Goal: Transaction & Acquisition: Purchase product/service

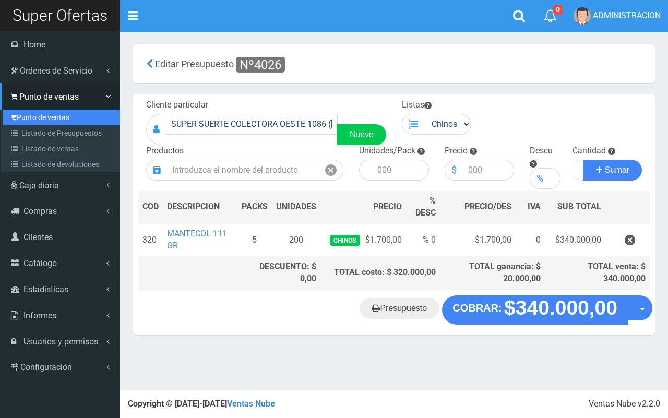
click at [29, 113] on link "Punto de ventas" at bounding box center [61, 118] width 116 height 16
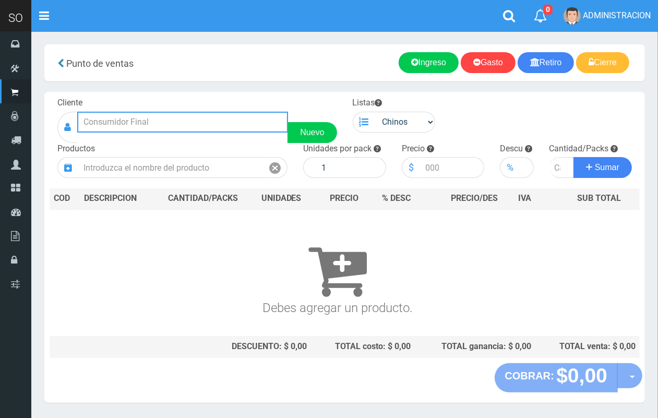
drag, startPoint x: 119, startPoint y: 121, endPoint x: 95, endPoint y: 17, distance: 106.8
click at [116, 113] on input "text" at bounding box center [182, 122] width 211 height 21
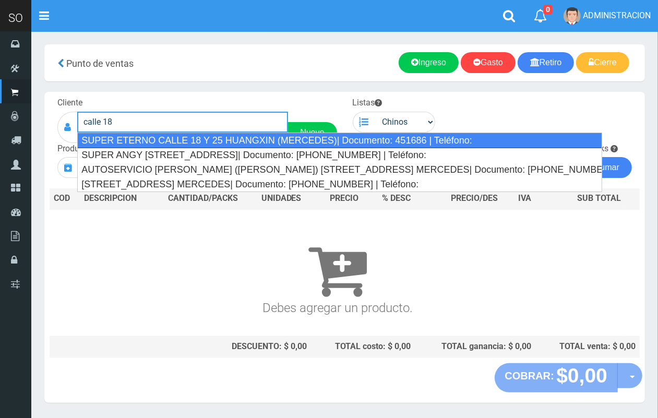
click at [229, 141] on div "SUPER ETERNO CALLE 18 Y 25 HUANGXIN (MERCEDES)| Documento: 451686 | Teléfono:" at bounding box center [339, 141] width 525 height 16
type input "SUPER ETERNO CALLE 18 Y 25 HUANGXIN (MERCEDES)| Documento: 451686 | Teléfono:"
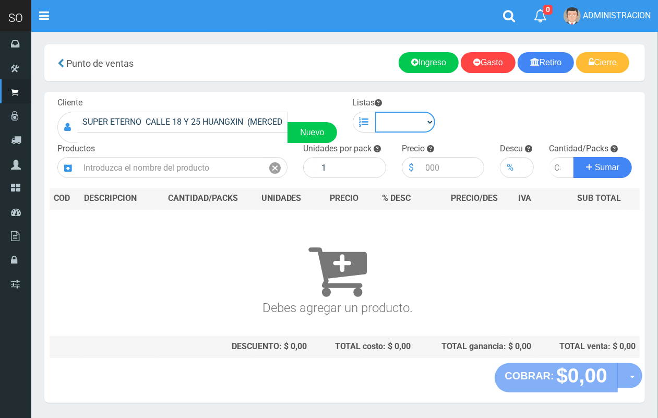
drag, startPoint x: 400, startPoint y: 117, endPoint x: 400, endPoint y: 131, distance: 13.1
click at [400, 117] on select "Chinos . ." at bounding box center [405, 122] width 61 height 21
select select "1"
click at [375, 112] on select "Chinos . ." at bounding box center [405, 122] width 61 height 21
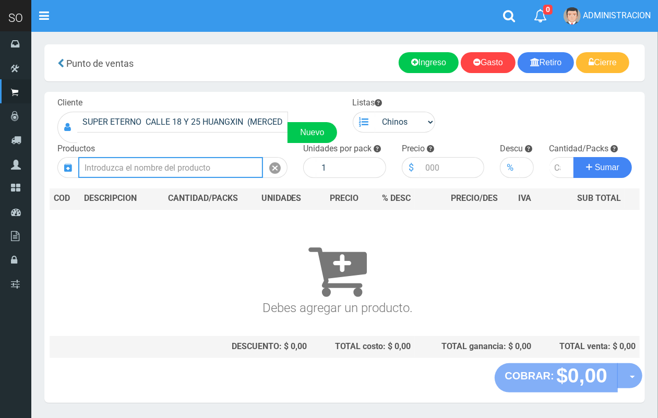
drag, startPoint x: 184, startPoint y: 172, endPoint x: 119, endPoint y: 18, distance: 167.1
click at [183, 172] on input "text" at bounding box center [170, 167] width 185 height 21
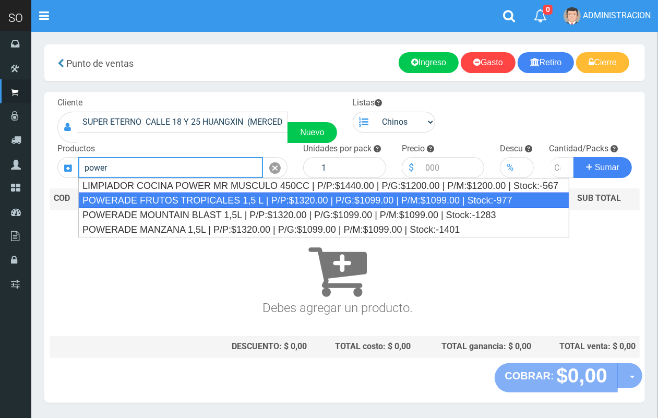
click at [171, 197] on div "POWERADE FRUTOS TROPICALES 1,5 L | P/P:$1320.00 | P/G:$1099.00 | P/M:$1099.00 |…" at bounding box center [323, 201] width 491 height 16
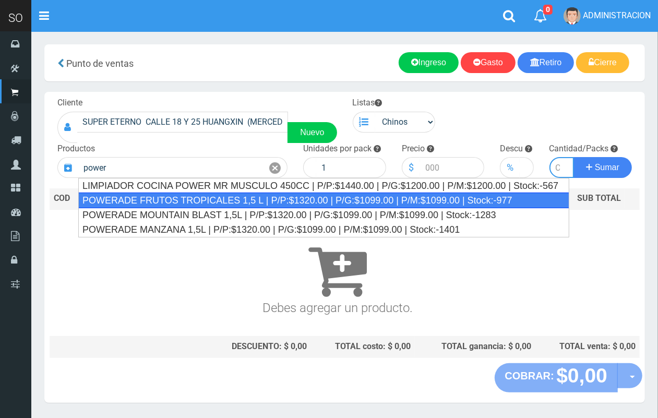
type input "POWERADE FRUTOS TROPICALES 1,5 L | P/P:$1320.00 | P/G:$1099.00 | P/M:$1099.00 |…"
type input "4"
type input "1320.00"
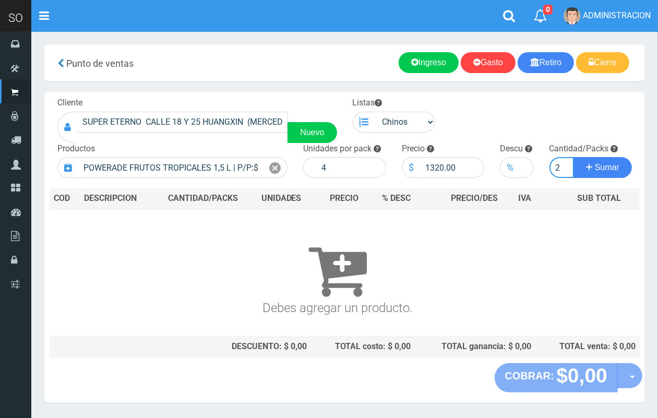
scroll to position [0, 1]
type input "2"
click at [574, 157] on button "Sumar" at bounding box center [603, 167] width 58 height 21
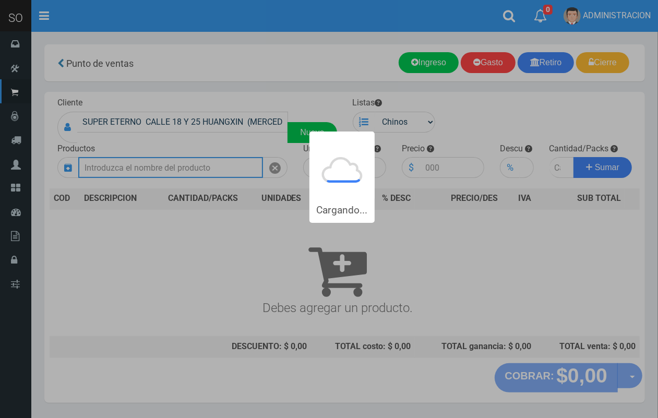
scroll to position [0, 0]
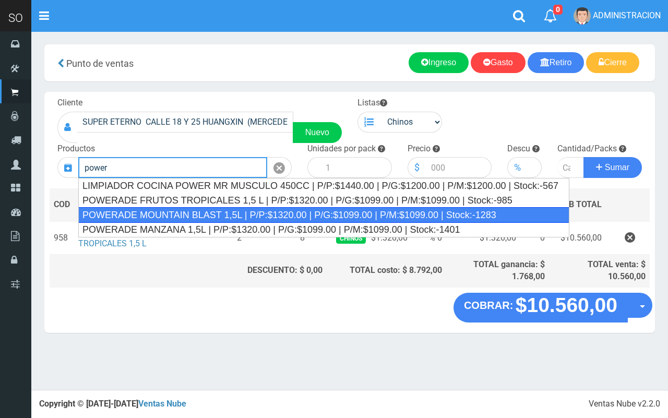
click at [178, 218] on div "POWERADE MOUNTAIN BLAST 1,5L | P/P:$1320.00 | P/G:$1099.00 | P/M:$1099.00 | Sto…" at bounding box center [323, 215] width 491 height 16
type input "POWERADE MOUNTAIN BLAST 1,5L | P/P:$1320.00 | P/G:$1099.00 | P/M:$1099.00 | Sto…"
type input "4"
type input "1320.00"
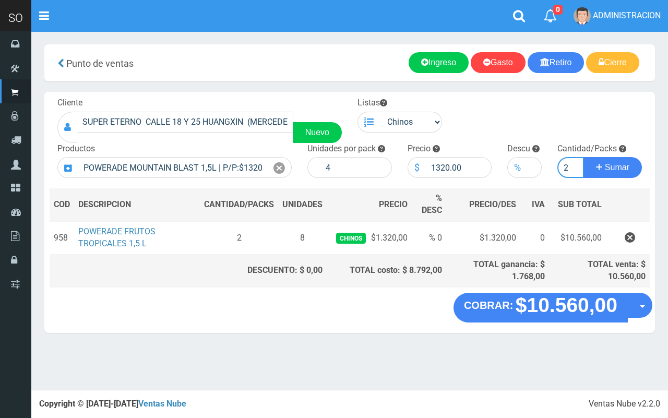
type input "2"
click at [584, 157] on button "Sumar" at bounding box center [613, 167] width 58 height 21
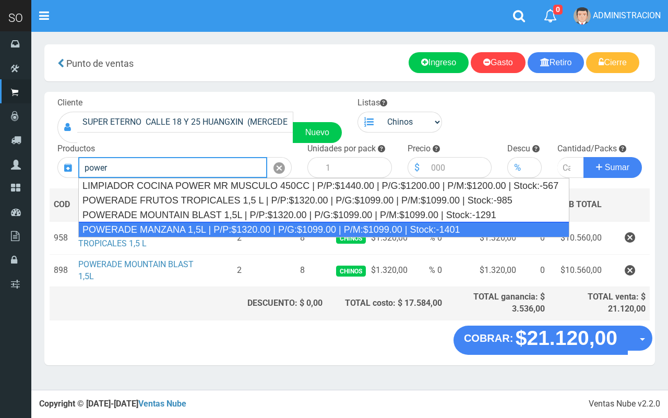
click at [188, 231] on div "POWERADE MANZANA 1,5L | P/P:$1320.00 | P/G:$1099.00 | P/M:$1099.00 | Stock:-1401" at bounding box center [323, 230] width 491 height 16
type input "POWERADE MANZANA 1,5L | P/P:$1320.00 | P/G:$1099.00 | P/M:$1099.00 | Stock:-1401"
type input "4"
type input "1320.00"
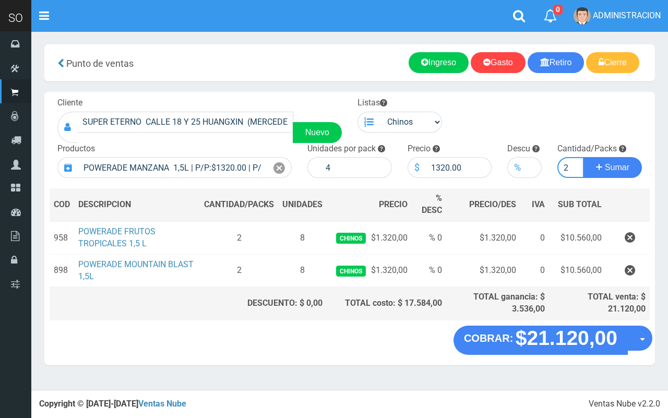
type input "2"
click at [584, 157] on button "Sumar" at bounding box center [613, 167] width 58 height 21
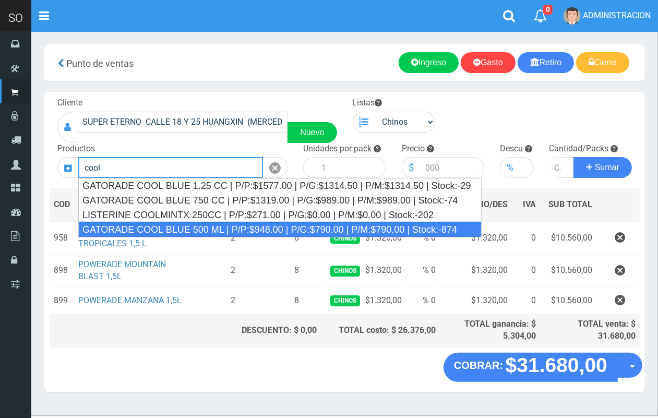
click at [222, 226] on div "GATORADE COOL BLUE 500 ML | P/P:$948.00 | P/G:$790.00 | P/M:$790.00 | Stock:-874" at bounding box center [280, 230] width 404 height 16
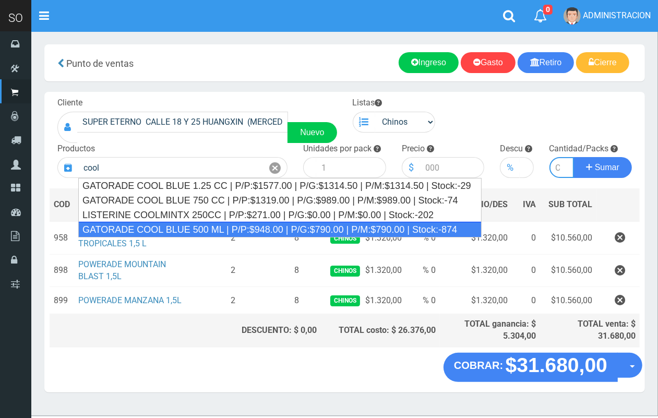
type input "GATORADE COOL BLUE 500 ML | P/P:$948.00 | P/G:$790.00 | P/M:$790.00 | Stock:-874"
type input "6"
type input "948.00"
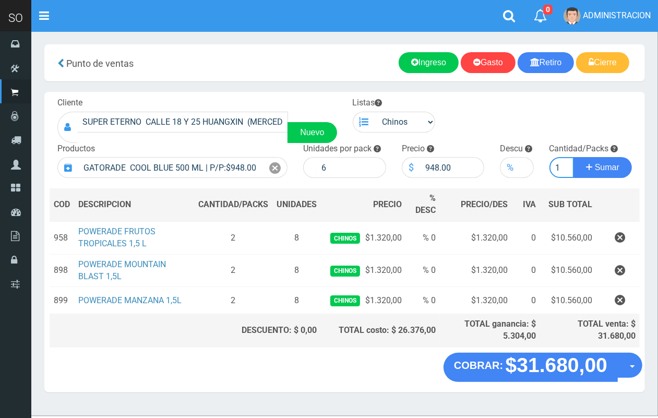
scroll to position [0, 1]
type input "1"
click at [574, 157] on button "Sumar" at bounding box center [603, 167] width 58 height 21
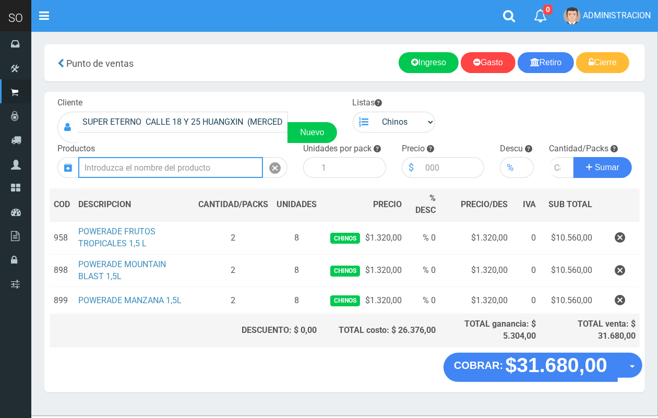
scroll to position [0, 0]
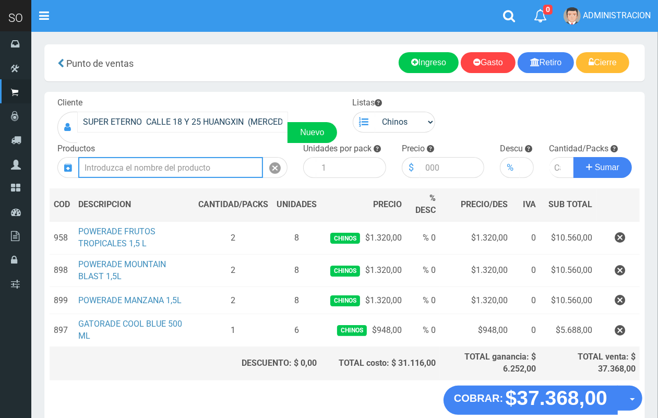
type input "s"
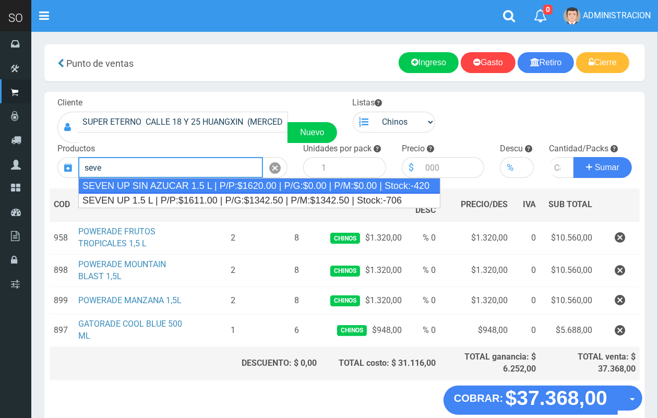
click at [215, 183] on div "SEVEN UP SIN AZUCAR 1.5 L | P/P:$1620.00 | P/G:$0.00 | P/M:$0.00 | Stock:-420" at bounding box center [259, 186] width 362 height 16
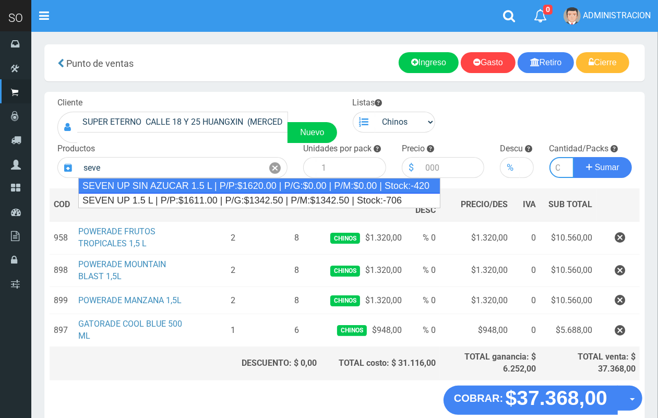
type input "SEVEN UP SIN AZUCAR 1.5 L | P/P:$1620.00 | P/G:$0.00 | P/M:$0.00 | Stock:-420"
type input "6"
type input "1620.00"
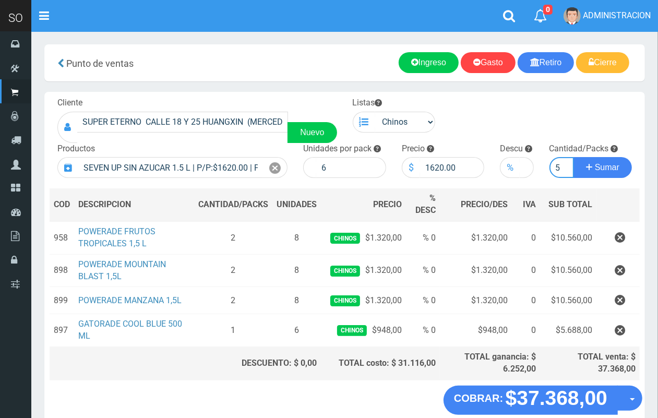
scroll to position [0, 1]
type input "5"
click at [574, 157] on button "Sumar" at bounding box center [603, 167] width 58 height 21
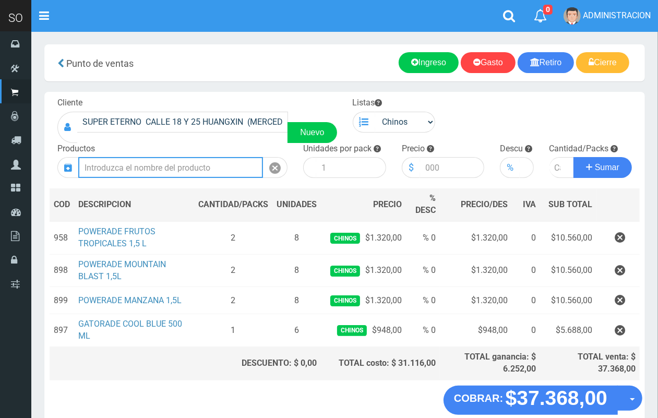
scroll to position [0, 0]
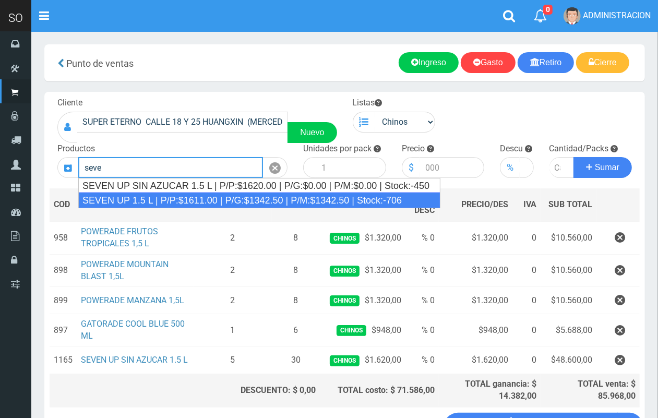
click at [222, 195] on div "SEVEN UP 1.5 L | P/P:$1611.00 | P/G:$1342.50 | P/M:$1342.50 | Stock:-706" at bounding box center [259, 201] width 362 height 16
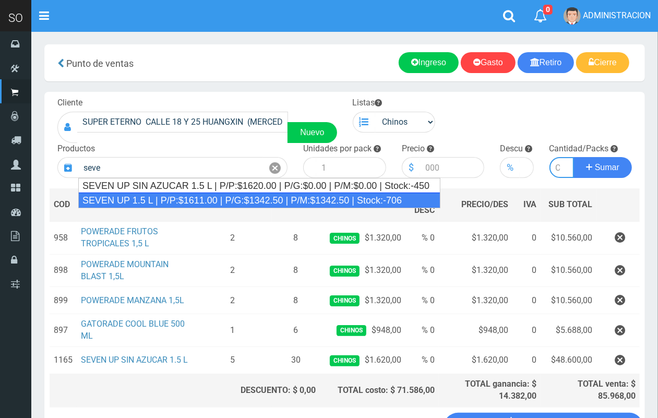
type input "SEVEN UP 1.5 L | P/P:$1611.00 | P/G:$1342.50 | P/M:$1342.50 | Stock:-706"
type input "6"
type input "1611.00"
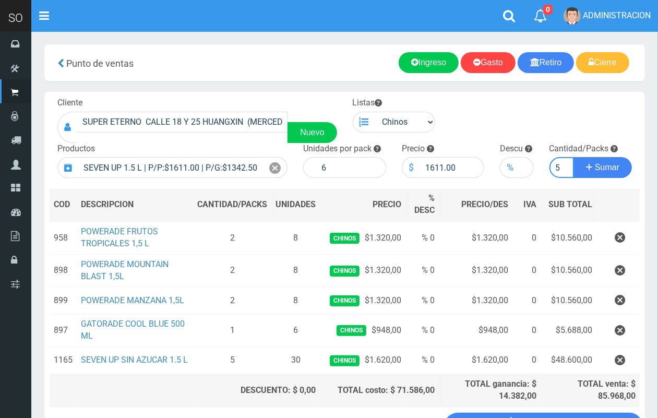
scroll to position [0, 1]
type input "5"
click at [574, 157] on button "Sumar" at bounding box center [603, 167] width 58 height 21
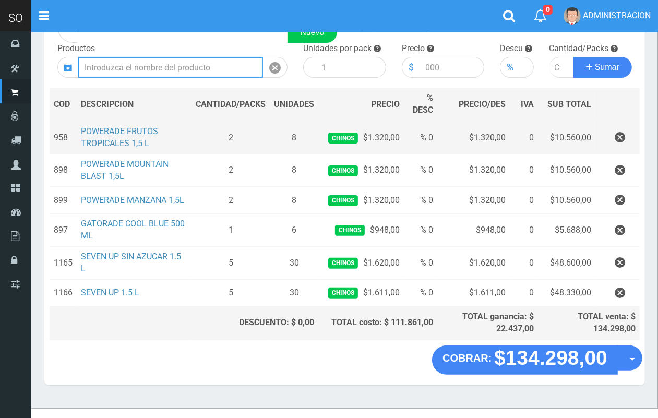
scroll to position [103, 0]
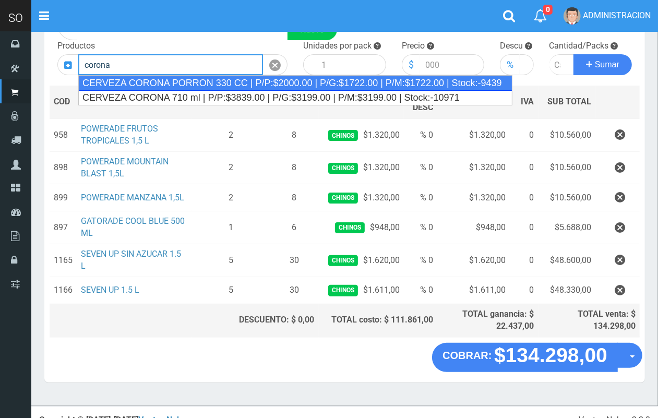
click at [176, 85] on div "CERVEZA CORONA PORRON 330 CC | P/P:$2000.00 | P/G:$1722.00 | P/M:$1722.00 | Sto…" at bounding box center [295, 83] width 434 height 16
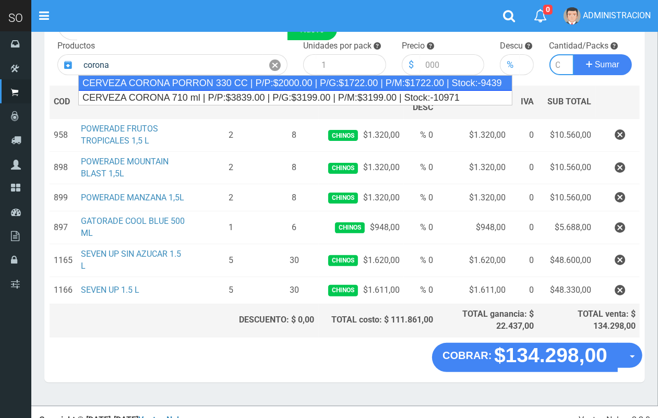
type input "CERVEZA CORONA PORRON 330 CC | P/P:$2000.00 | P/G:$1722.00 | P/M:$1722.00 | Sto…"
type input "24"
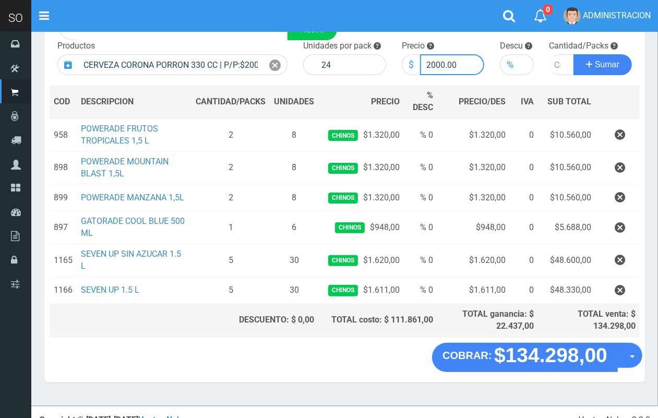
drag, startPoint x: 443, startPoint y: 61, endPoint x: 421, endPoint y: 61, distance: 21.9
click at [421, 61] on input "2000.00" at bounding box center [452, 64] width 65 height 21
type input "1900.00"
click at [552, 61] on input "number" at bounding box center [562, 64] width 25 height 21
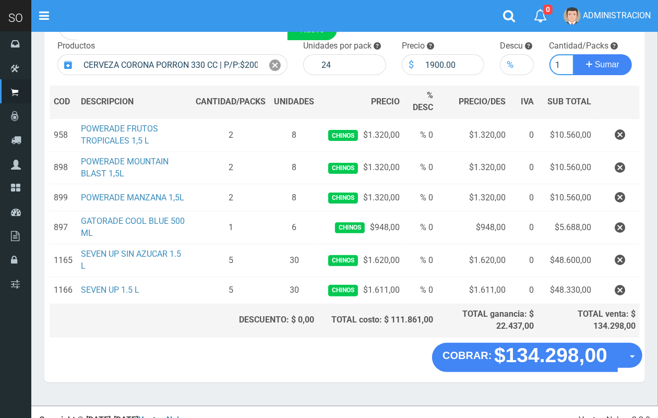
type input "1"
click at [574, 54] on button "Sumar" at bounding box center [603, 64] width 58 height 21
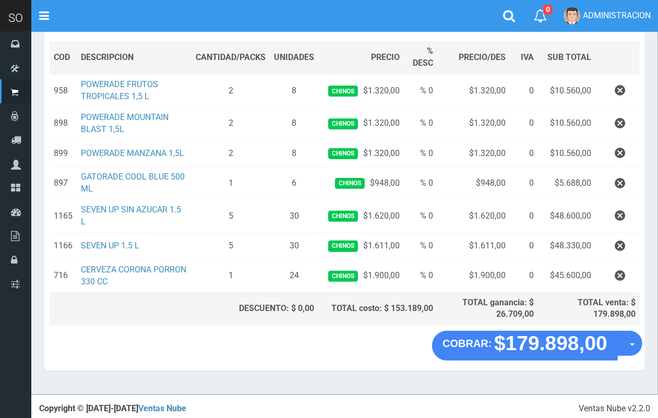
scroll to position [4, 0]
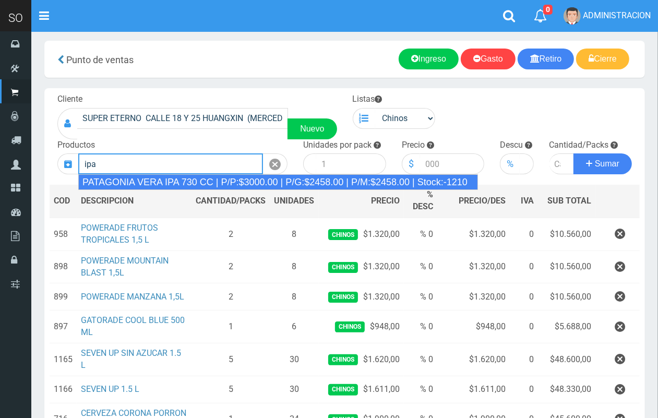
click at [195, 176] on div "PATAGONIA VERA IPA 730 CC | P/P:$3000.00 | P/G:$2458.00 | P/M:$2458.00 | Stock:…" at bounding box center [278, 182] width 400 height 16
type input "PATAGONIA VERA IPA 730 CC | P/P:$3000.00 | P/G:$2458.00 | P/M:$2458.00 | Stock:…"
type input "6"
type input "3000.00"
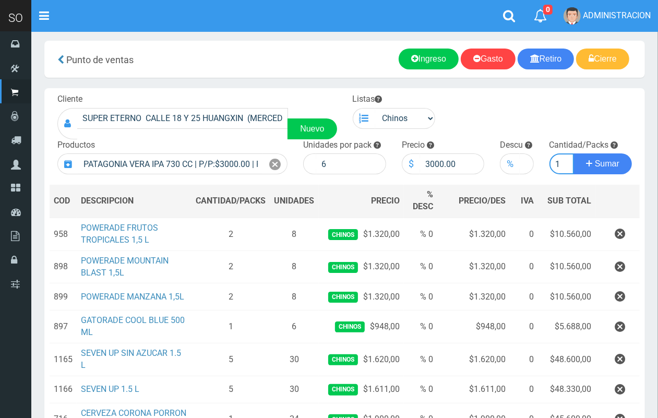
scroll to position [0, 1]
type input "1"
click at [574, 154] on button "Sumar" at bounding box center [603, 164] width 58 height 21
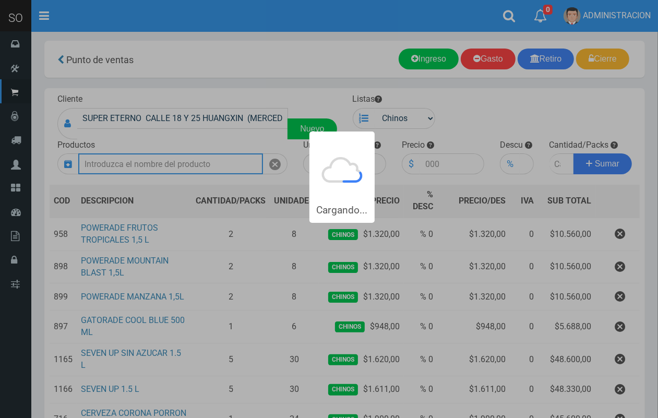
scroll to position [0, 0]
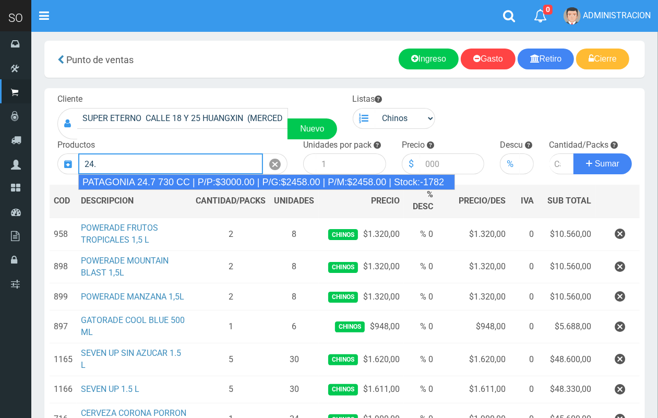
click at [194, 180] on div "PATAGONIA 24.7 730 CC | P/P:$3000.00 | P/G:$2458.00 | P/M:$2458.00 | Stock:-1782" at bounding box center [266, 182] width 377 height 16
type input "PATAGONIA 24.7 730 CC | P/P:$3000.00 | P/G:$2458.00 | P/M:$2458.00 | Stock:-1782"
type input "6"
type input "3000.00"
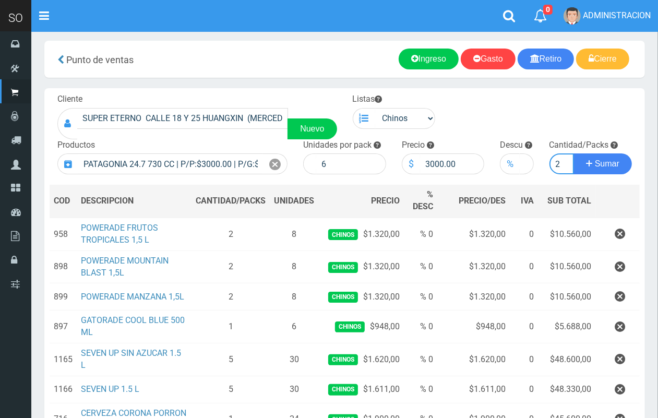
scroll to position [0, 1]
type input "2"
click at [574, 154] on button "Sumar" at bounding box center [603, 164] width 58 height 21
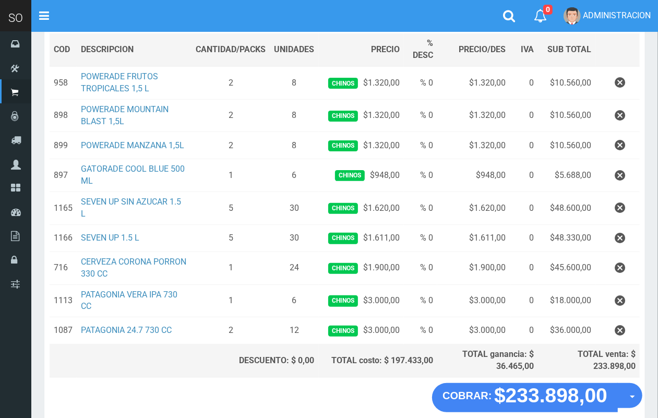
scroll to position [207, 0]
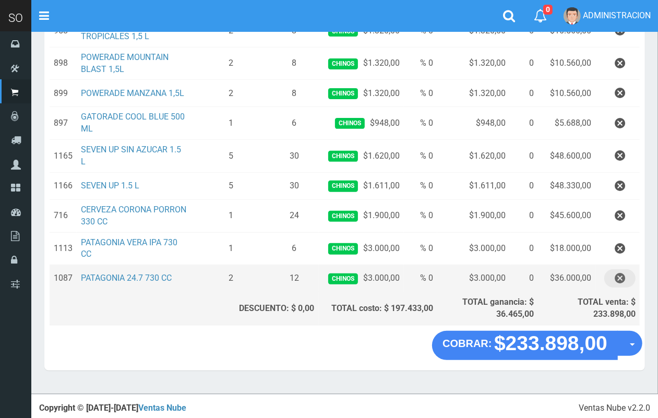
click at [619, 280] on icon "button" at bounding box center [620, 278] width 10 height 18
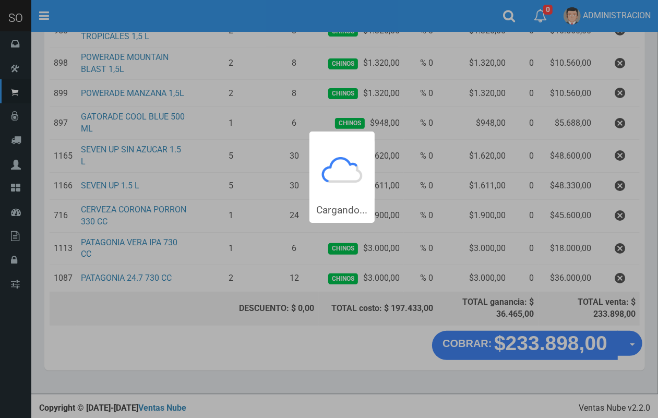
scroll to position [0, 0]
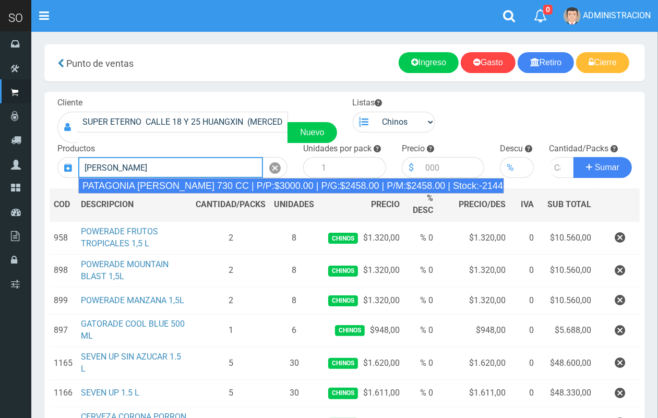
click at [203, 188] on div "PATAGONIA AMBER LAGER 730 CC | P/P:$3000.00 | P/G:$2458.00 | P/M:$2458.00 | Sto…" at bounding box center [291, 186] width 426 height 16
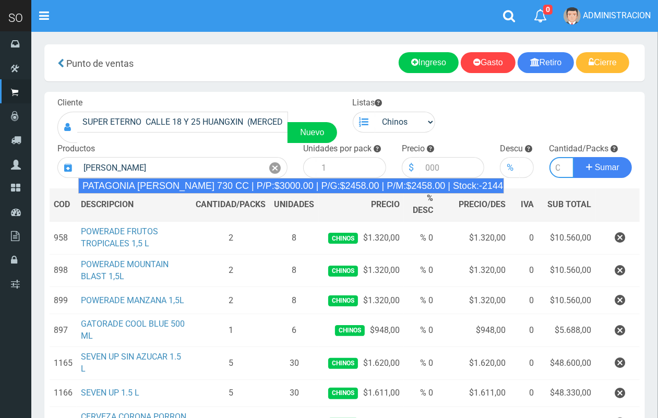
type input "PATAGONIA AMBER LAGER 730 CC | P/P:$3000.00 | P/G:$2458.00 | P/M:$2458.00 | Sto…"
type input "6"
type input "3000.00"
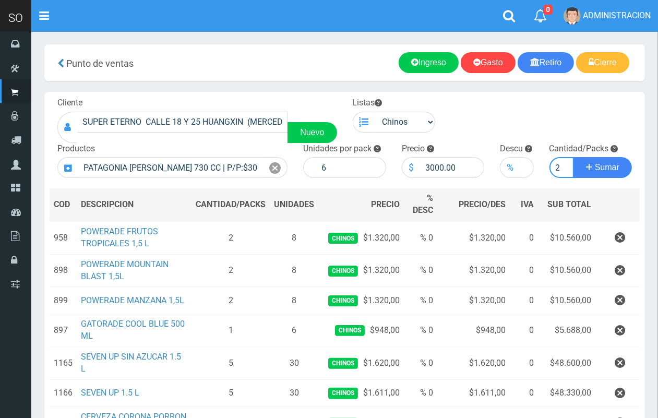
scroll to position [0, 1]
type input "2"
click at [574, 157] on button "Sumar" at bounding box center [603, 167] width 58 height 21
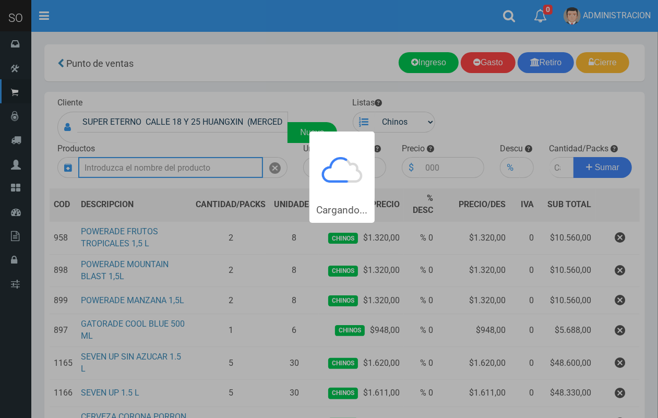
scroll to position [0, 0]
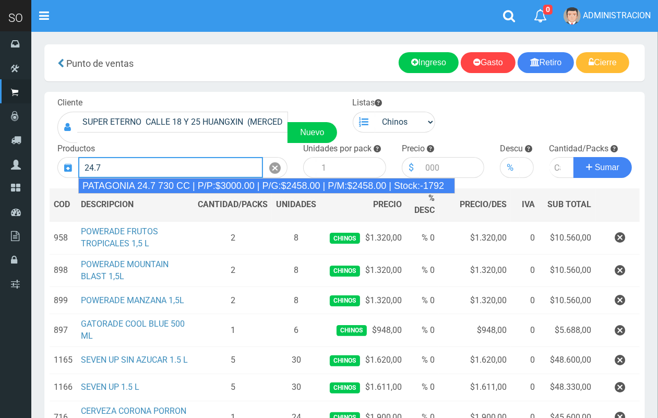
click at [204, 186] on div "PATAGONIA 24.7 730 CC | P/P:$3000.00 | P/G:$2458.00 | P/M:$2458.00 | Stock:-1792" at bounding box center [266, 186] width 377 height 16
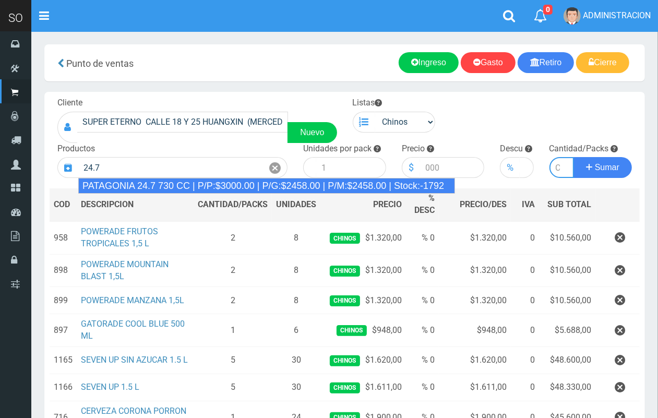
type input "PATAGONIA 24.7 730 CC | P/P:$3000.00 | P/G:$2458.00 | P/M:$2458.00 | Stock:-1792"
type input "6"
type input "3000.00"
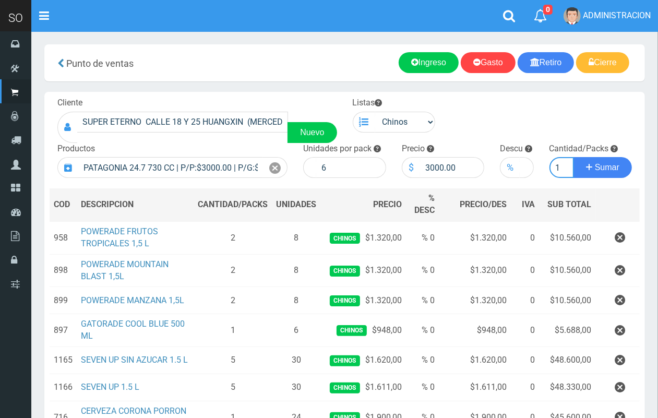
scroll to position [0, 1]
type input "1"
click at [574, 157] on button "Sumar" at bounding box center [603, 167] width 58 height 21
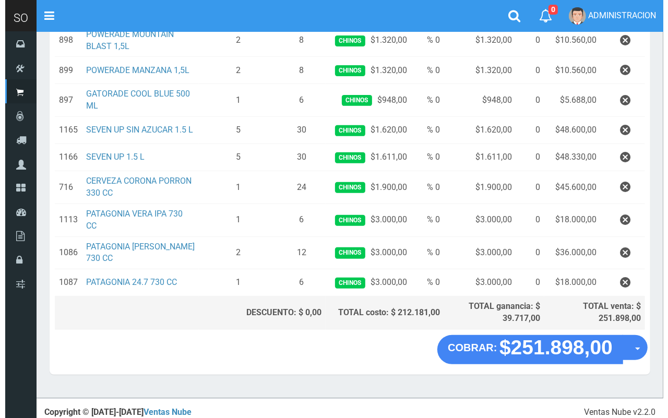
scroll to position [233, 0]
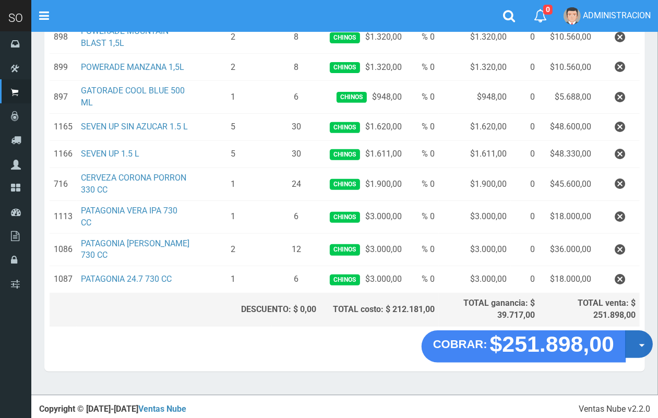
click at [652, 349] on button "Opciones" at bounding box center [640, 345] width 28 height 28
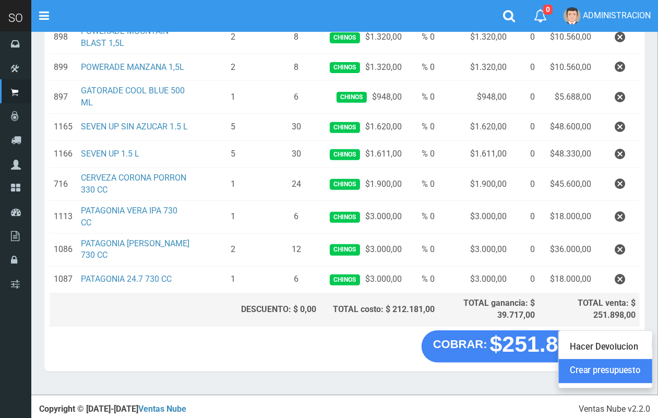
click at [635, 384] on link "Crear presupuesto" at bounding box center [605, 372] width 93 height 24
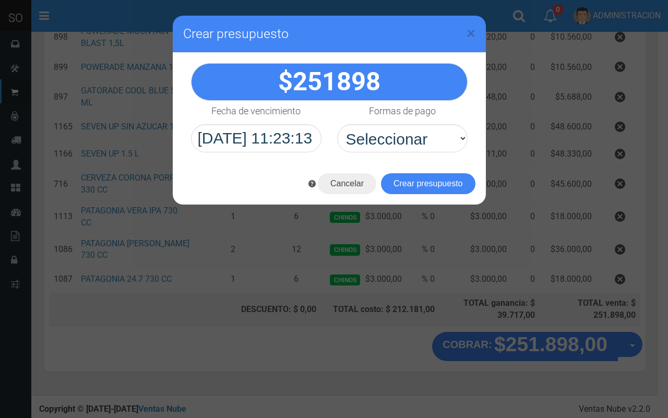
click at [452, 153] on div "251898" at bounding box center [329, 108] width 313 height 110
click at [440, 147] on select "Seleccionar Efectivo Tarjeta de Crédito Depósito Débito" at bounding box center [402, 138] width 131 height 28
select select "Efectivo"
click at [337, 124] on select "Seleccionar Efectivo Tarjeta de Crédito Depósito Débito" at bounding box center [402, 138] width 131 height 28
click at [432, 184] on button "Crear presupuesto" at bounding box center [428, 183] width 95 height 21
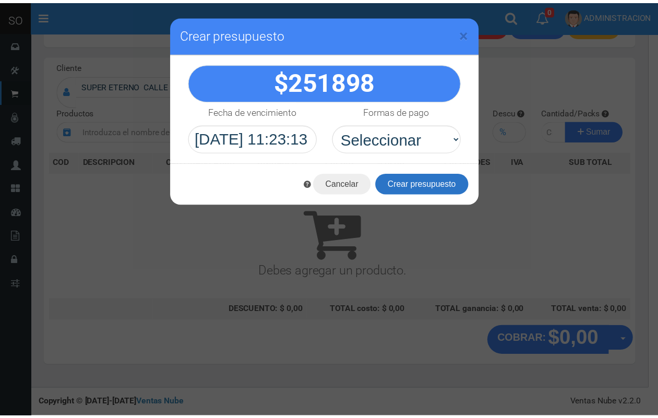
scroll to position [0, 0]
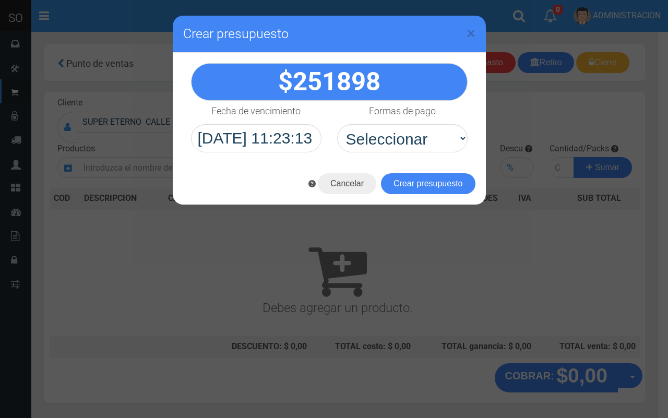
click at [465, 31] on h3 "Crear presupuesto" at bounding box center [329, 34] width 292 height 16
click at [474, 34] on span "×" at bounding box center [471, 33] width 9 height 20
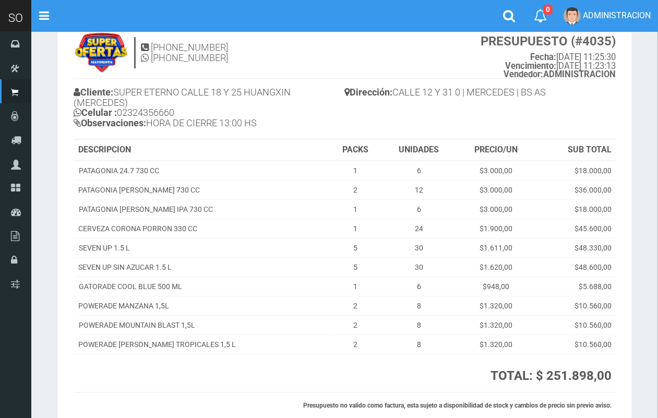
scroll to position [39, 0]
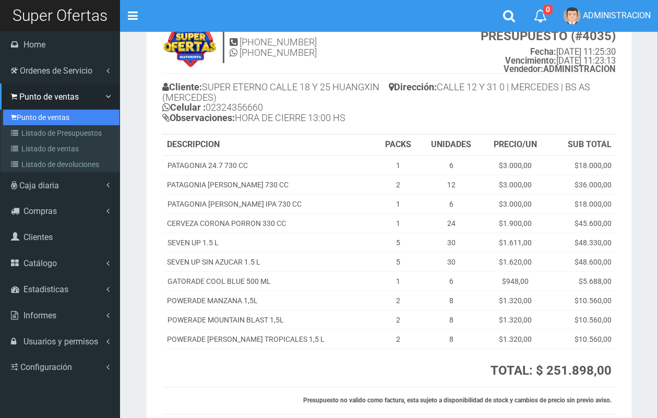
drag, startPoint x: 27, startPoint y: 116, endPoint x: 35, endPoint y: 119, distance: 8.1
click at [28, 116] on link "Punto de ventas" at bounding box center [61, 118] width 116 height 16
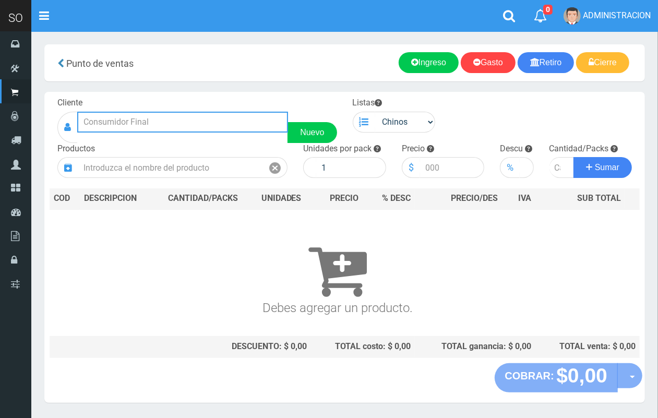
drag, startPoint x: 134, startPoint y: 123, endPoint x: 85, endPoint y: 14, distance: 119.7
click at [134, 123] on input "text" at bounding box center [182, 122] width 211 height 21
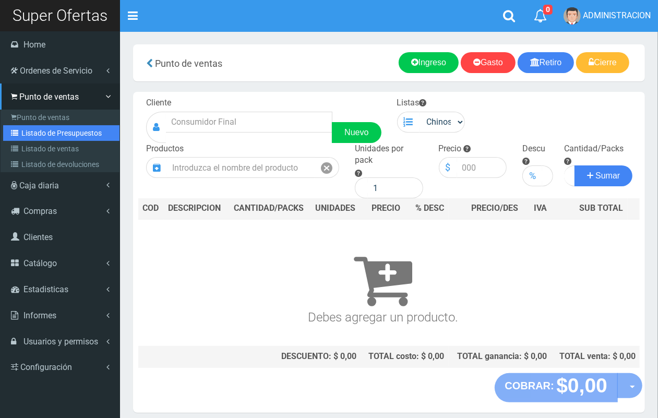
click at [33, 137] on link "Listado de Presupuestos" at bounding box center [61, 133] width 116 height 16
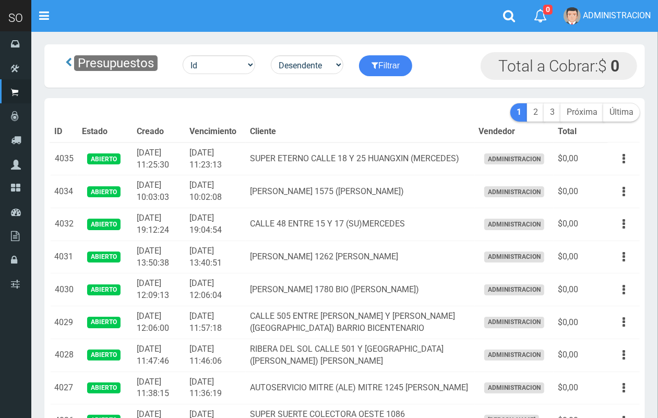
scroll to position [55, 0]
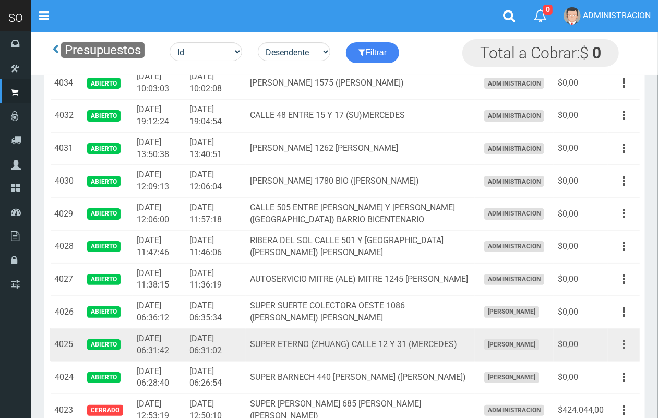
click at [626, 337] on button "button" at bounding box center [623, 345] width 23 height 18
click at [606, 371] on link "Editar" at bounding box center [594, 370] width 82 height 23
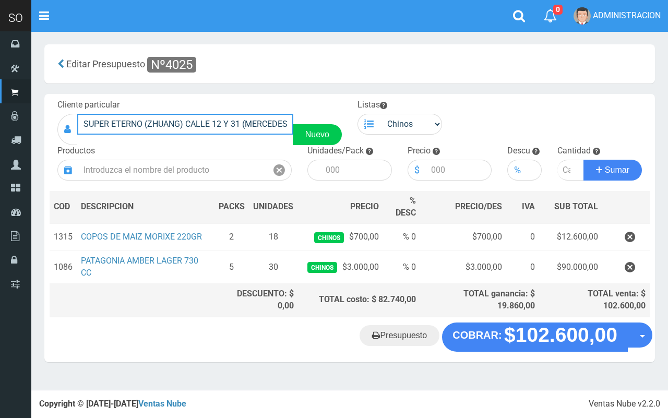
drag, startPoint x: 179, startPoint y: 120, endPoint x: 149, endPoint y: 124, distance: 30.5
click at [149, 124] on input "SUPER ETERNO (ZHUANG) CALLE 12 Y 31 (MERCEDES)" at bounding box center [185, 124] width 216 height 21
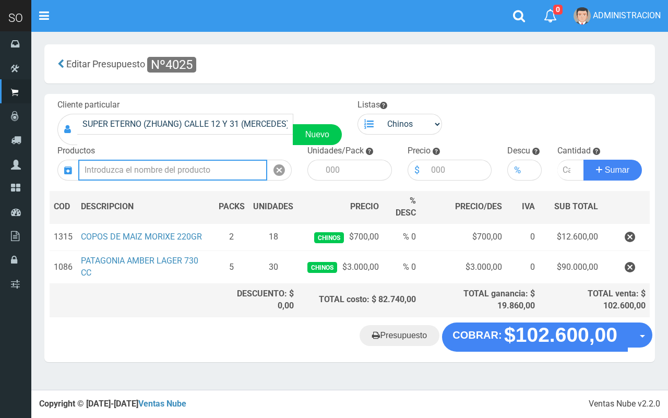
click at [173, 174] on input "text" at bounding box center [172, 170] width 189 height 21
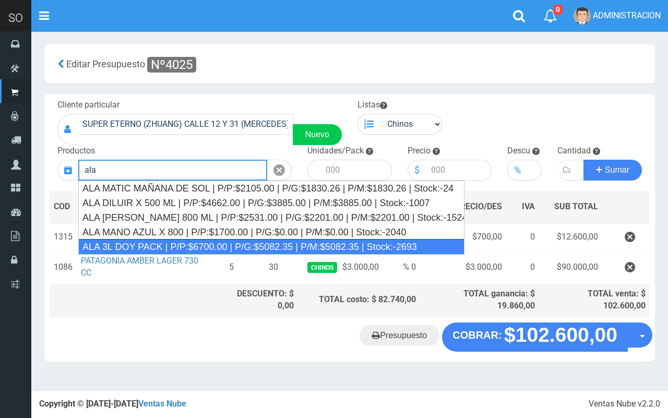
click at [195, 241] on div "ALA 3L DOY PACK | P/P:$6700.00 | P/G:$5082.35 | P/M:$5082.35 | Stock:-2693" at bounding box center [271, 247] width 386 height 16
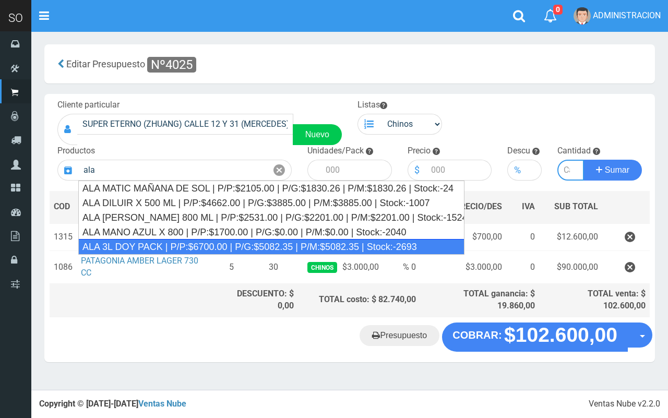
type input "ALA 3L DOY PACK | P/P:$6700.00 | P/G:$5082.35 | P/M:$5082.35 | Stock:-2693"
type input "4"
type input "6700.00"
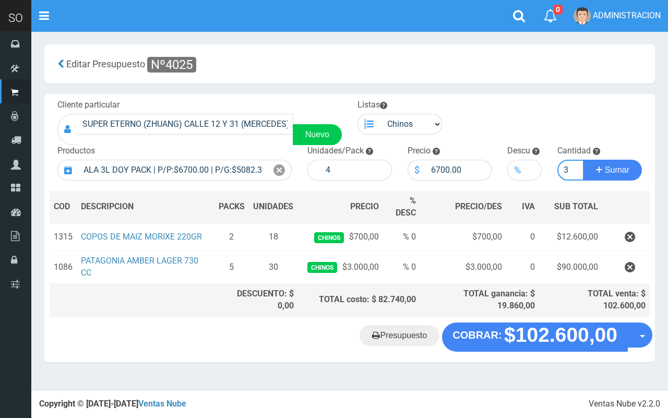
type input "3"
click at [584, 160] on button "Sumar" at bounding box center [613, 170] width 58 height 21
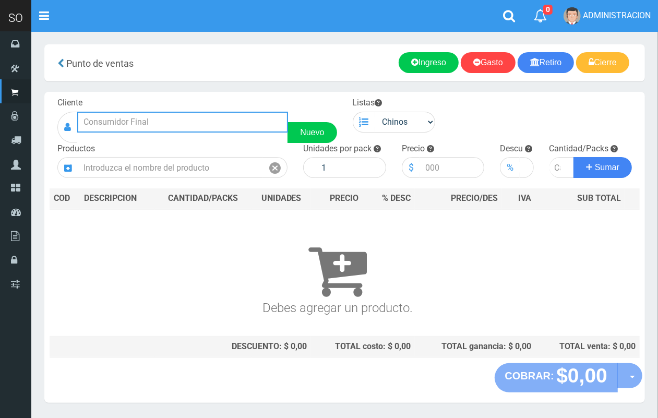
click at [113, 123] on input "text" at bounding box center [182, 122] width 211 height 21
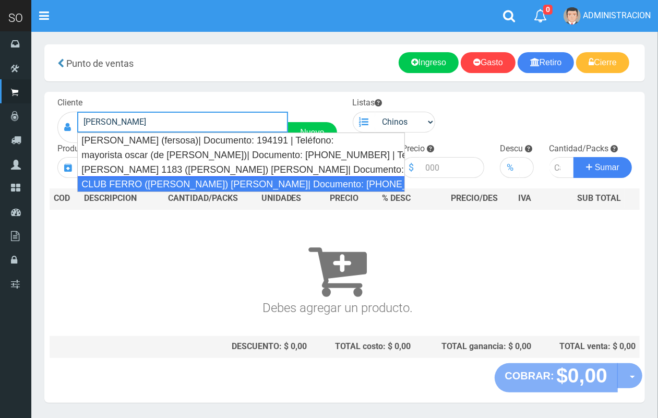
click at [149, 181] on div "CLUB FERRO ([PERSON_NAME]) [PERSON_NAME]| Documento: [PHONE_NUMBER] | Teléfono:" at bounding box center [241, 184] width 328 height 16
type input "CLUB FERRO ([PERSON_NAME]) [PERSON_NAME]| Documento: [PHONE_NUMBER] | Teléfono:"
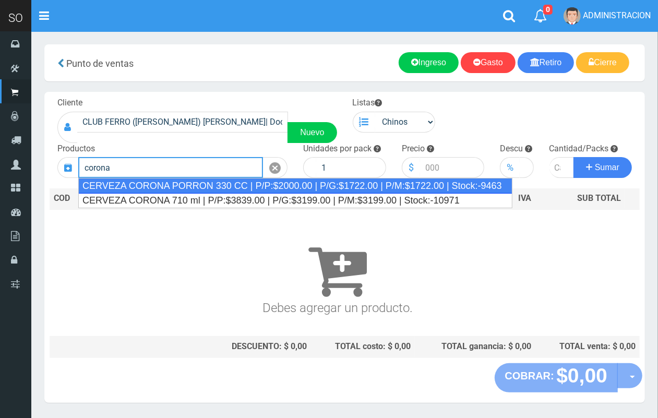
drag, startPoint x: 163, startPoint y: 184, endPoint x: 418, endPoint y: 159, distance: 256.5
click at [164, 185] on div "CERVEZA CORONA PORRON 330 CC | P/P:$2000.00 | P/G:$1722.00 | P/M:$1722.00 | Sto…" at bounding box center [295, 186] width 434 height 16
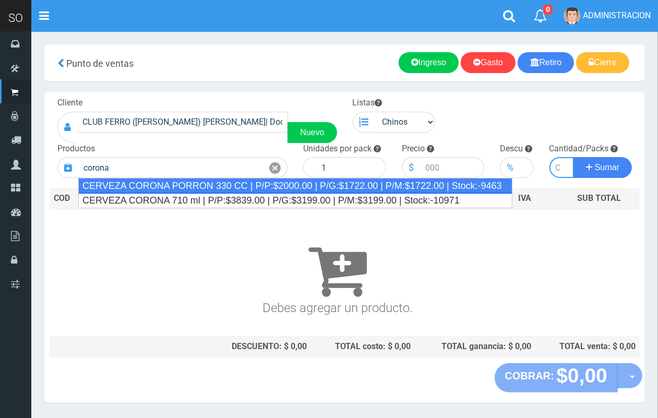
type input "CERVEZA CORONA PORRON 330 CC | P/P:$2000.00 | P/G:$1722.00 | P/M:$1722.00 | Sto…"
type input "24"
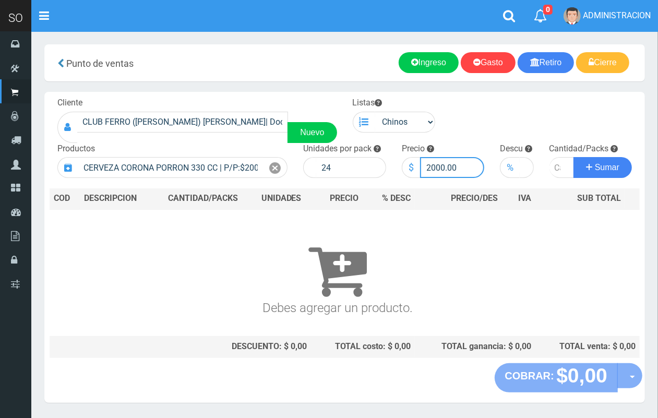
drag, startPoint x: 444, startPoint y: 166, endPoint x: 410, endPoint y: 150, distance: 36.9
click at [421, 160] on input "2000.00" at bounding box center [452, 167] width 65 height 21
type input "1900.00"
click at [555, 163] on input "number" at bounding box center [562, 167] width 25 height 21
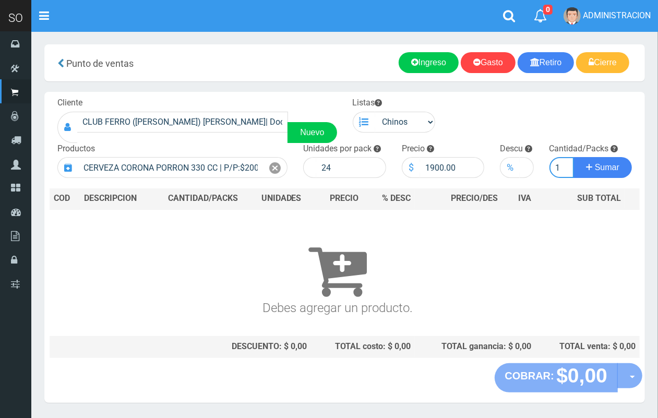
type input "1"
click at [574, 157] on button "Sumar" at bounding box center [603, 167] width 58 height 21
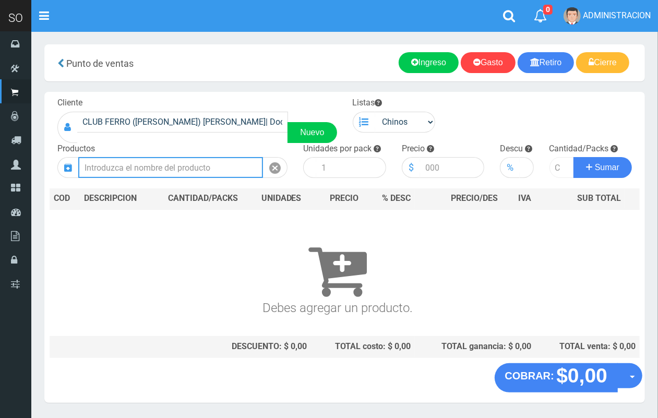
scroll to position [0, 0]
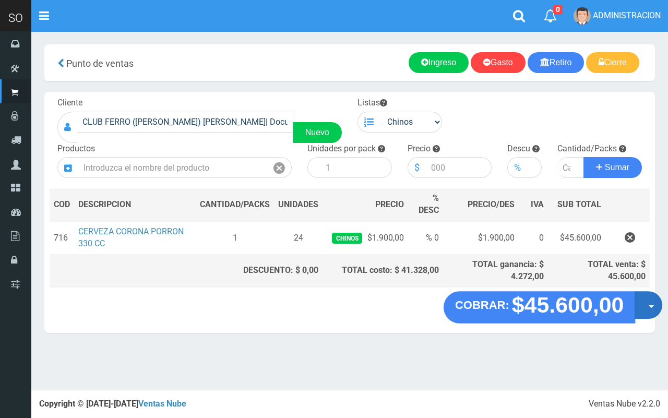
click at [651, 312] on button "Opciones" at bounding box center [649, 306] width 28 height 28
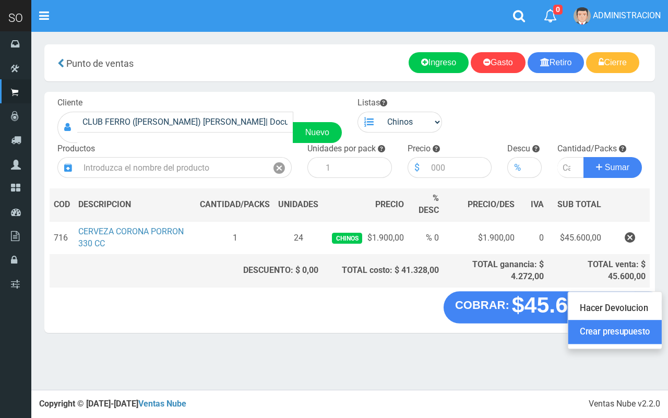
click at [648, 333] on link "Crear presupuesto" at bounding box center [615, 333] width 93 height 24
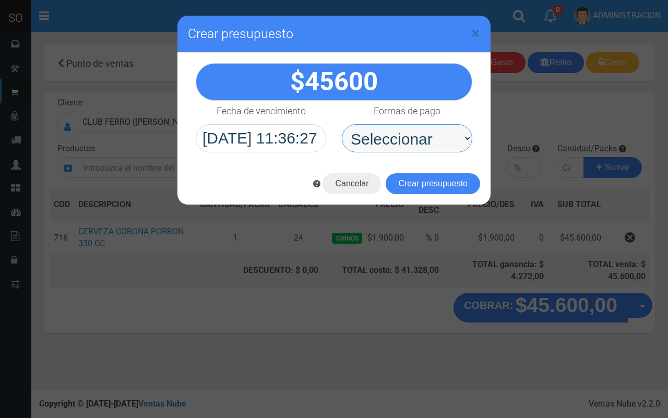
click at [423, 140] on select "Seleccionar Efectivo Tarjeta de Crédito Depósito Débito" at bounding box center [407, 138] width 131 height 28
select select "Efectivo"
click at [342, 124] on select "Seleccionar Efectivo Tarjeta de Crédito Depósito Débito" at bounding box center [407, 138] width 131 height 28
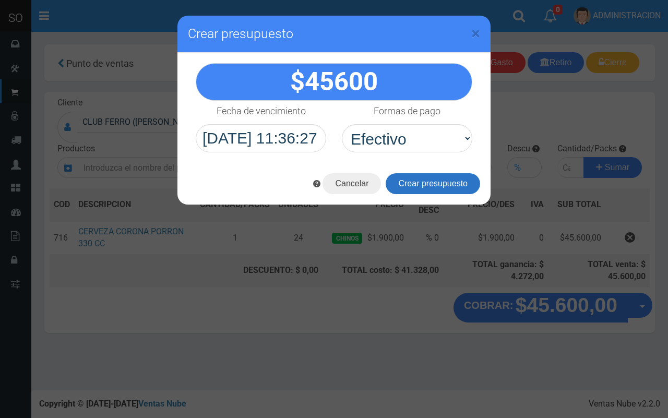
click at [434, 173] on button "Crear presupuesto" at bounding box center [433, 183] width 95 height 21
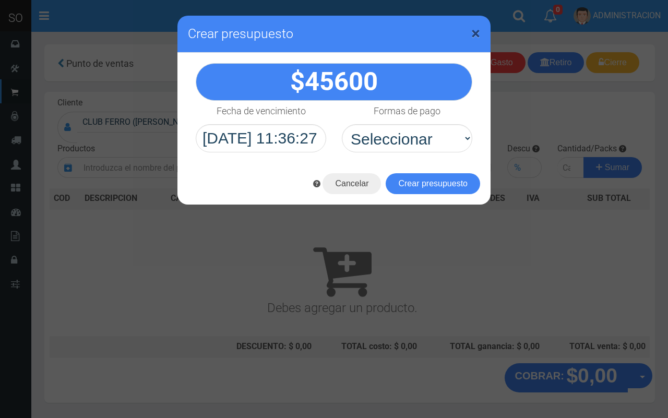
drag, startPoint x: 476, startPoint y: 38, endPoint x: 440, endPoint y: 27, distance: 37.5
click at [475, 37] on span "×" at bounding box center [475, 33] width 9 height 20
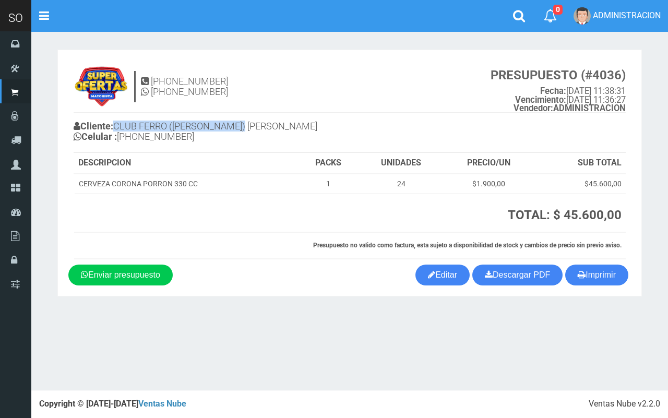
drag, startPoint x: 263, startPoint y: 126, endPoint x: 119, endPoint y: 126, distance: 144.1
click at [119, 126] on h4 "Cliente: CLUB FERRO ([PERSON_NAME]) [PERSON_NAME] Celular : [PHONE_NUMBER]" at bounding box center [212, 133] width 276 height 29
copy h4 "CLUB FERRO ([PERSON_NAME]) [PERSON_NAME]"
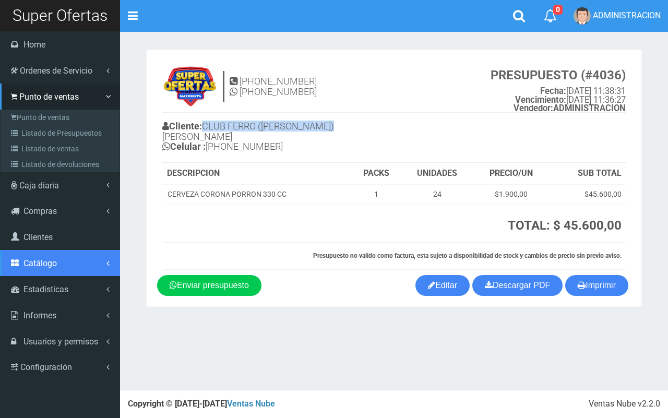
click at [41, 264] on span "Catálogo" at bounding box center [39, 263] width 33 height 10
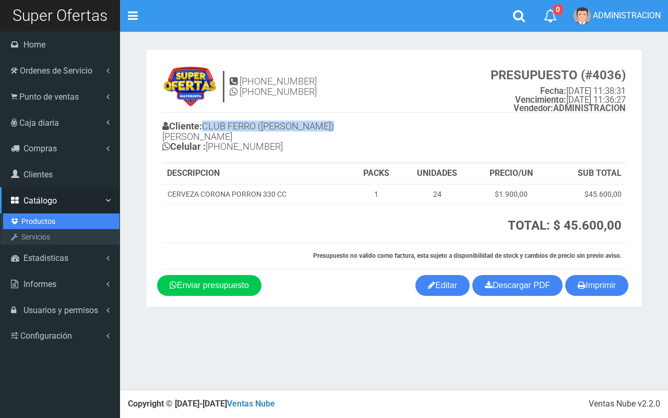
click at [31, 220] on link "Productos" at bounding box center [61, 222] width 116 height 16
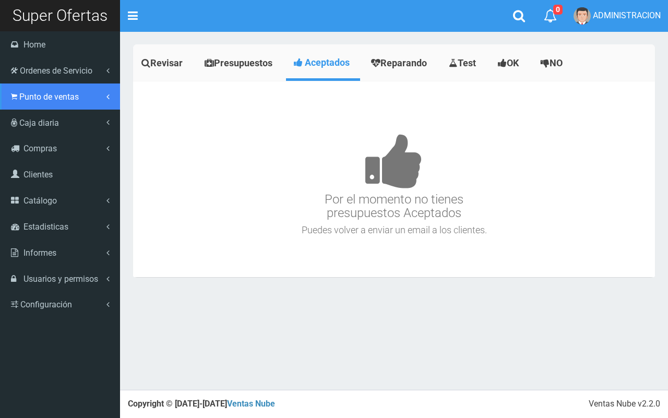
click at [25, 92] on span "Punto de ventas" at bounding box center [49, 97] width 60 height 10
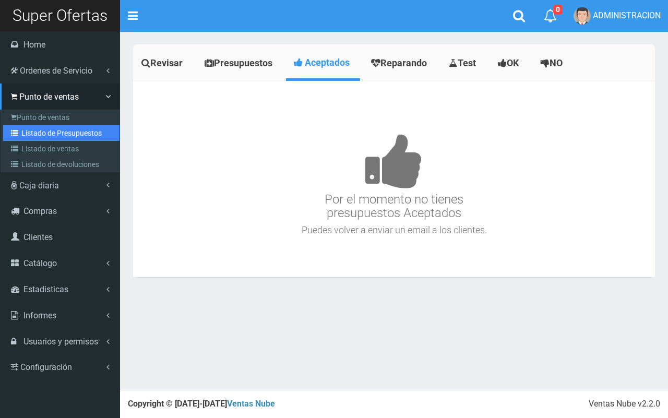
click at [43, 132] on link "Listado de Presupuestos" at bounding box center [61, 133] width 116 height 16
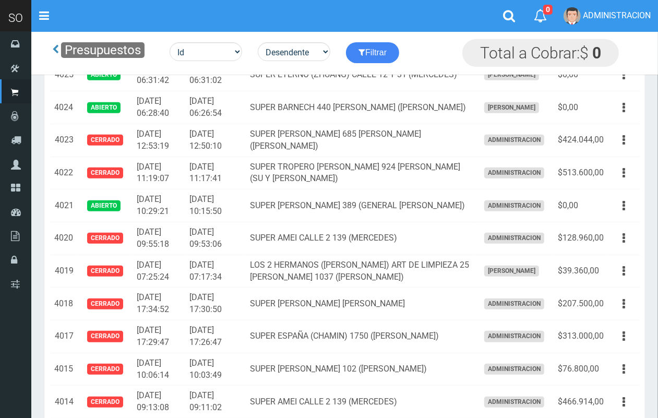
scroll to position [275, 0]
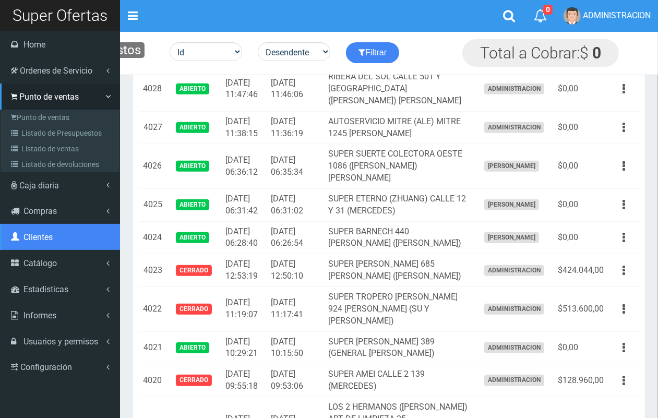
click at [38, 243] on link "Clientes" at bounding box center [60, 237] width 120 height 26
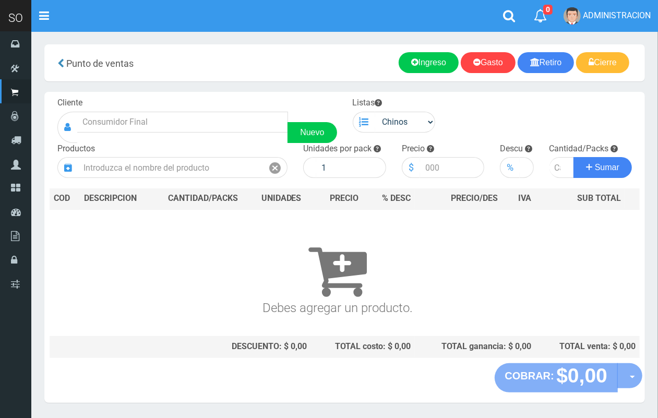
click at [172, 110] on div "Cliente Nuevo" at bounding box center [198, 120] width 296 height 46
click at [156, 117] on input "text" at bounding box center [182, 122] width 211 height 21
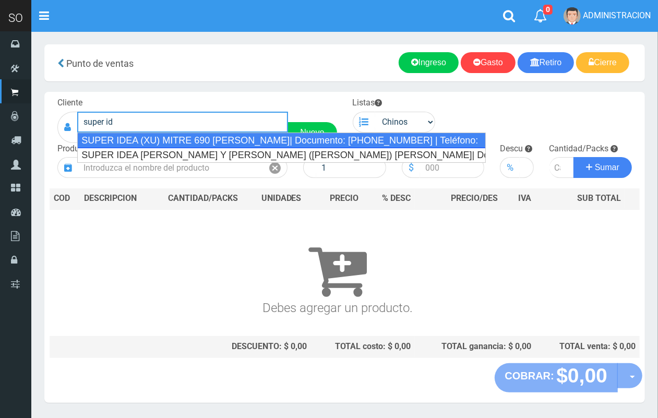
click at [169, 136] on div "SUPER IDEA (XU) MITRE 690 LUJAN| Documento: 456741867 | Teléfono:" at bounding box center [281, 141] width 409 height 16
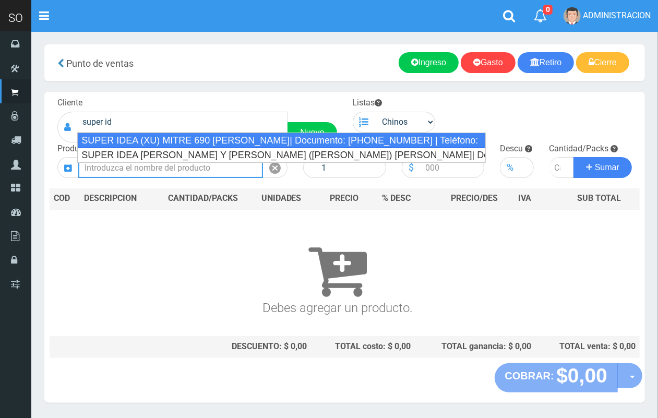
type input "SUPER IDEA (XU) MITRE 690 LUJAN| Documento: 456741867 | Teléfono:"
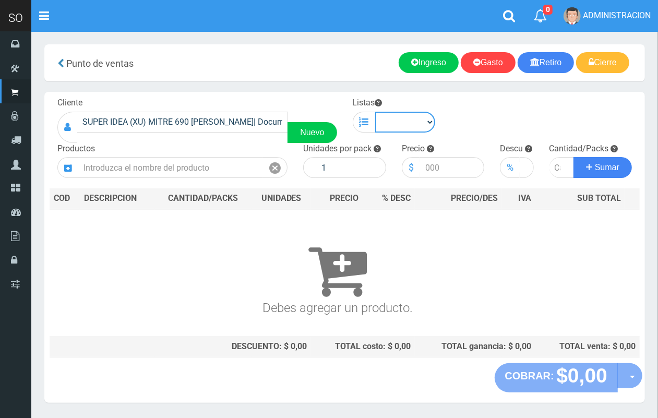
drag, startPoint x: 422, startPoint y: 120, endPoint x: 419, endPoint y: 128, distance: 8.3
click at [422, 120] on select "Chinos . ." at bounding box center [405, 122] width 61 height 21
select select "1"
click at [375, 112] on select "Chinos . ." at bounding box center [405, 122] width 61 height 21
click at [219, 152] on div "Productos" at bounding box center [173, 161] width 246 height 36
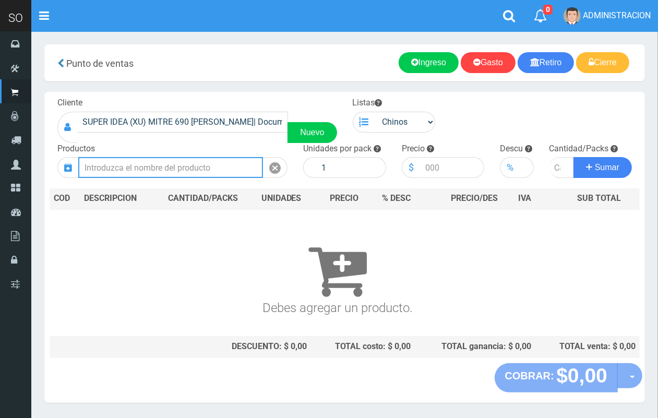
click at [210, 172] on input "text" at bounding box center [170, 167] width 185 height 21
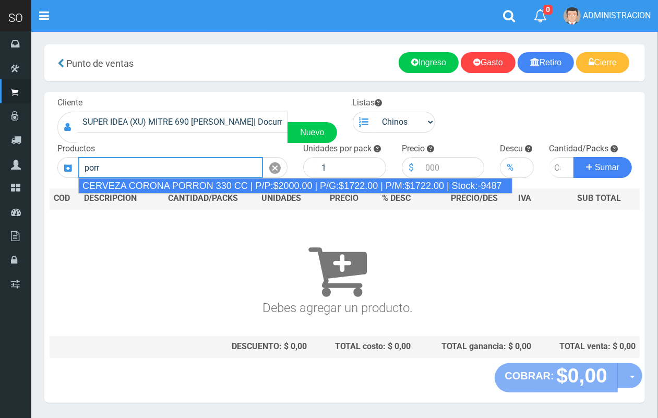
click at [209, 188] on div "CERVEZA CORONA PORRON 330 CC | P/P:$2000.00 | P/G:$1722.00 | P/M:$1722.00 | Sto…" at bounding box center [295, 186] width 434 height 16
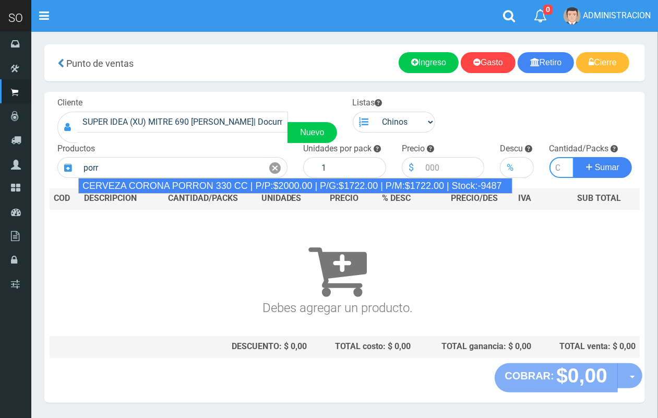
type input "CERVEZA CORONA PORRON 330 CC | P/P:$2000.00 | P/G:$1722.00 | P/M:$1722.00 | Sto…"
type input "24"
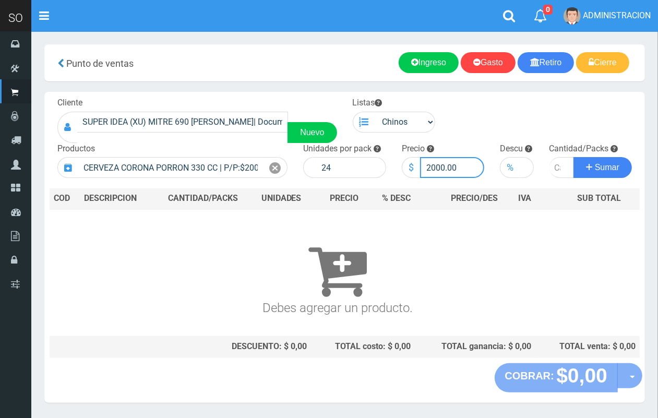
drag, startPoint x: 444, startPoint y: 166, endPoint x: 420, endPoint y: 162, distance: 24.3
click at [420, 162] on input "2000.00" at bounding box center [452, 167] width 65 height 21
type input "1900.00"
click at [551, 164] on input "number" at bounding box center [562, 167] width 25 height 21
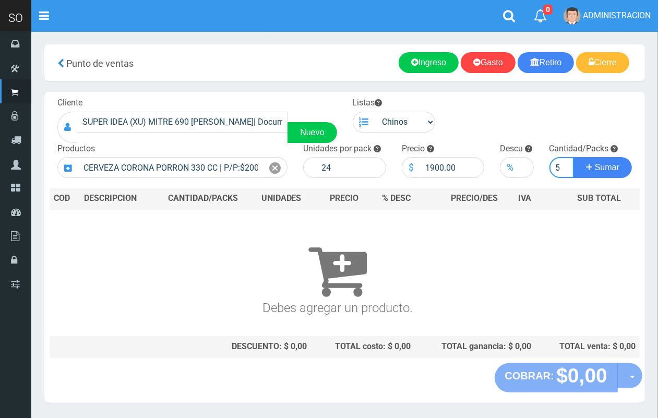
type input "5"
click at [574, 157] on button "Sumar" at bounding box center [603, 167] width 58 height 21
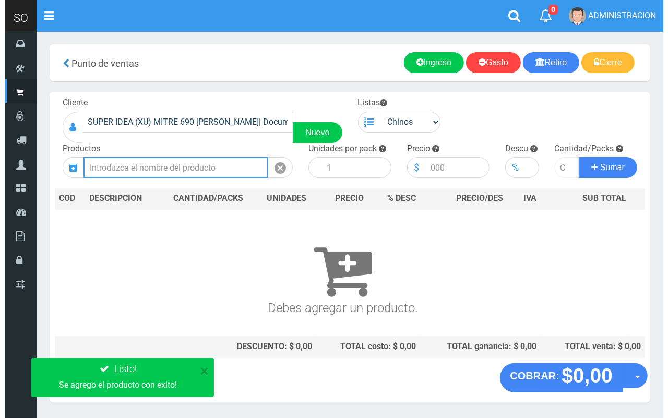
scroll to position [0, 0]
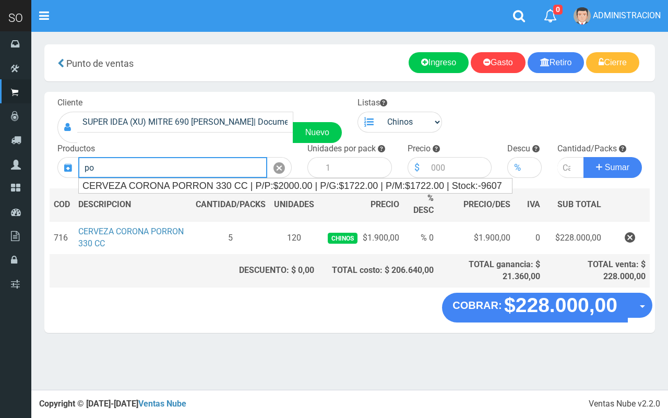
type input "p"
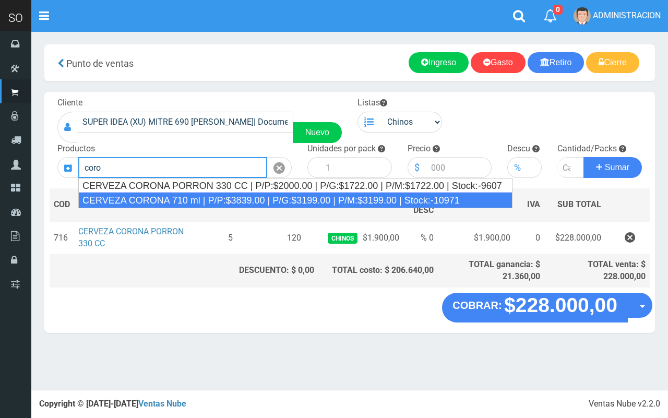
click at [180, 195] on div "CERVEZA CORONA 710 ml | P/P:$3839.00 | P/G:$3199.00 | P/M:$3199.00 | Stock:-109…" at bounding box center [295, 201] width 434 height 16
type input "CERVEZA CORONA 710 ml | P/P:$3839.00 | P/G:$3199.00 | P/M:$3199.00 | Stock:-109…"
type input "12"
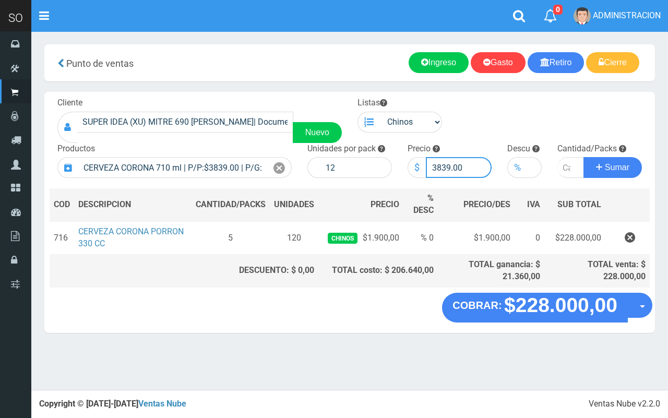
drag, startPoint x: 450, startPoint y: 167, endPoint x: 439, endPoint y: 166, distance: 11.1
click at [439, 166] on input "3839.00" at bounding box center [459, 167] width 66 height 21
type input "3000.00"
click at [567, 169] on input "number" at bounding box center [571, 167] width 27 height 21
type input "5"
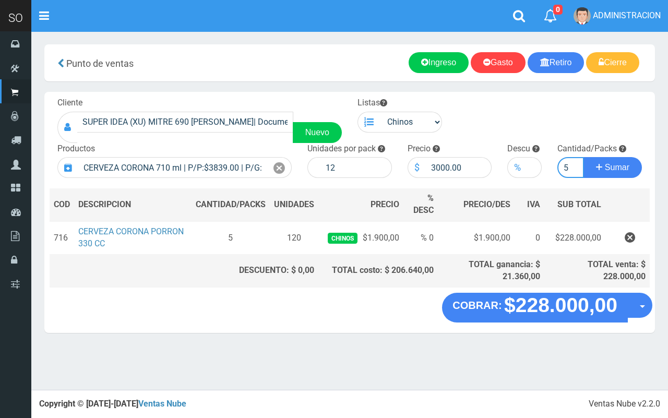
click at [584, 157] on button "Sumar" at bounding box center [613, 167] width 58 height 21
click at [282, 170] on icon at bounding box center [279, 168] width 11 height 15
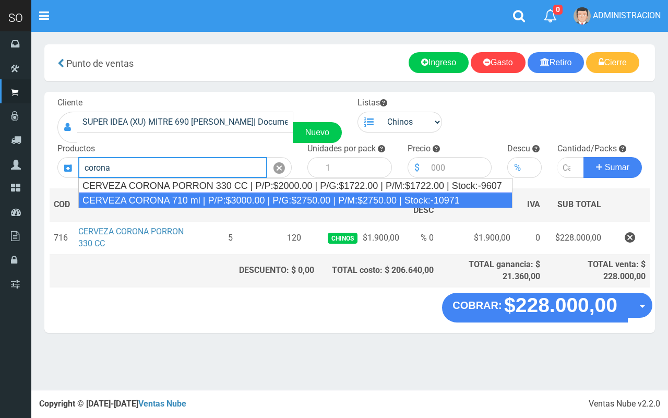
click at [208, 196] on div "CERVEZA CORONA 710 ml | P/P:$3000.00 | P/G:$2750.00 | P/M:$2750.00 | Stock:-109…" at bounding box center [295, 201] width 434 height 16
type input "CERVEZA CORONA 710 ml | P/P:$3000.00 | P/G:$2750.00 | P/M:$2750.00 | Stock:-109…"
type input "12"
type input "3000.00"
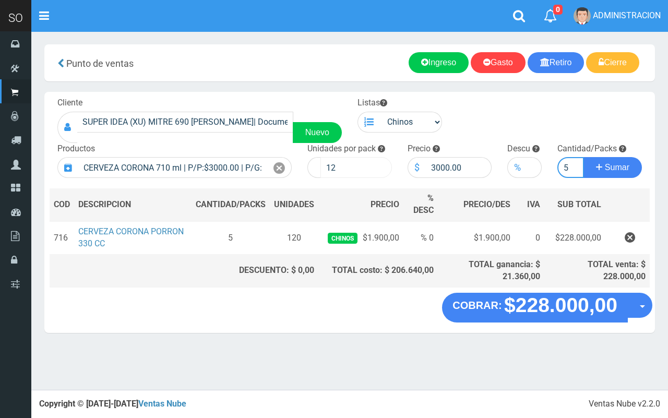
type input "5"
click at [584, 157] on button "Sumar" at bounding box center [613, 167] width 58 height 21
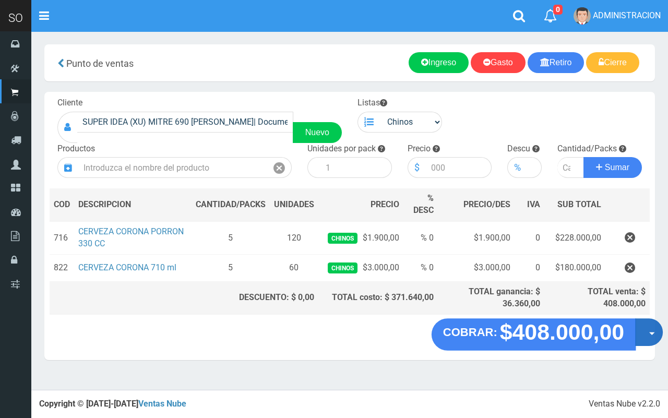
click at [652, 333] on span "button" at bounding box center [653, 334] width 6 height 3
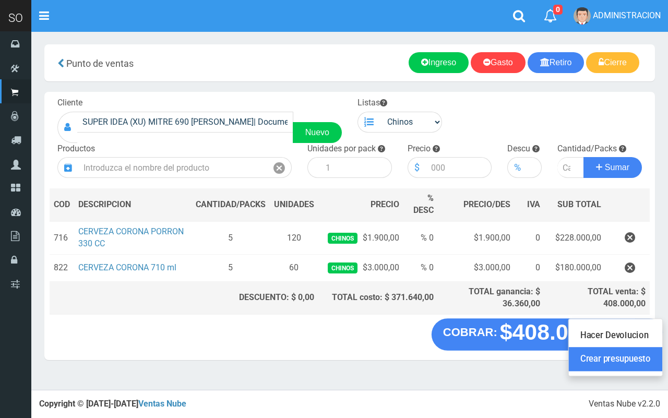
click at [636, 361] on link "Crear presupuesto" at bounding box center [615, 360] width 93 height 24
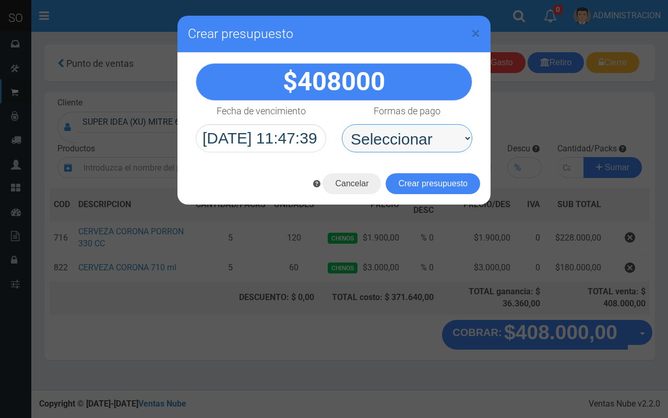
drag, startPoint x: 427, startPoint y: 145, endPoint x: 426, endPoint y: 152, distance: 7.5
click at [427, 145] on select "Seleccionar Efectivo Tarjeta de Crédito Depósito Débito" at bounding box center [407, 138] width 131 height 28
select select "Efectivo"
click at [342, 124] on select "Seleccionar Efectivo Tarjeta de Crédito Depósito Débito" at bounding box center [407, 138] width 131 height 28
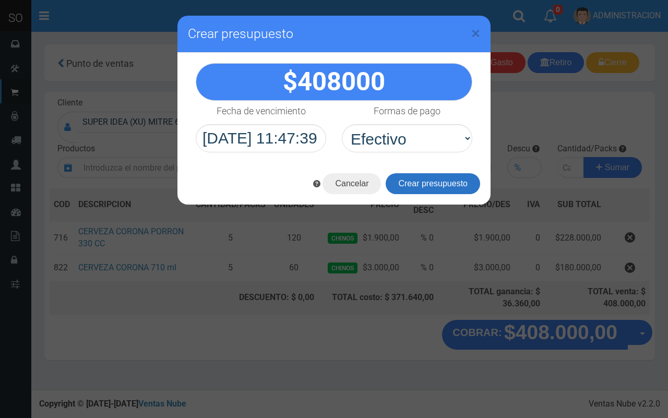
click at [426, 189] on button "Crear presupuesto" at bounding box center [433, 183] width 95 height 21
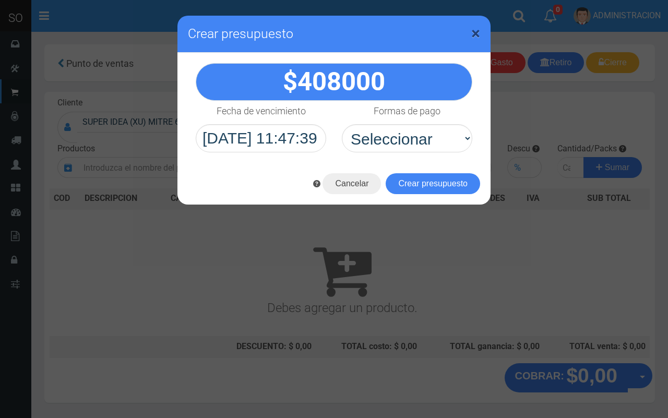
drag, startPoint x: 471, startPoint y: 28, endPoint x: 363, endPoint y: 4, distance: 110.6
click at [469, 29] on div "× Crear presupuesto" at bounding box center [334, 34] width 313 height 37
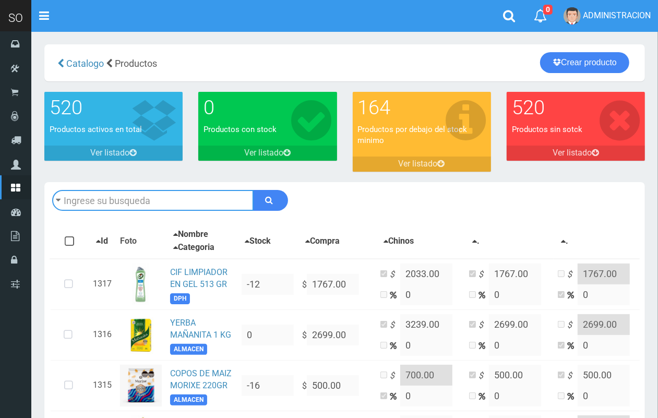
click at [128, 202] on input "text" at bounding box center [153, 200] width 202 height 21
type input "corona"
click at [253, 190] on button "submit" at bounding box center [270, 200] width 35 height 21
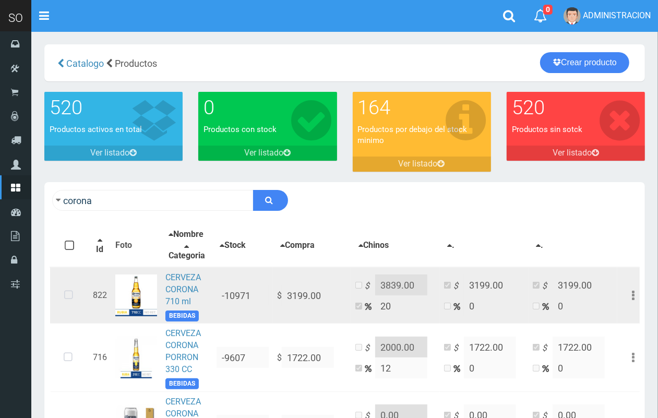
drag, startPoint x: 69, startPoint y: 301, endPoint x: 298, endPoint y: 304, distance: 228.2
click at [70, 301] on icon at bounding box center [69, 295] width 28 height 34
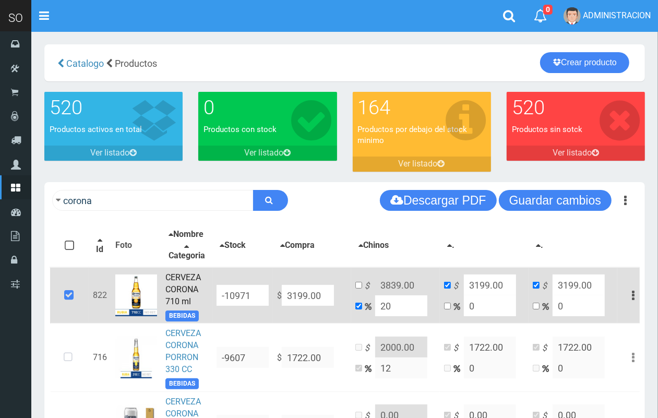
drag, startPoint x: 321, startPoint y: 301, endPoint x: 279, endPoint y: 307, distance: 42.2
click at [279, 307] on td "$ 3199.00" at bounding box center [312, 295] width 78 height 56
type input "2"
type input "2.4"
type input "2"
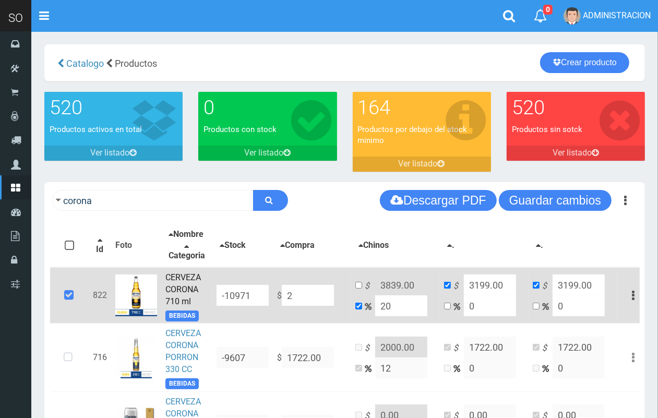
type input "2"
type input "27"
type input "32.4"
type input "27"
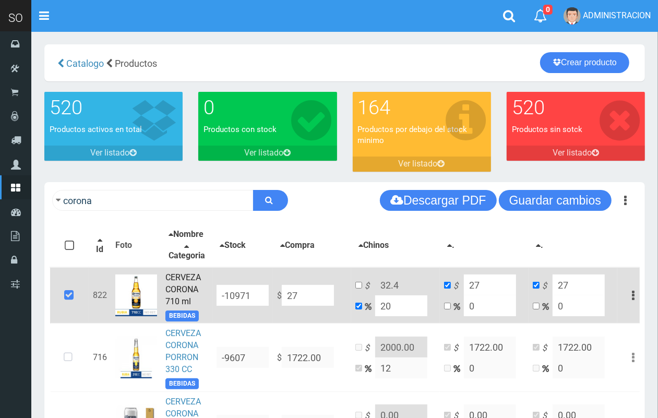
type input "275"
type input "330"
type input "275"
type input "2750"
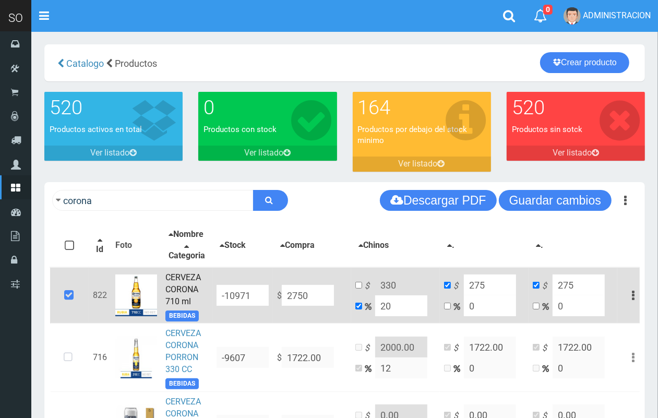
type input "3300"
type input "2750"
type input "2750.00"
click at [361, 289] on input "checkbox" at bounding box center [359, 285] width 7 height 7
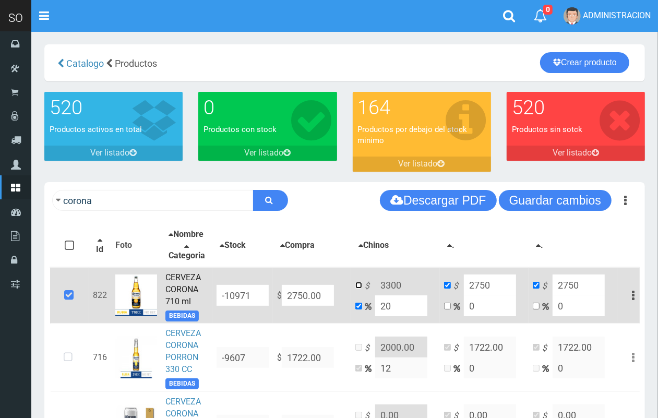
checkbox input "true"
checkbox input "false"
drag, startPoint x: 408, startPoint y: 290, endPoint x: 358, endPoint y: 290, distance: 50.1
click at [358, 290] on td "$ 3300 20" at bounding box center [395, 295] width 89 height 56
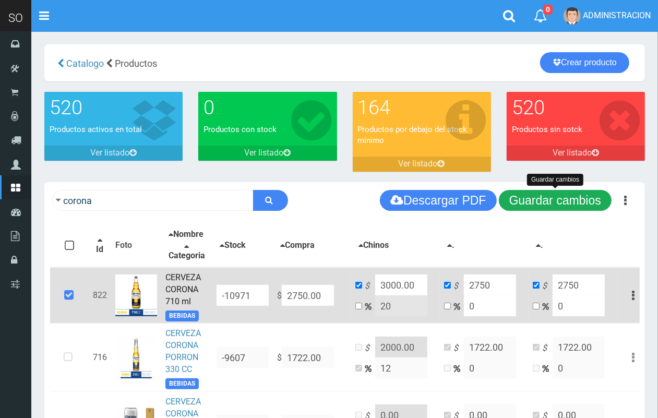
type input "3000.00"
click at [560, 193] on button "Guardar cambios" at bounding box center [555, 200] width 113 height 21
drag, startPoint x: 570, startPoint y: 205, endPoint x: 570, endPoint y: 173, distance: 31.3
click at [570, 203] on button "Guardar cambios" at bounding box center [555, 200] width 113 height 21
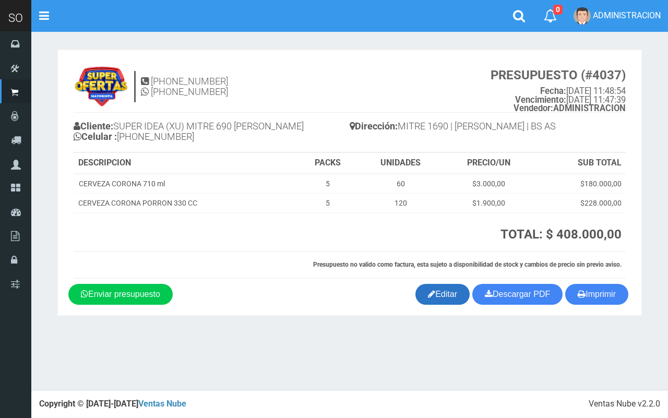
click at [433, 292] on link "Editar" at bounding box center [443, 294] width 54 height 21
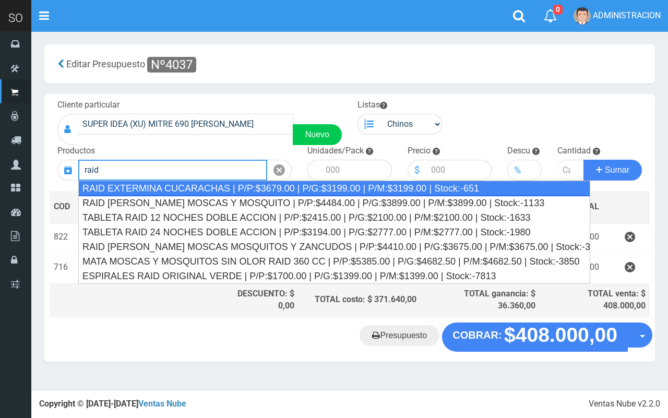
click at [202, 188] on div "RAID EXTERMINA CUCARACHAS | P/P:$3679.00 | P/G:$3199.00 | P/M:$3199.00 | Stock:…" at bounding box center [334, 189] width 512 height 16
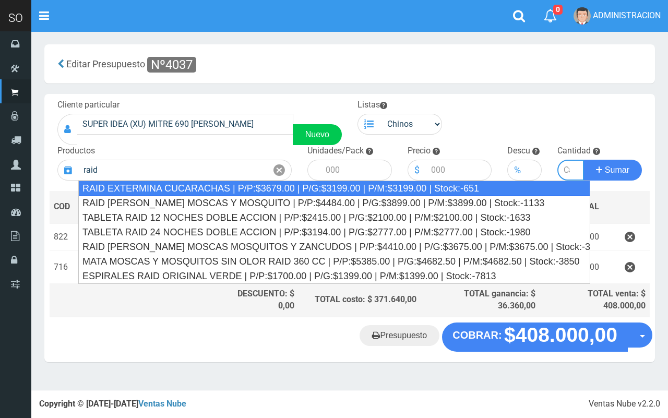
type input "RAID EXTERMINA CUCARACHAS | P/P:$3679.00 | P/G:$3199.00 | P/M:$3199.00 | Stock:…"
type input "12"
type input "3679.00"
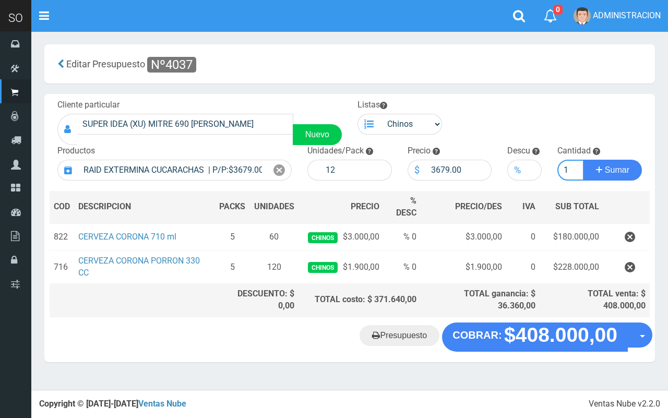
type input "1"
click at [584, 160] on button "Sumar" at bounding box center [613, 170] width 58 height 21
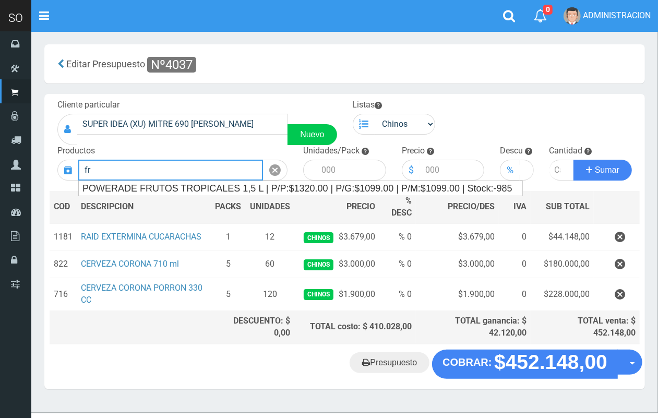
type input "f"
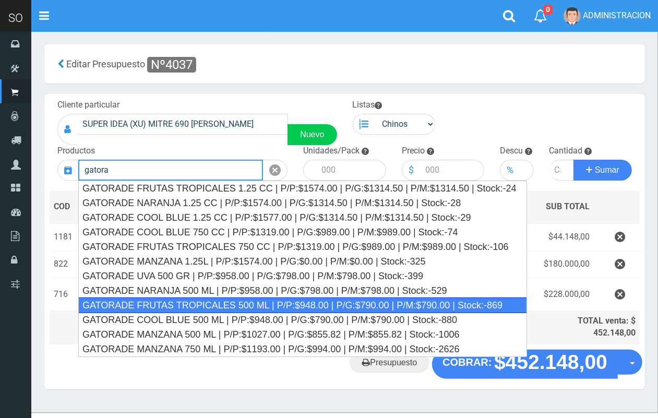
click at [264, 305] on div "GATORADE FRUTAS TROPICALES 500 ML | P/P:$948.00 | P/G:$790.00 | P/M:$790.00 | S…" at bounding box center [302, 306] width 449 height 16
type input "GATORADE FRUTAS TROPICALES 500 ML | P/P:$948.00 | P/G:$790.00 | P/M:$790.00 | S…"
type input "6"
type input "948.00"
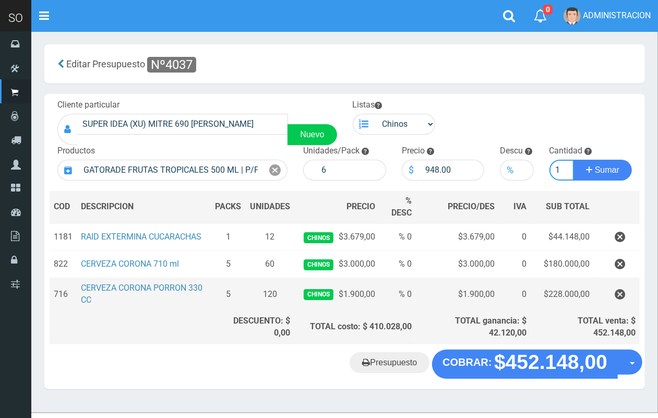
scroll to position [0, 1]
type input "1"
click at [574, 160] on button "Sumar" at bounding box center [603, 170] width 58 height 21
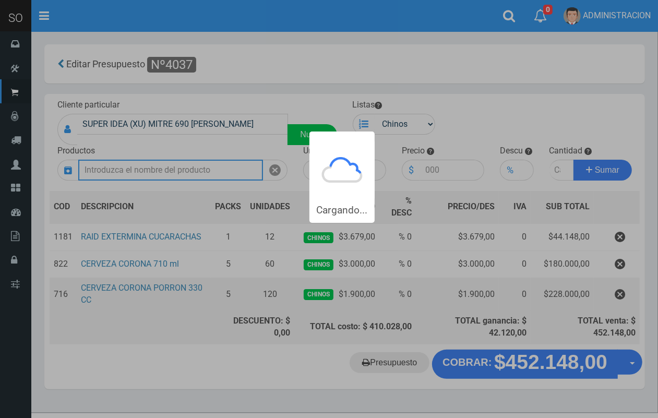
scroll to position [0, 0]
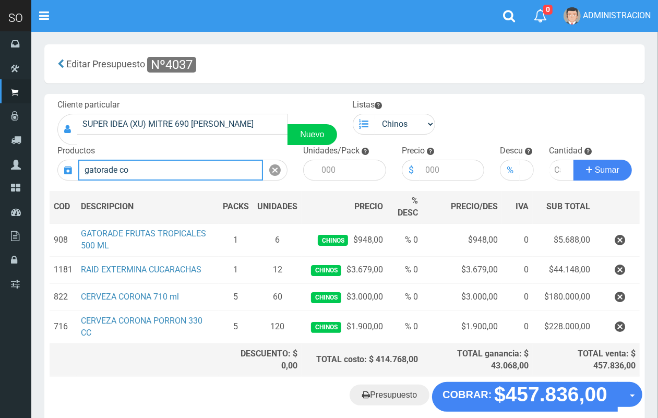
drag, startPoint x: 147, startPoint y: 170, endPoint x: 65, endPoint y: 171, distance: 82.0
click at [65, 171] on div "gatorade co" at bounding box center [172, 170] width 230 height 21
type input "g"
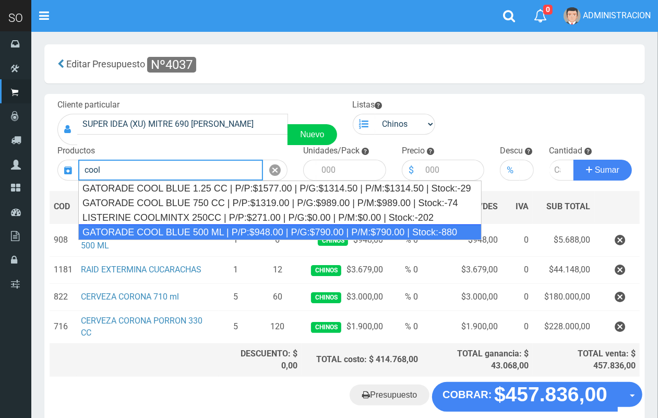
click at [136, 231] on div "GATORADE COOL BLUE 500 ML | P/P:$948.00 | P/G:$790.00 | P/M:$790.00 | Stock:-880" at bounding box center [280, 233] width 404 height 16
type input "GATORADE COOL BLUE 500 ML | P/P:$948.00 | P/G:$790.00 | P/M:$790.00 | Stock:-880"
type input "6"
type input "948.00"
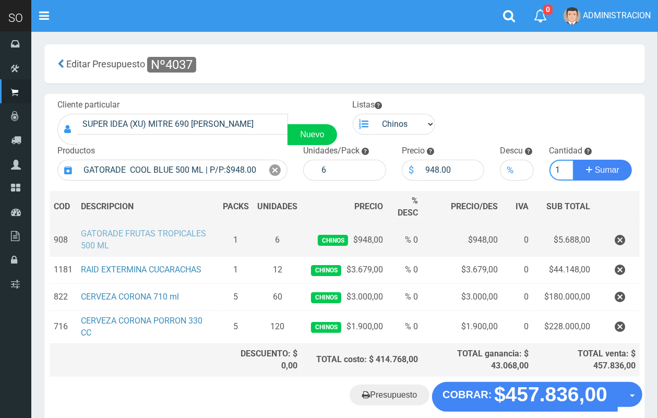
scroll to position [0, 1]
type input "1"
click at [574, 160] on button "Sumar" at bounding box center [603, 170] width 58 height 21
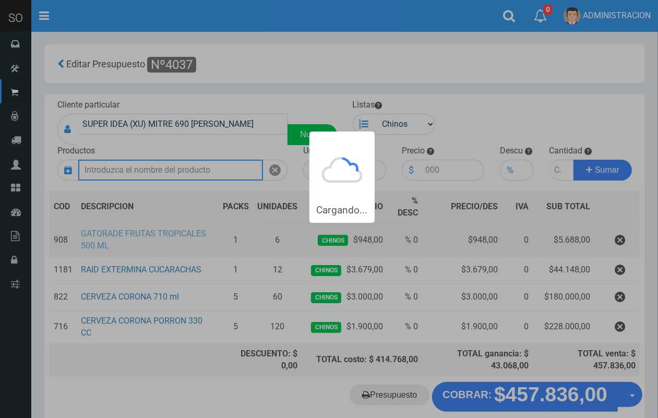
scroll to position [0, 0]
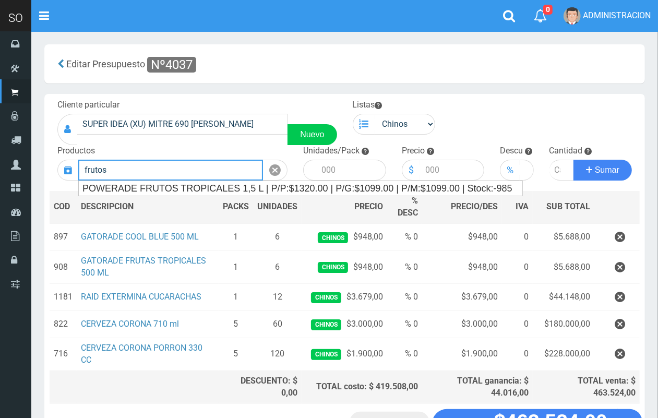
drag, startPoint x: 159, startPoint y: 168, endPoint x: 77, endPoint y: 168, distance: 82.0
click at [78, 168] on input "frutos" at bounding box center [170, 170] width 185 height 21
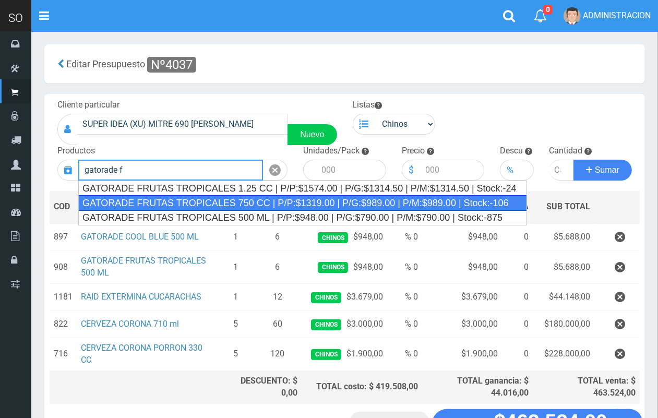
click at [210, 206] on div "GATORADE FRUTAS TROPICALES 750 CC | P/P:$1319.00 | P/G:$989.00 | P/M:$989.00 | …" at bounding box center [302, 203] width 449 height 16
type input "GATORADE FRUTAS TROPICALES 750 CC | P/P:$1319.00 | P/G:$989.00 | P/M:$989.00 | …"
type input "6"
type input "1319.00"
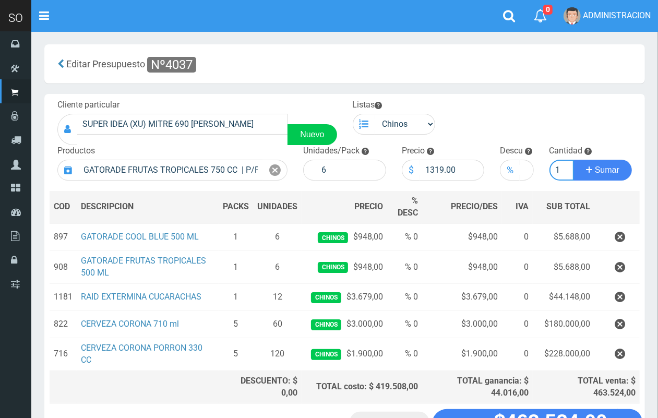
scroll to position [0, 1]
type input "1"
click at [574, 160] on button "Sumar" at bounding box center [603, 170] width 58 height 21
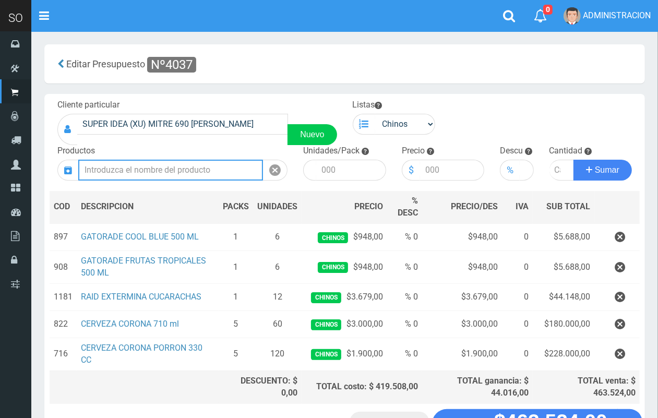
scroll to position [0, 0]
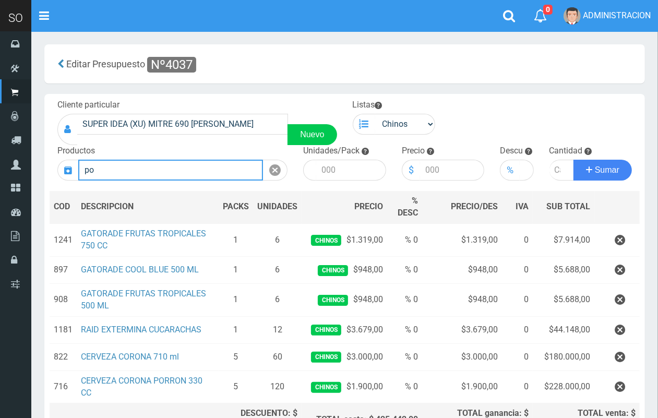
type input "p"
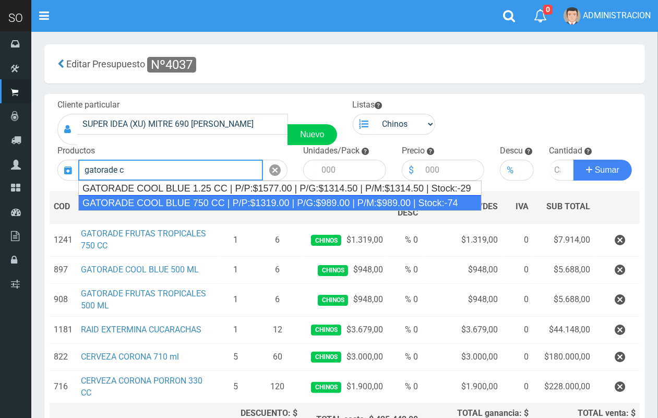
click at [222, 204] on div "GATORADE COOL BLUE 750 CC | P/P:$1319.00 | P/G:$989.00 | P/M:$989.00 | Stock:-74" at bounding box center [280, 203] width 404 height 16
type input "GATORADE COOL BLUE 750 CC | P/P:$1319.00 | P/G:$989.00 | P/M:$989.00 | Stock:-74"
type input "6"
type input "1319.00"
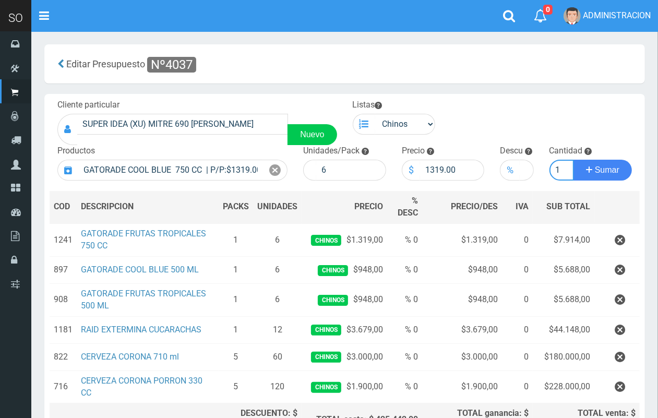
scroll to position [0, 1]
type input "1"
click at [574, 160] on button "Sumar" at bounding box center [603, 170] width 58 height 21
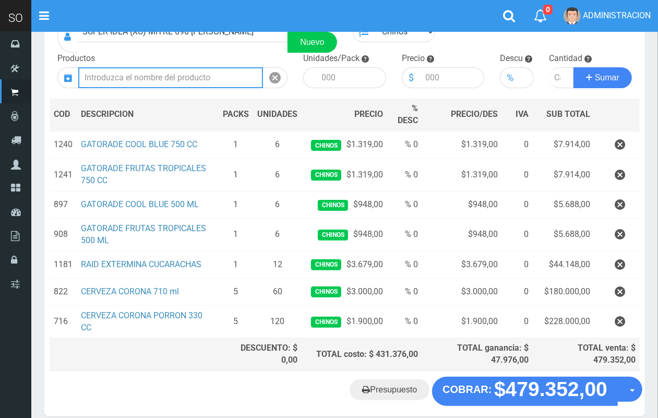
scroll to position [139, 0]
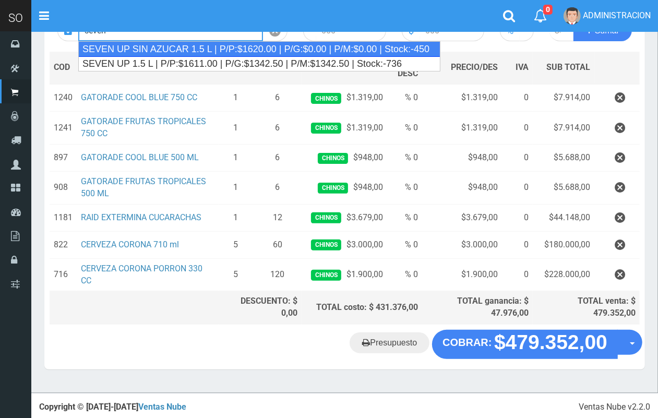
click at [157, 45] on div "SEVEN UP SIN AZUCAR 1.5 L | P/P:$1620.00 | P/G:$0.00 | P/M:$0.00 | Stock:-450" at bounding box center [259, 49] width 362 height 16
type input "SEVEN UP SIN AZUCAR 1.5 L | P/P:$1620.00 | P/G:$0.00 | P/M:$0.00 | Stock:-450"
type input "6"
type input "1620.00"
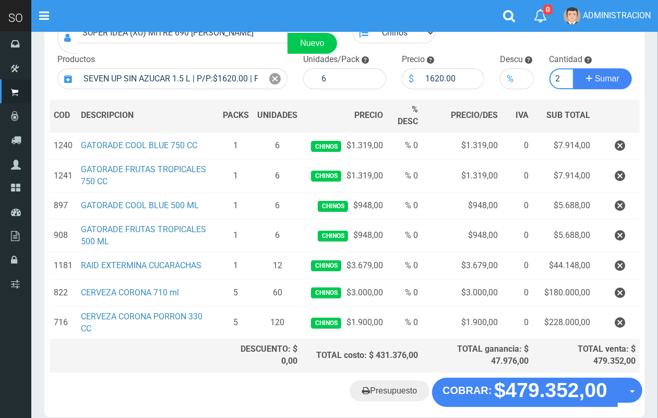
scroll to position [0, 1]
type input "2"
click at [574, 68] on button "Sumar" at bounding box center [603, 78] width 58 height 21
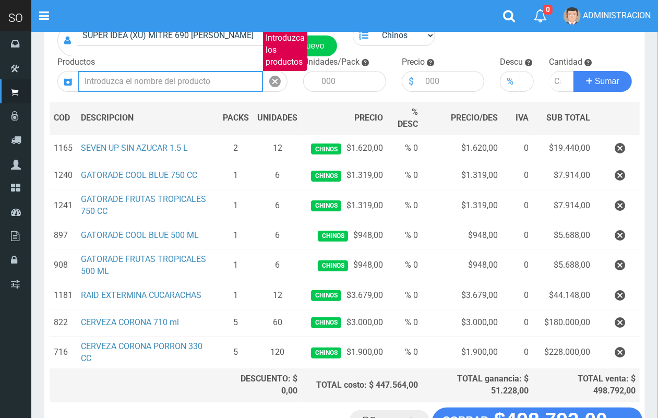
scroll to position [58, 0]
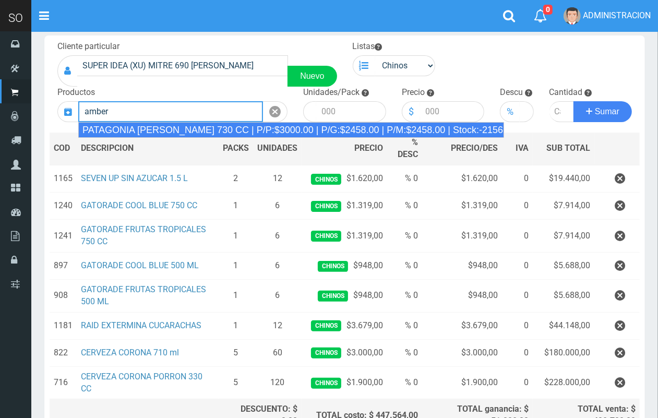
click at [444, 127] on div "PATAGONIA AMBER LAGER 730 CC | P/P:$3000.00 | P/G:$2458.00 | P/M:$2458.00 | Sto…" at bounding box center [291, 130] width 426 height 16
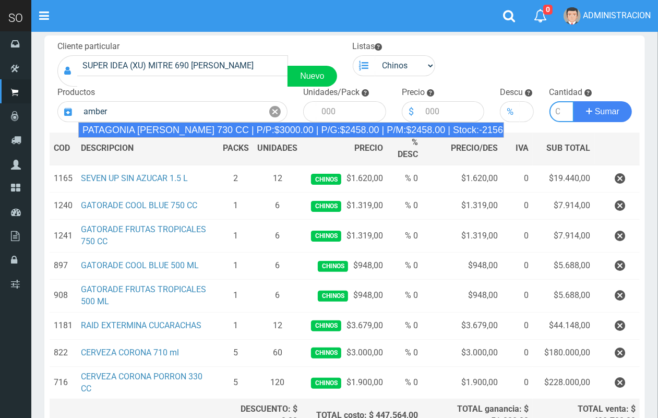
type input "PATAGONIA AMBER LAGER 730 CC | P/P:$3000.00 | P/G:$2458.00 | P/M:$2458.00 | Sto…"
type input "6"
type input "3000.00"
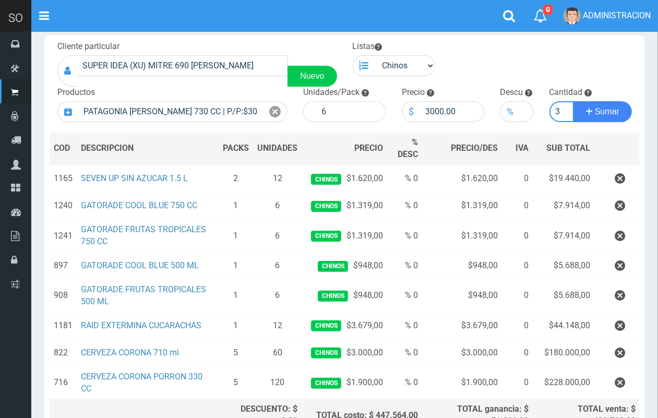
scroll to position [0, 1]
type input "3"
click at [574, 101] on button "Sumar" at bounding box center [603, 111] width 58 height 21
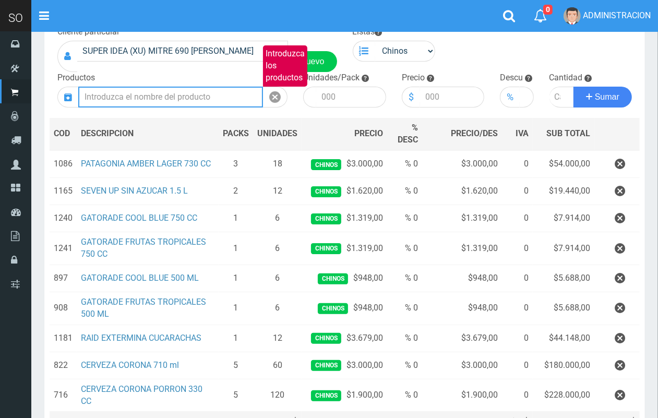
scroll to position [51, 0]
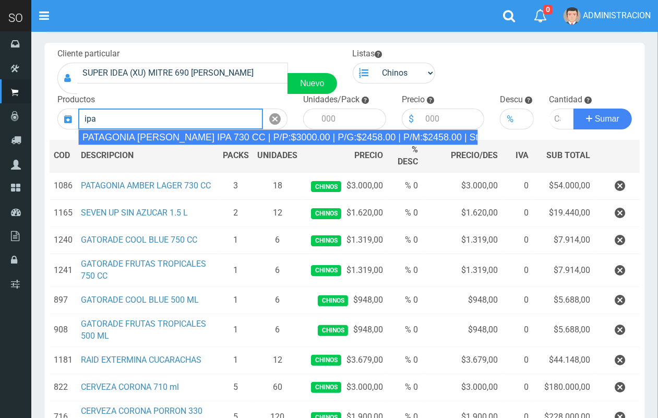
click at [176, 135] on div "PATAGONIA VERA IPA 730 CC | P/P:$3000.00 | P/G:$2458.00 | P/M:$2458.00 | Stock:…" at bounding box center [278, 137] width 400 height 16
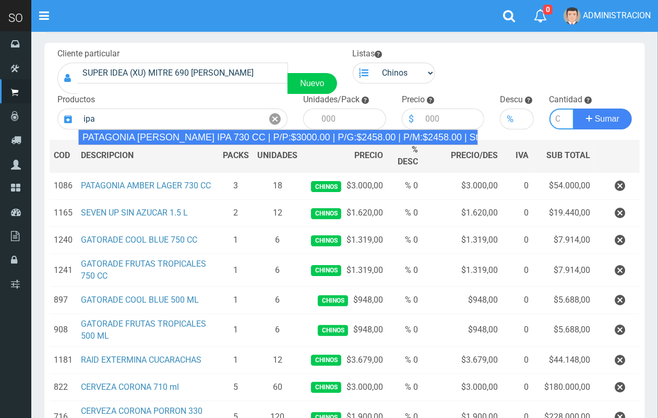
type input "PATAGONIA VERA IPA 730 CC | P/P:$3000.00 | P/G:$2458.00 | P/M:$2458.00 | Stock:…"
type input "6"
type input "3000.00"
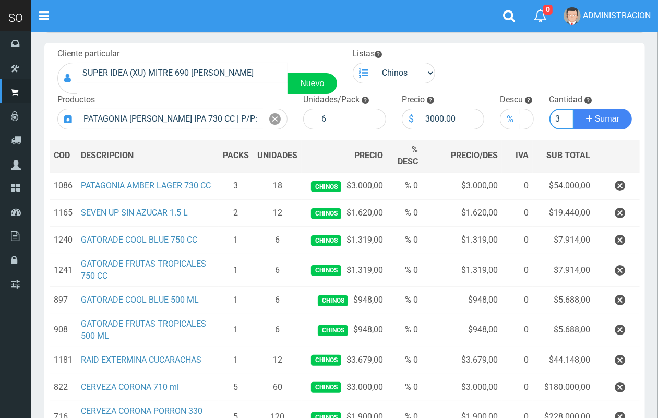
scroll to position [0, 1]
type input "3"
click at [574, 109] on button "Sumar" at bounding box center [603, 119] width 58 height 21
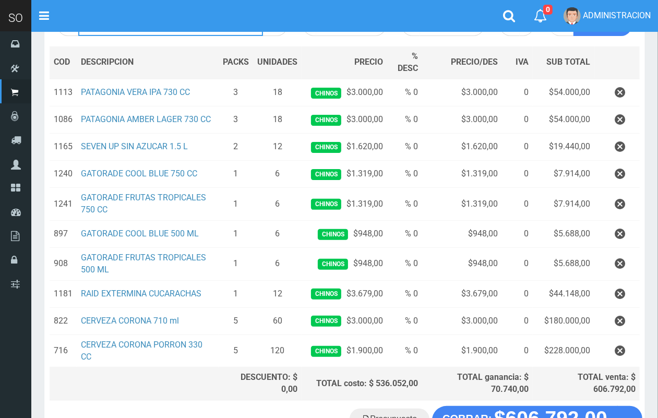
scroll to position [57, 0]
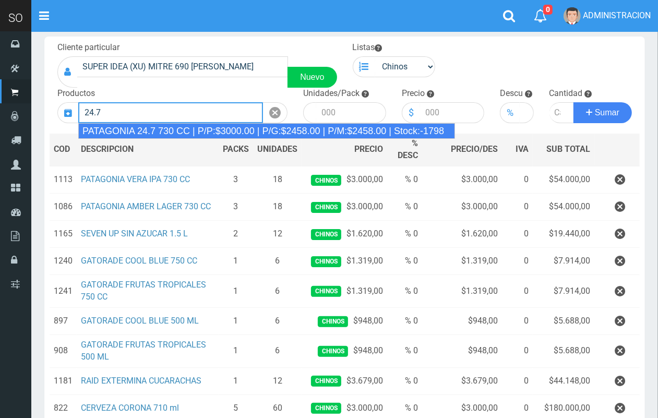
click at [139, 132] on div "PATAGONIA 24.7 730 CC | P/P:$3000.00 | P/G:$2458.00 | P/M:$2458.00 | Stock:-1798" at bounding box center [266, 131] width 377 height 16
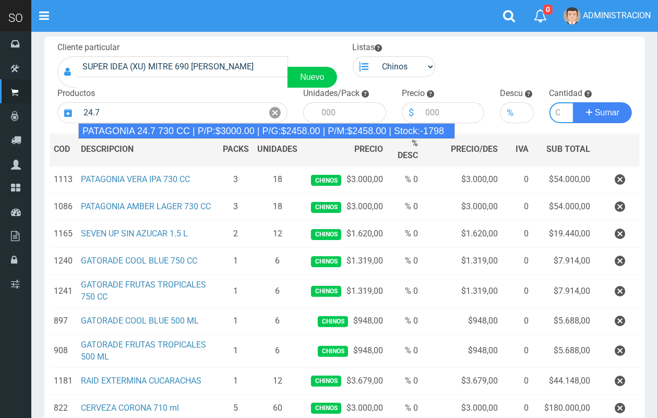
type input "PATAGONIA 24.7 730 CC | P/P:$3000.00 | P/G:$2458.00 | P/M:$2458.00 | Stock:-1798"
type input "6"
type input "3000.00"
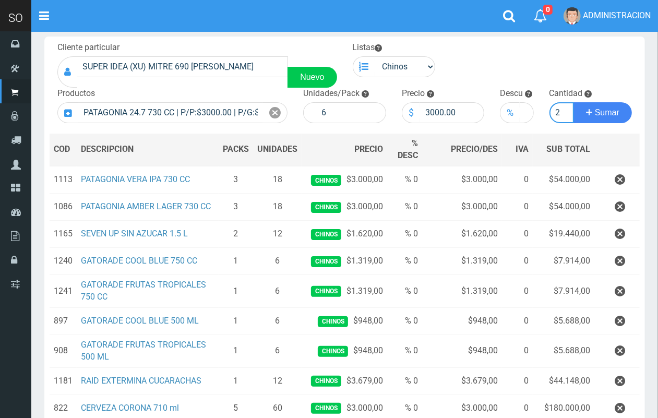
scroll to position [0, 1]
type input "2"
click at [574, 102] on button "Sumar" at bounding box center [603, 112] width 58 height 21
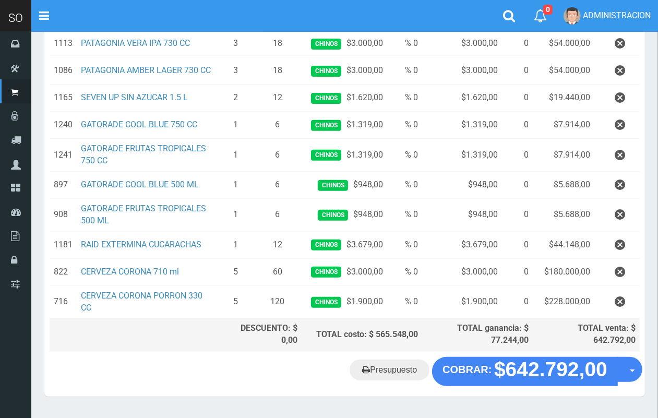
scroll to position [249, 0]
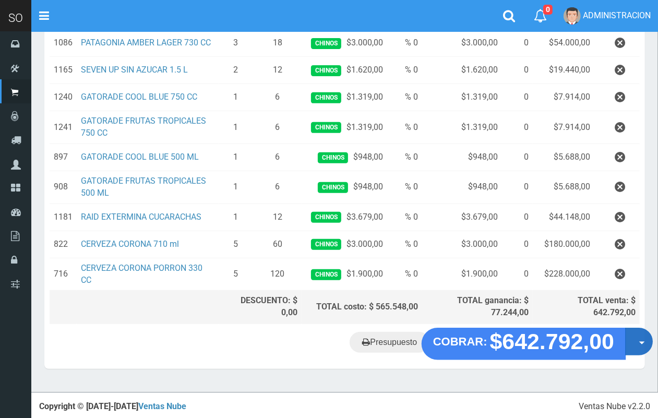
click at [635, 343] on button "Opciones" at bounding box center [640, 342] width 28 height 28
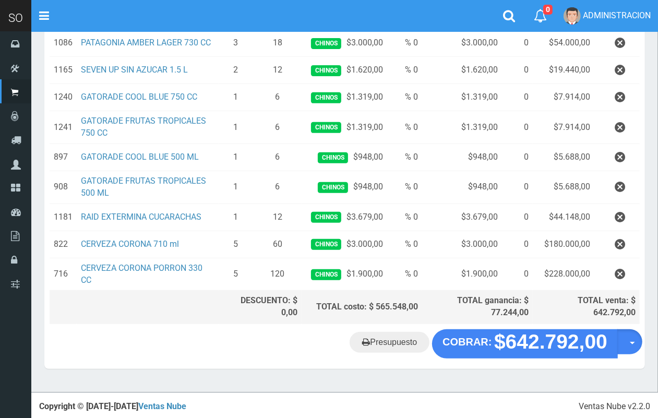
click at [632, 376] on section "× Titulo del Msj texto Mas Texto Cancelar Aceptar Editar Presupuesto Nº4037 ." at bounding box center [344, 88] width 627 height 610
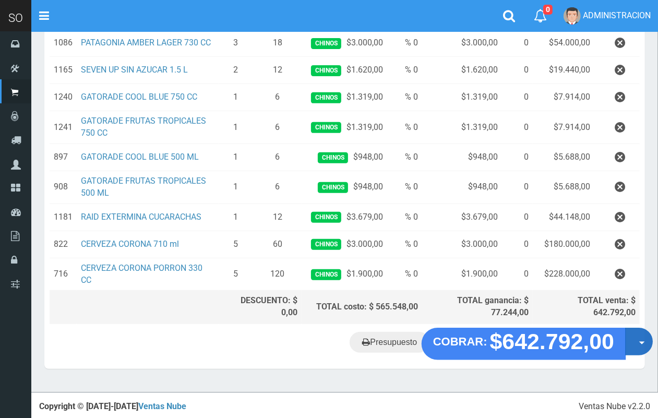
click at [634, 349] on button "Opciones" at bounding box center [640, 342] width 28 height 28
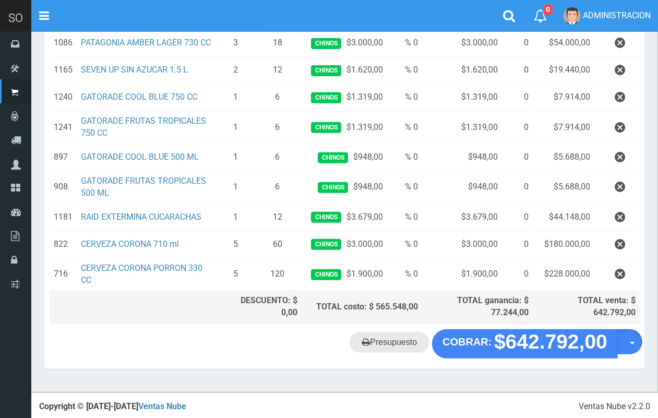
click at [387, 339] on link "Presupuesto" at bounding box center [390, 342] width 80 height 21
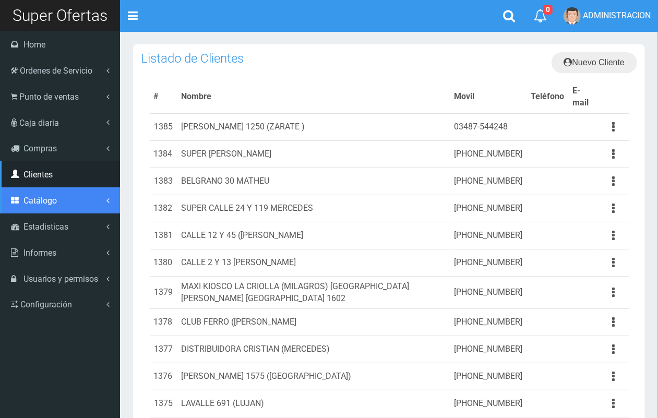
click at [42, 206] on link "Catálogo" at bounding box center [60, 200] width 120 height 26
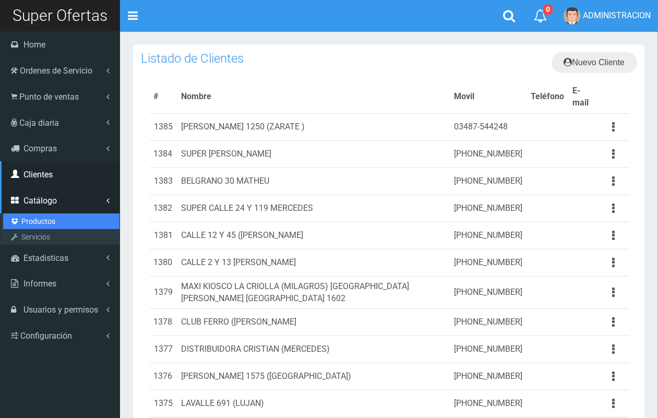
click at [44, 215] on link "Productos" at bounding box center [61, 222] width 116 height 16
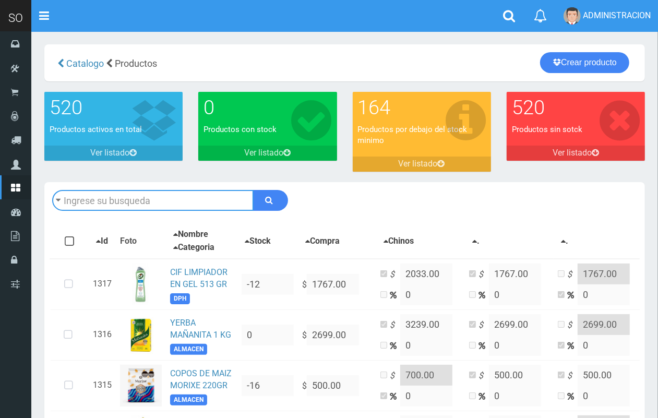
click at [115, 195] on input "text" at bounding box center [153, 200] width 202 height 21
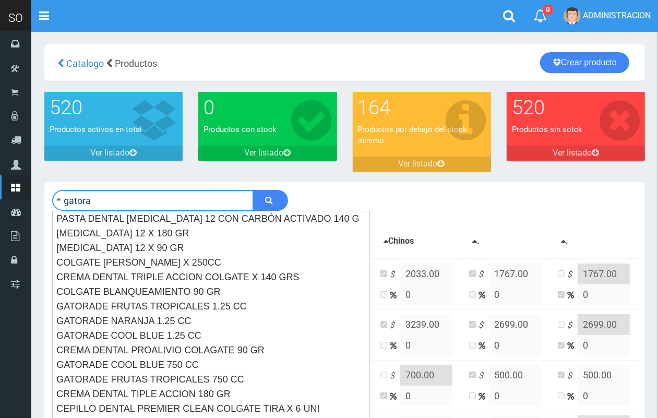
type input "gatora"
click at [253, 190] on button "submit" at bounding box center [270, 200] width 35 height 21
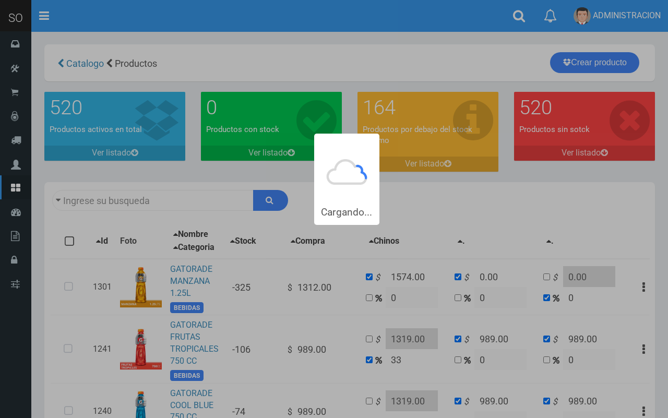
type input "gatora"
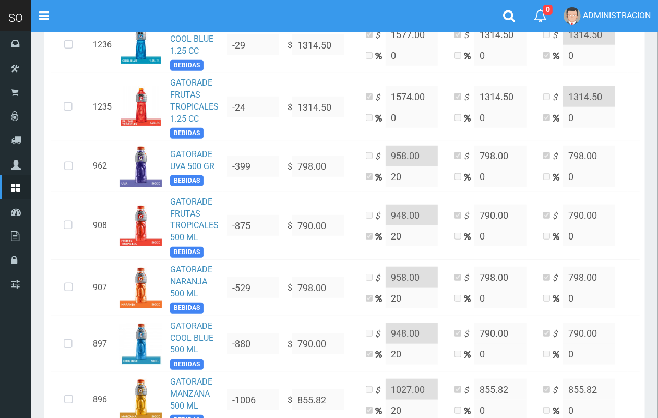
scroll to position [484, 0]
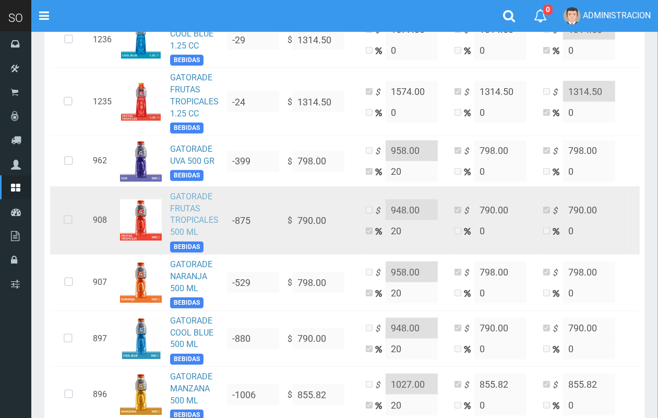
click at [178, 225] on link "GATORADE FRUTAS TROPICALES 500 ML" at bounding box center [194, 215] width 49 height 46
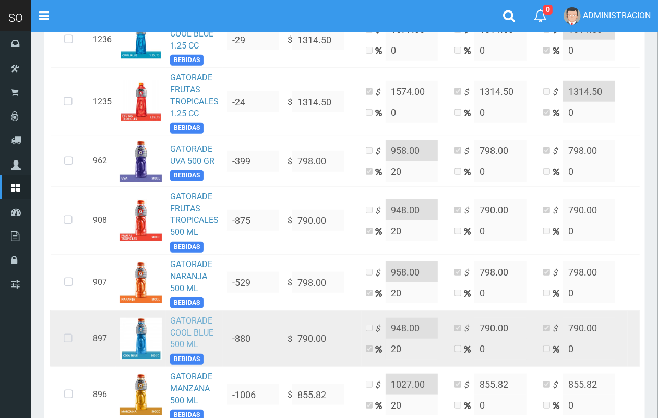
click at [194, 333] on link "GATORADE COOL BLUE 500 ML" at bounding box center [191, 333] width 43 height 34
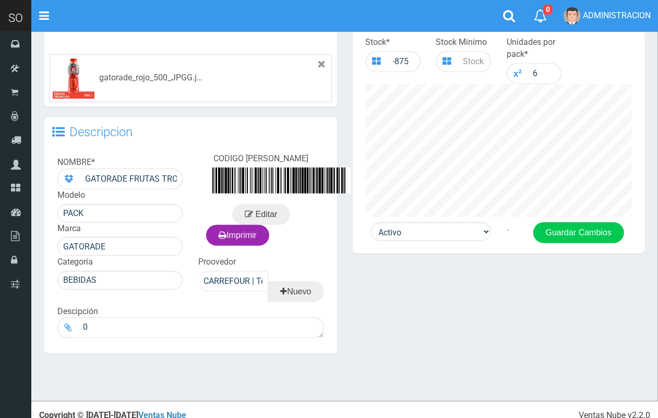
scroll to position [363, 0]
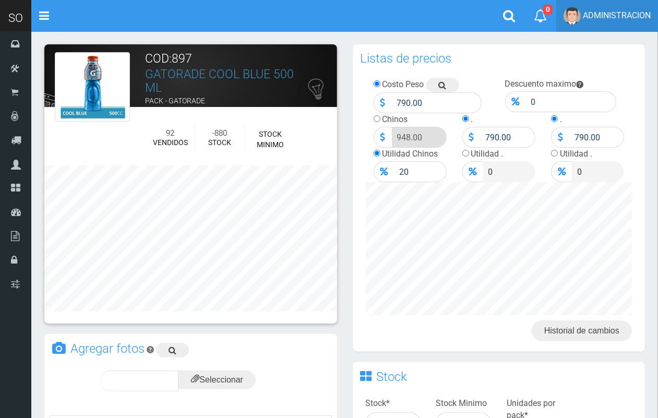
drag, startPoint x: 667, startPoint y: 183, endPoint x: 653, endPoint y: 4, distance: 180.2
click at [658, 28] on html "Cargando... × Nueva alerta Toggle navigation 0" at bounding box center [329, 395] width 658 height 791
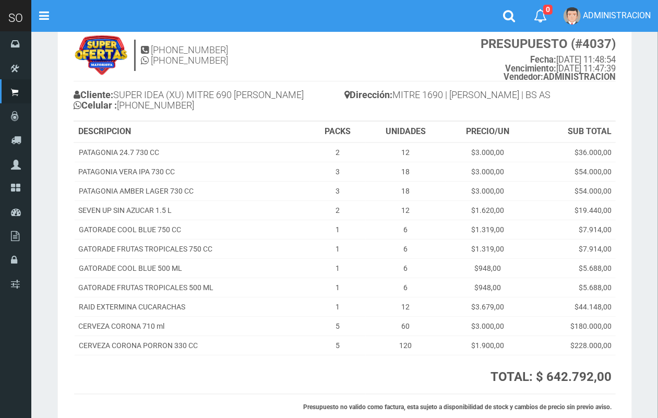
scroll to position [32, 0]
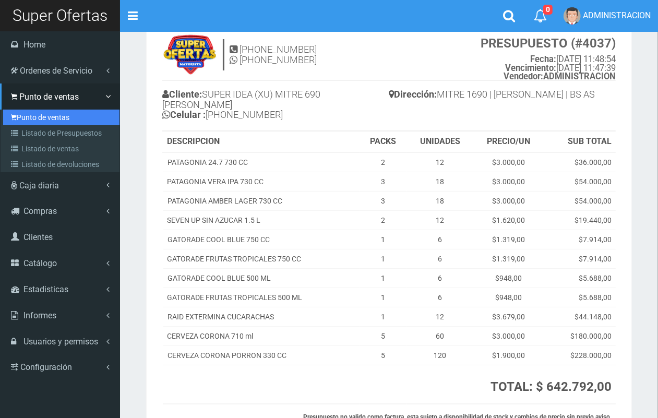
click at [37, 114] on link "Punto de ventas" at bounding box center [61, 118] width 116 height 16
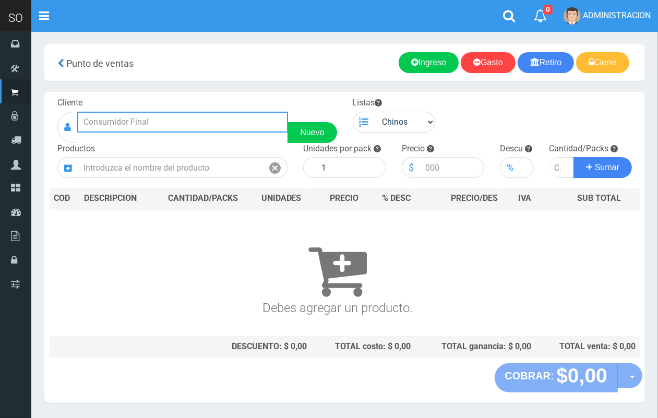
click at [176, 118] on input "text" at bounding box center [182, 122] width 211 height 21
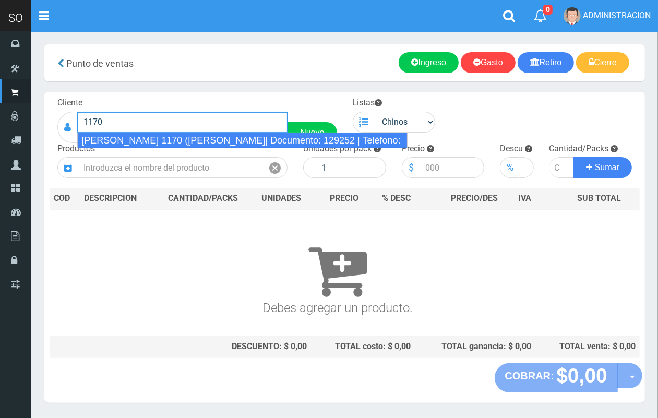
click at [186, 138] on div "ALMIRANTE BROWN 1170 (NICO) LUJAN| Documento: 129252 | Teléfono:" at bounding box center [242, 141] width 331 height 16
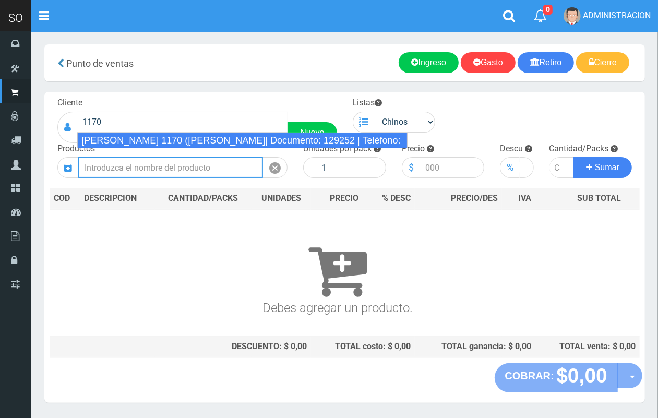
type input "ALMIRANTE BROWN 1170 (NICO) LUJAN| Documento: 129252 | Teléfono:"
select select
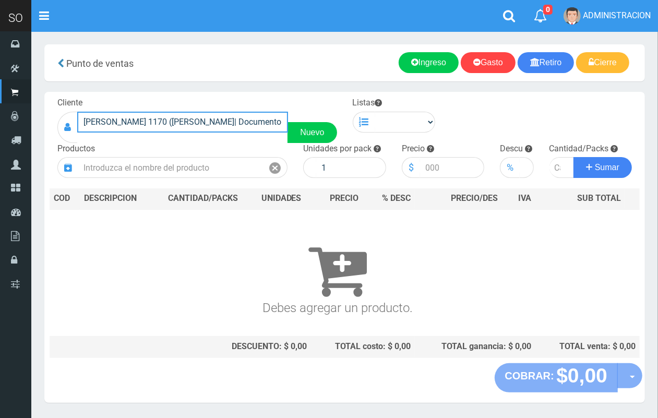
click at [205, 126] on input "ALMIRANTE BROWN 1170 (NICO) LUJAN| Documento: 129252 | Teléfono:" at bounding box center [182, 122] width 211 height 21
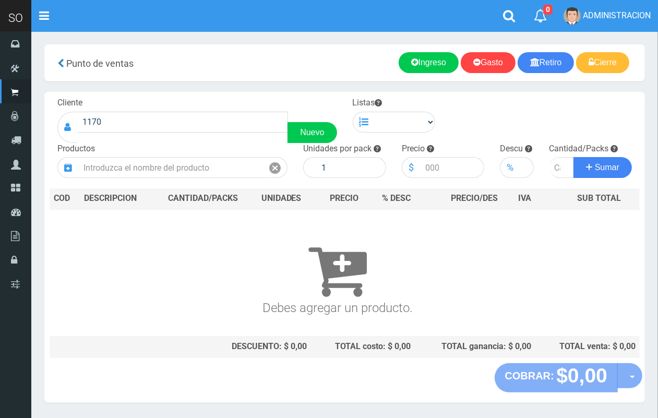
click at [159, 149] on div "Productos" at bounding box center [173, 161] width 246 height 36
click at [155, 128] on input "1170" at bounding box center [182, 122] width 211 height 21
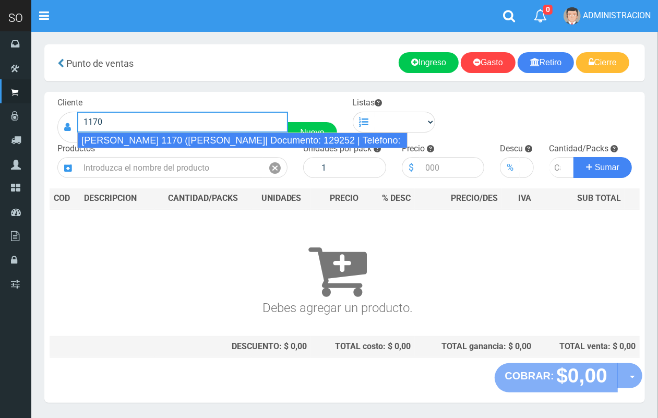
click at [160, 141] on div "ALMIRANTE BROWN 1170 (NICO) LUJAN| Documento: 129252 | Teléfono:" at bounding box center [242, 141] width 331 height 16
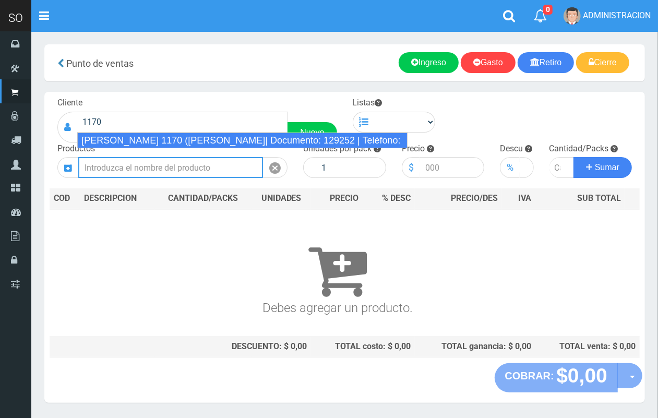
type input "ALMIRANTE BROWN 1170 (NICO) LUJAN| Documento: 129252 | Teléfono:"
select select
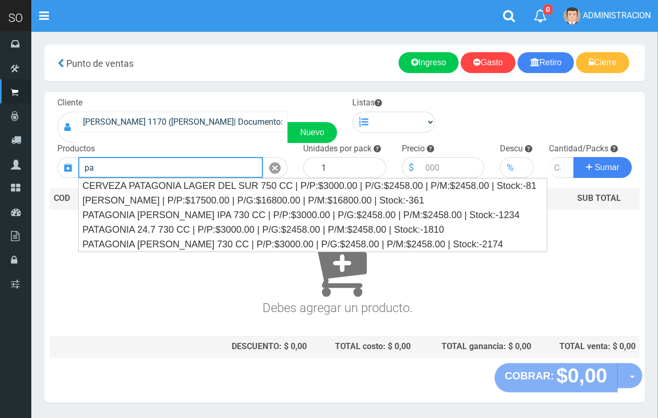
type input "p"
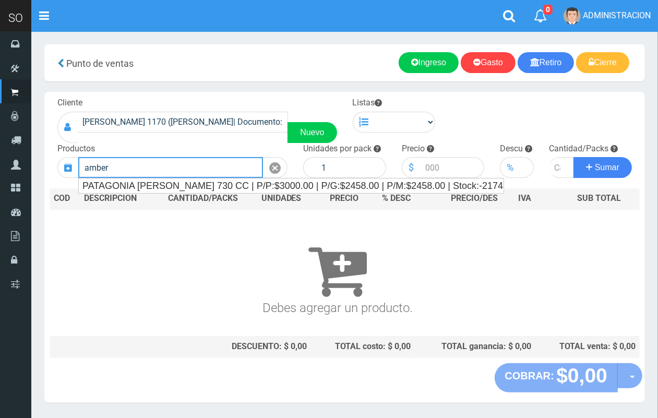
click at [217, 183] on div "PATAGONIA AMBER LAGER 730 CC | P/P:$3000.00 | P/G:$2458.00 | P/M:$2458.00 | Sto…" at bounding box center [291, 186] width 425 height 15
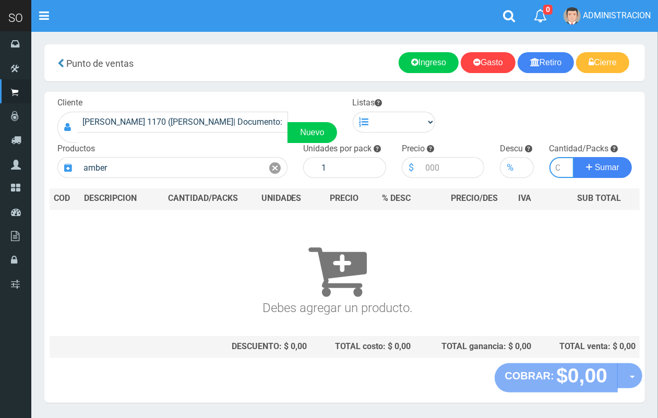
type input "PATAGONIA AMBER LAGER 730 CC | P/P:$3000.00 | P/G:$2458.00 | P/M:$2458.00 | Sto…"
type input "5"
click at [574, 157] on button "Sumar" at bounding box center [603, 167] width 58 height 21
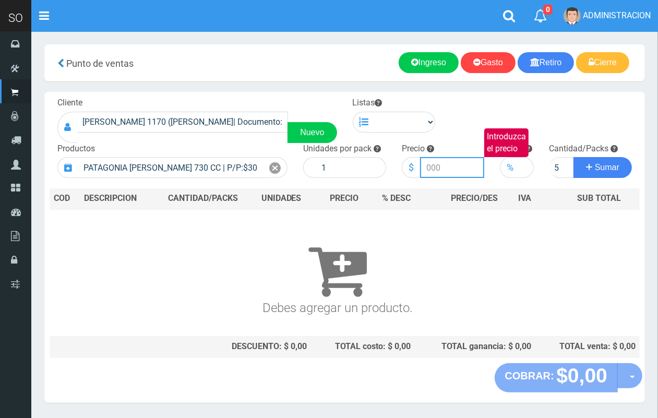
scroll to position [0, 0]
click at [398, 126] on select "Chinos . ." at bounding box center [405, 122] width 61 height 21
select select "1"
click at [375, 112] on select "Chinos . ." at bounding box center [405, 122] width 61 height 21
click at [280, 169] on icon at bounding box center [274, 168] width 11 height 15
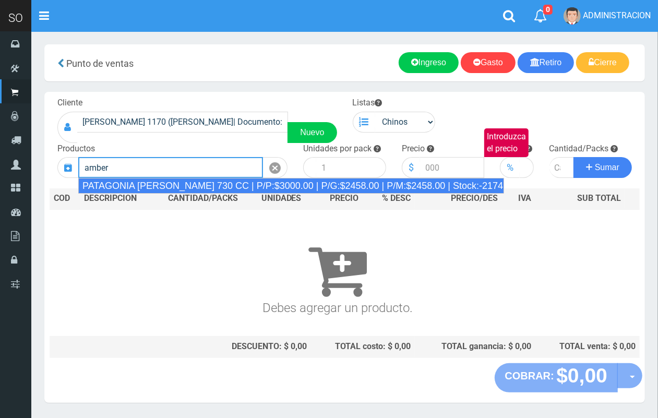
click at [235, 185] on div "PATAGONIA AMBER LAGER 730 CC | P/P:$3000.00 | P/G:$2458.00 | P/M:$2458.00 | Sto…" at bounding box center [291, 186] width 426 height 16
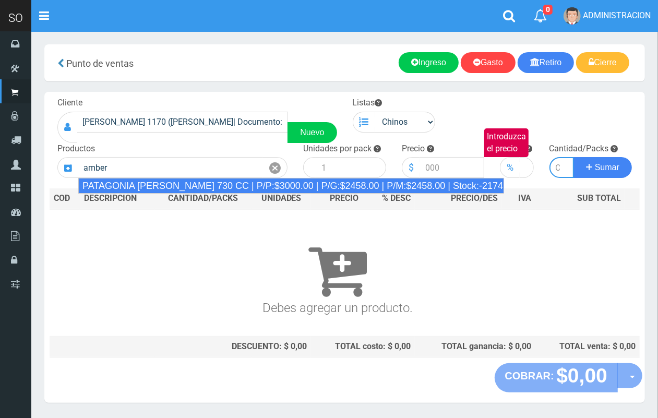
type input "PATAGONIA AMBER LAGER 730 CC | P/P:$3000.00 | P/G:$2458.00 | P/M:$2458.00 | Sto…"
type input "6"
type input "3000.00"
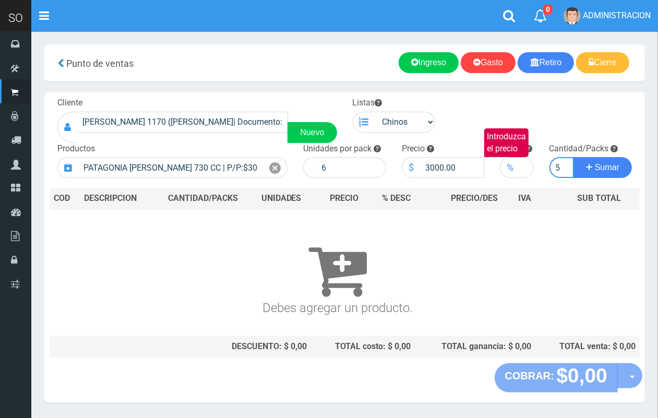
scroll to position [0, 1]
type input "5"
click at [574, 157] on button "Sumar" at bounding box center [603, 167] width 58 height 21
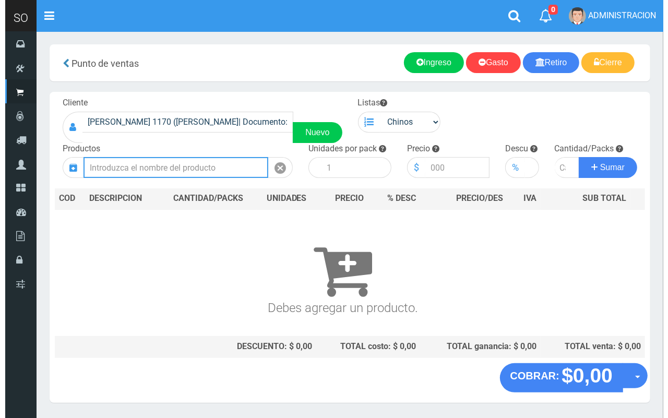
scroll to position [0, 0]
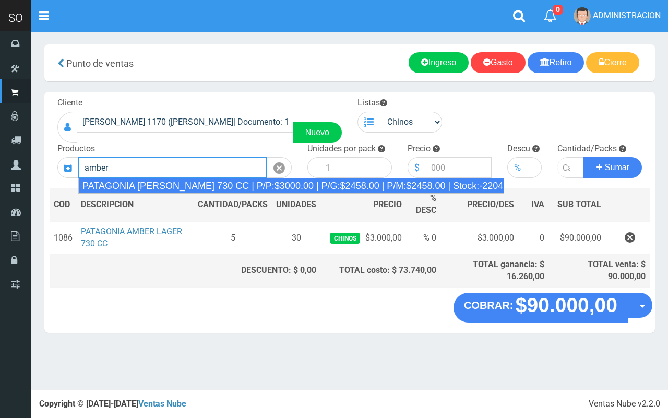
click at [260, 183] on div "PATAGONIA AMBER LAGER 730 CC | P/P:$3000.00 | P/G:$2458.00 | P/M:$2458.00 | Sto…" at bounding box center [291, 186] width 426 height 16
type input "PATAGONIA AMBER LAGER 730 CC | P/P:$3000.00 | P/G:$2458.00 | P/M:$2458.00 | Sto…"
type input "6"
type input "3000.00"
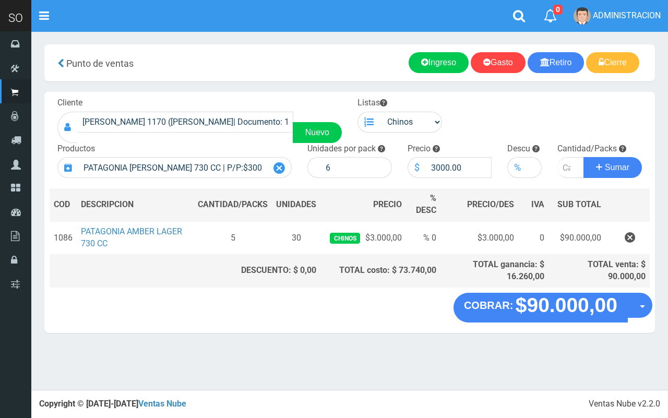
click at [277, 169] on icon at bounding box center [279, 168] width 11 height 15
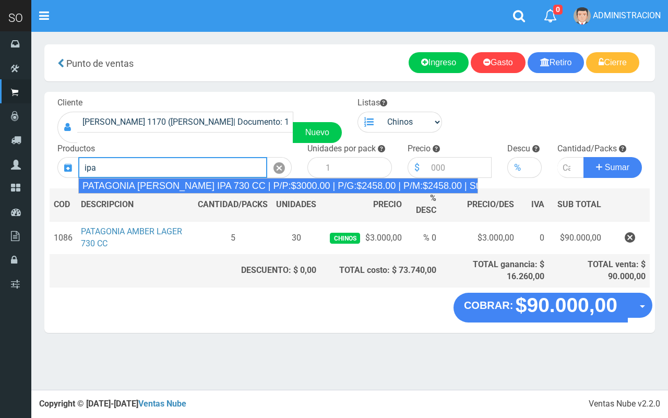
click at [228, 181] on div "PATAGONIA VERA IPA 730 CC | P/P:$3000.00 | P/G:$2458.00 | P/M:$2458.00 | Stock:…" at bounding box center [278, 186] width 400 height 16
type input "PATAGONIA VERA IPA 730 CC | P/P:$3000.00 | P/G:$2458.00 | P/M:$2458.00 | Stock:…"
type input "6"
type input "3000.00"
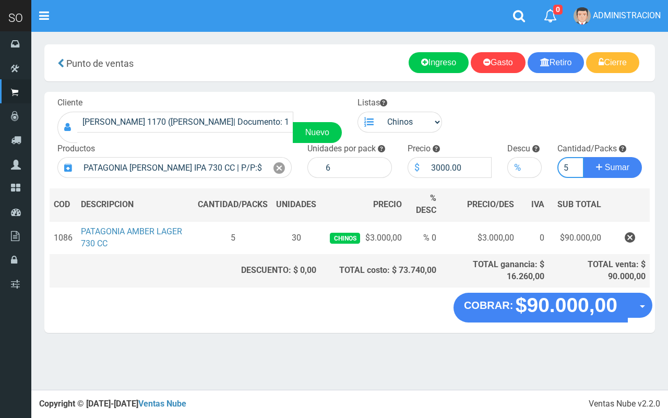
type input "5"
click at [584, 157] on button "Sumar" at bounding box center [613, 167] width 58 height 21
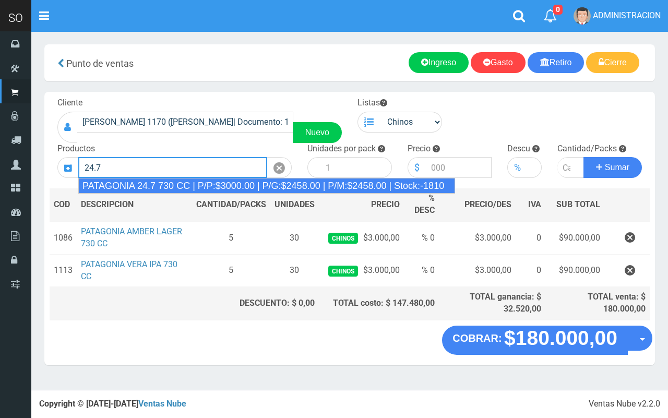
click at [236, 186] on div "PATAGONIA 24.7 730 CC | P/P:$3000.00 | P/G:$2458.00 | P/M:$2458.00 | Stock:-1810" at bounding box center [266, 186] width 377 height 16
type input "PATAGONIA 24.7 730 CC | P/P:$3000.00 | P/G:$2458.00 | P/M:$2458.00 | Stock:-1810"
type input "6"
type input "3000.00"
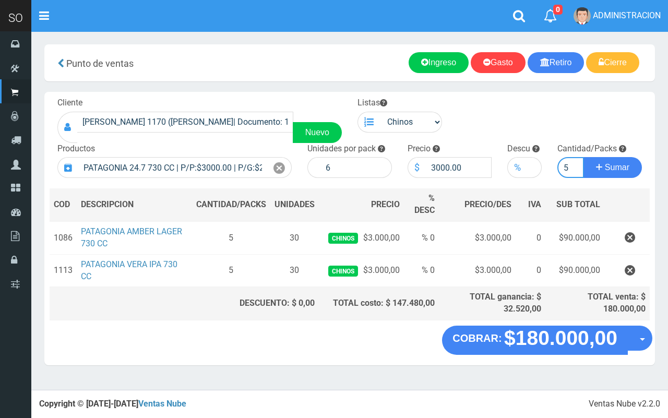
type input "5"
click at [584, 157] on button "Sumar" at bounding box center [613, 167] width 58 height 21
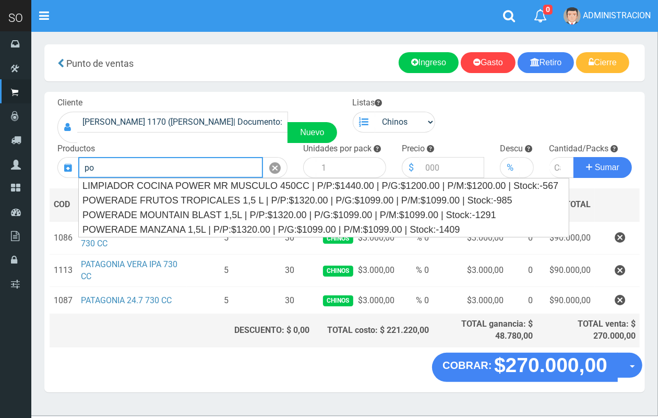
type input "p"
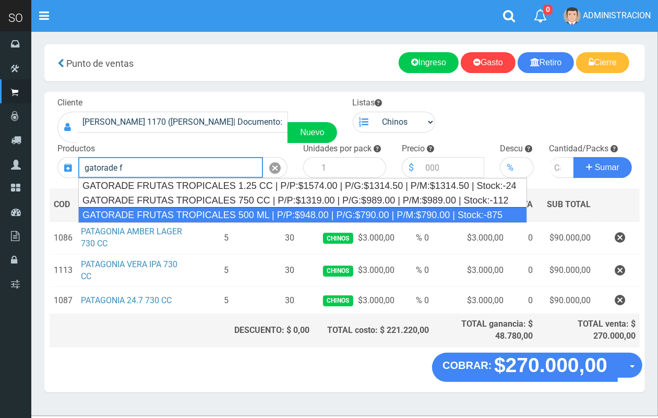
click at [184, 213] on div "GATORADE FRUTAS TROPICALES 500 ML | P/P:$948.00 | P/G:$790.00 | P/M:$790.00 | S…" at bounding box center [302, 215] width 449 height 16
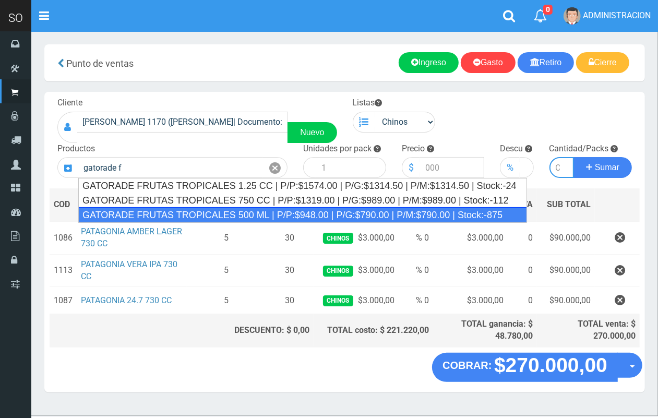
type input "GATORADE FRUTAS TROPICALES 500 ML | P/P:$948.00 | P/G:$790.00 | P/M:$790.00 | S…"
type input "6"
type input "948.00"
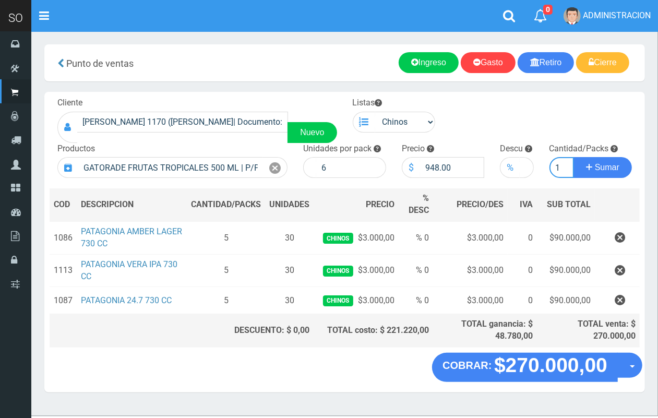
scroll to position [0, 1]
type input "1"
click at [574, 157] on button "Sumar" at bounding box center [603, 167] width 58 height 21
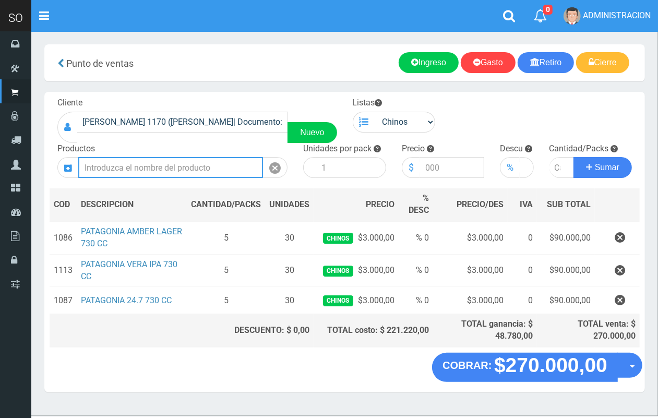
scroll to position [0, 0]
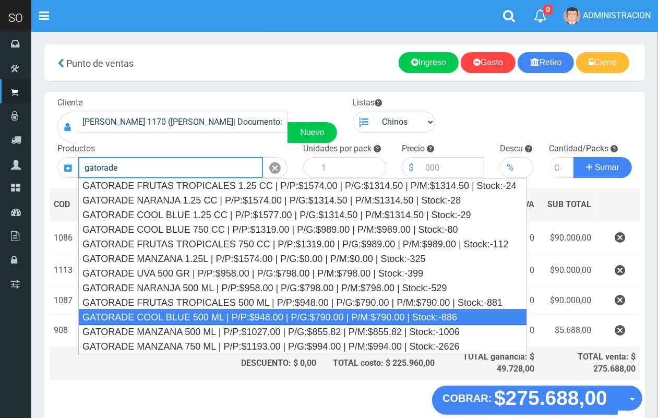
click at [179, 313] on div "GATORADE COOL BLUE 500 ML | P/P:$948.00 | P/G:$790.00 | P/M:$790.00 | Stock:-886" at bounding box center [302, 318] width 449 height 16
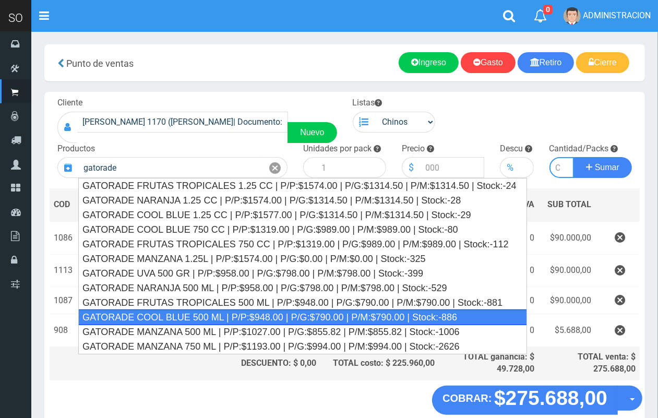
type input "GATORADE COOL BLUE 500 ML | P/P:$948.00 | P/G:$790.00 | P/M:$790.00 | Stock:-886"
type input "6"
type input "948.00"
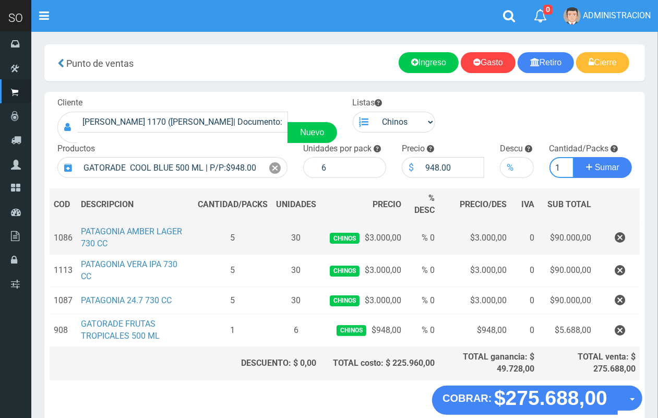
scroll to position [0, 1]
type input "1"
click at [574, 157] on button "Sumar" at bounding box center [603, 167] width 58 height 21
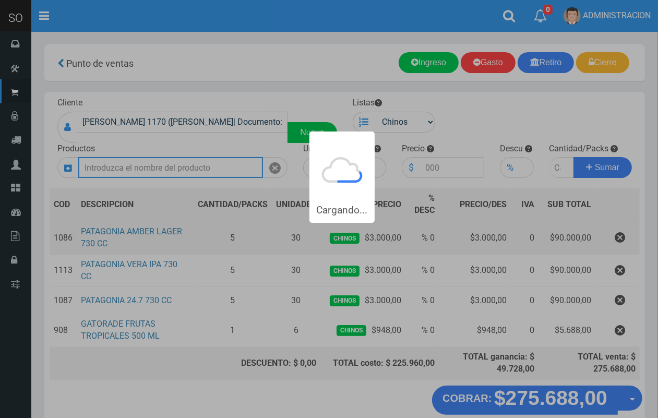
scroll to position [0, 0]
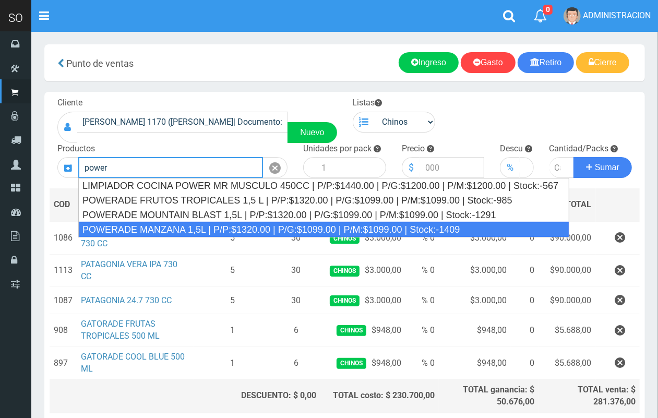
click at [185, 223] on div "POWERADE MANZANA 1,5L | P/P:$1320.00 | P/G:$1099.00 | P/M:$1099.00 | Stock:-1409" at bounding box center [323, 230] width 491 height 16
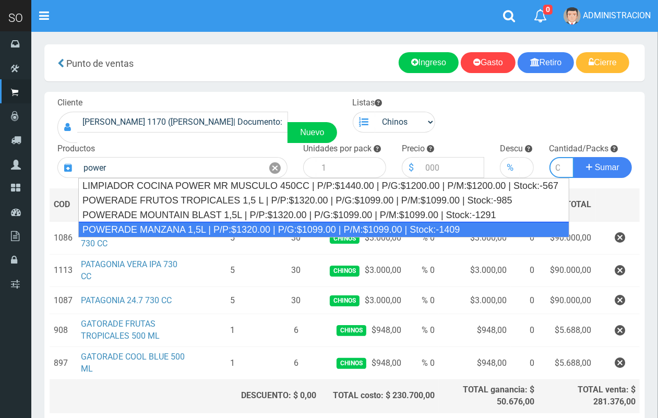
type input "POWERADE MANZANA 1,5L | P/P:$1320.00 | P/G:$1099.00 | P/M:$1099.00 | Stock:-1409"
type input "4"
type input "1320.00"
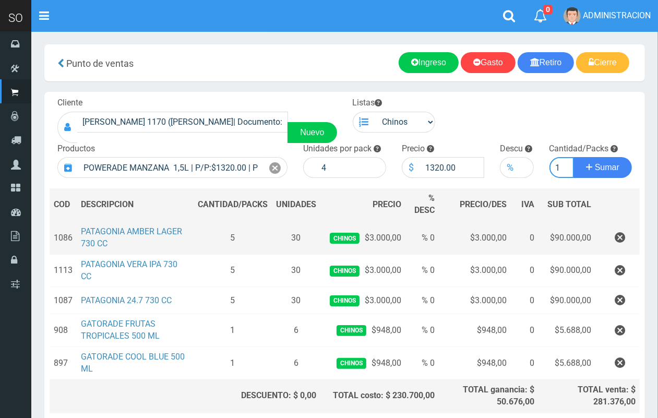
scroll to position [0, 1]
type input "1"
click at [574, 157] on button "Sumar" at bounding box center [603, 167] width 58 height 21
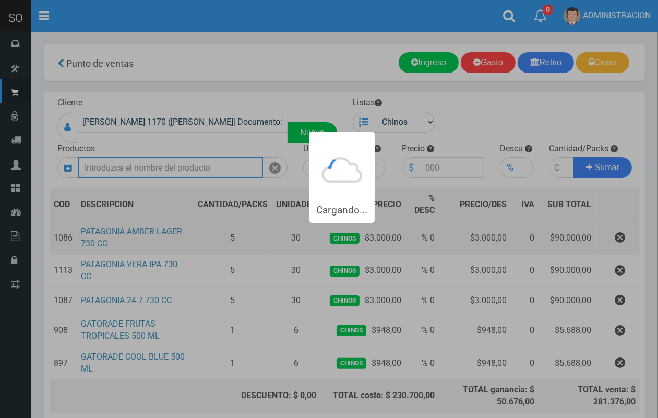
scroll to position [0, 0]
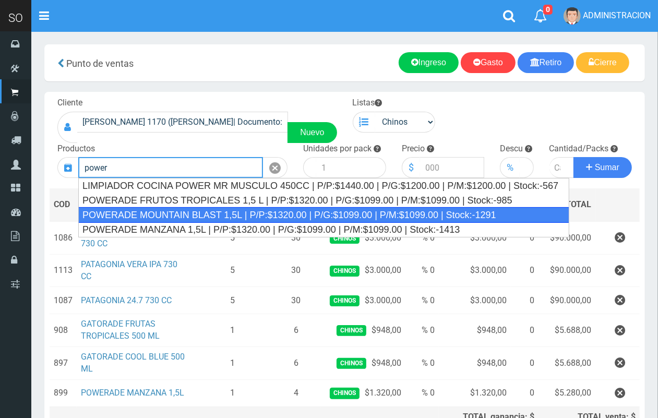
click at [186, 217] on div "POWERADE MOUNTAIN BLAST 1,5L | P/P:$1320.00 | P/G:$1099.00 | P/M:$1099.00 | Sto…" at bounding box center [323, 215] width 491 height 16
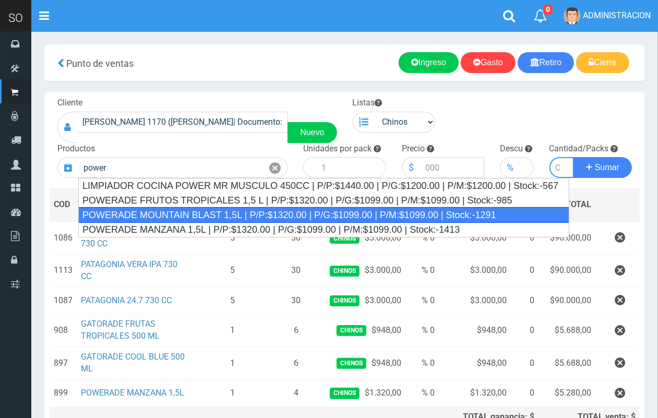
type input "POWERADE MOUNTAIN BLAST 1,5L | P/P:$1320.00 | P/G:$1099.00 | P/M:$1099.00 | Sto…"
type input "4"
type input "1320.00"
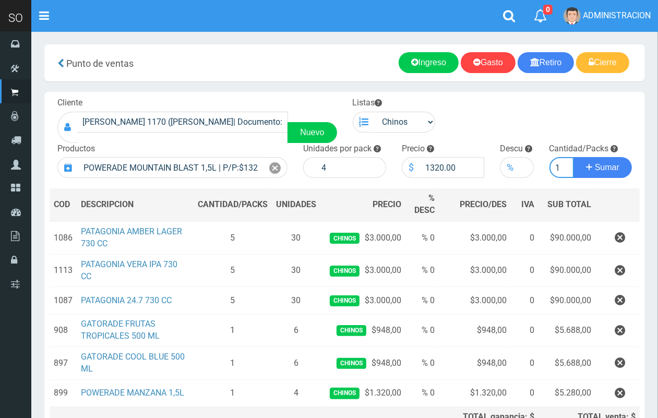
scroll to position [0, 1]
type input "1"
click at [574, 157] on button "Sumar" at bounding box center [603, 167] width 58 height 21
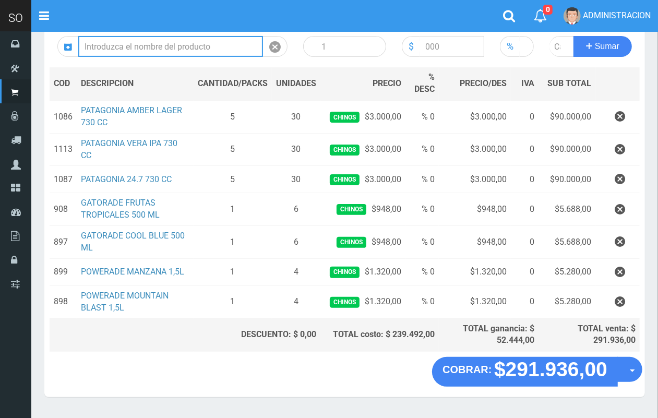
scroll to position [125, 0]
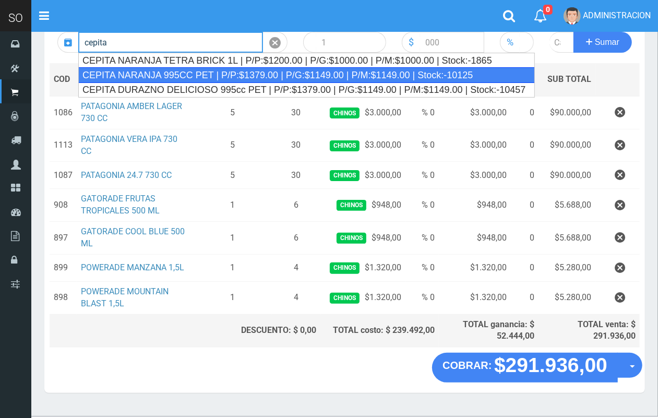
click at [264, 75] on div "CEPITA NARANJA 995CC PET | P/P:$1379.00 | P/G:$1149.00 | P/M:$1149.00 | Stock:-…" at bounding box center [306, 75] width 457 height 16
type input "CEPITA NARANJA 995CC PET | P/P:$1379.00 | P/G:$1149.00 | P/M:$1149.00 | Stock:-…"
type input "6"
type input "1379.00"
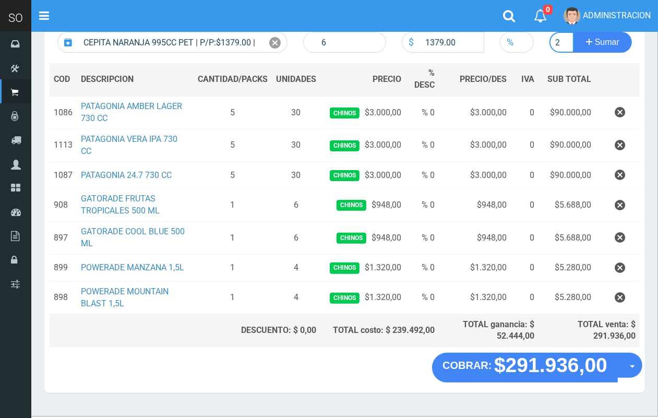
scroll to position [0, 1]
type input "2"
click at [574, 32] on button "Sumar" at bounding box center [603, 42] width 58 height 21
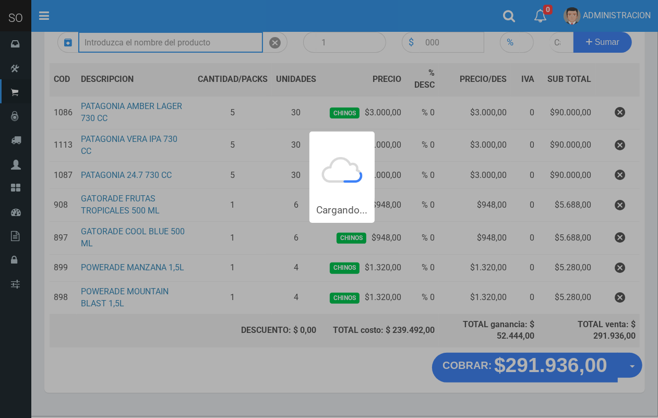
scroll to position [0, 0]
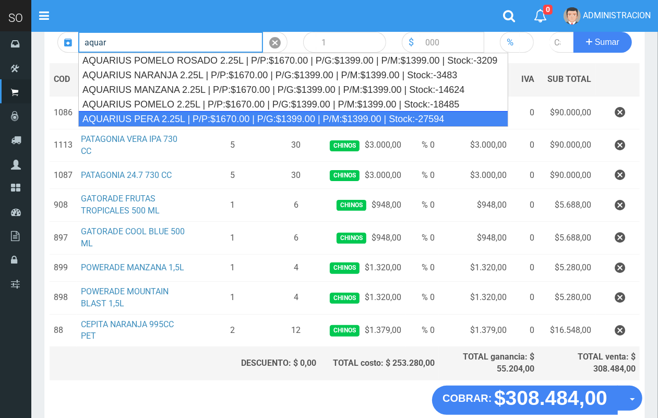
click at [260, 114] on div "AQUARIUS PERA 2.25L | P/P:$1670.00 | P/G:$1399.00 | P/M:$1399.00 | Stock:-27594" at bounding box center [293, 119] width 430 height 16
type input "AQUARIUS PERA 2.25L | P/P:$1670.00 | P/G:$1399.00 | P/M:$1399.00 | Stock:-27594"
type input "6"
type input "1670.00"
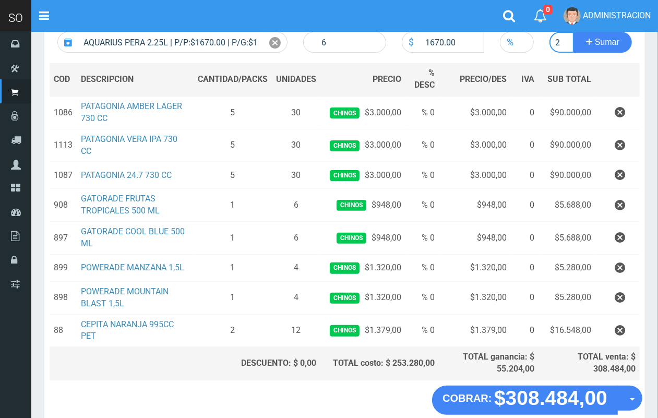
scroll to position [0, 1]
type input "2"
click at [574, 32] on button "Sumar" at bounding box center [603, 42] width 58 height 21
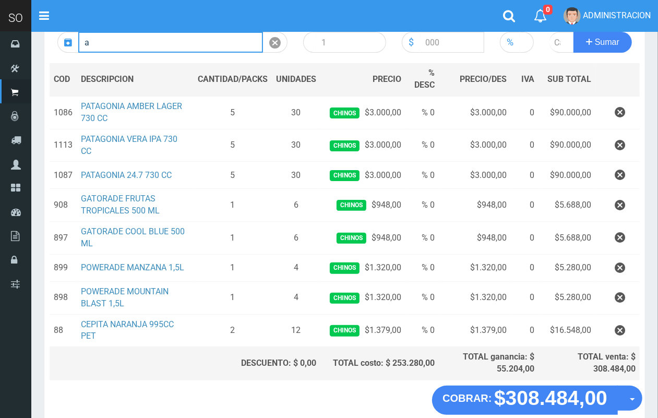
scroll to position [0, 0]
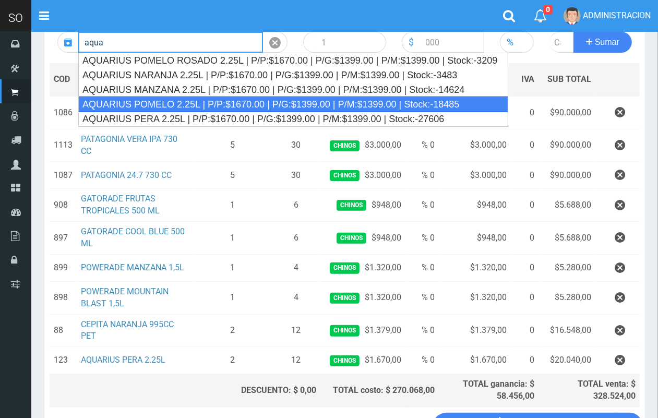
click at [262, 107] on div "AQUARIUS POMELO 2.25L | P/P:$1670.00 | P/G:$1399.00 | P/M:$1399.00 | Stock:-184…" at bounding box center [293, 105] width 430 height 16
type input "AQUARIUS POMELO 2.25L | P/P:$1670.00 | P/G:$1399.00 | P/M:$1399.00 | Stock:-184…"
type input "6"
type input "1670.00"
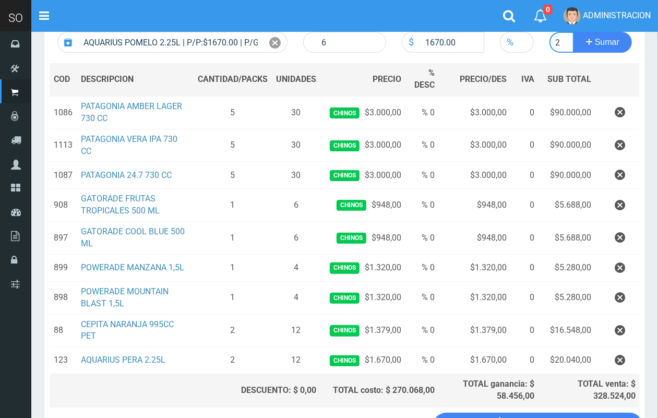
scroll to position [0, 1]
type input "2"
click at [574, 32] on button "Sumar" at bounding box center [603, 42] width 58 height 21
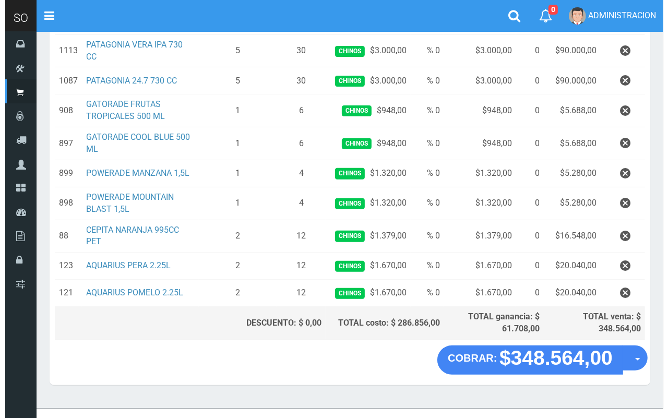
scroll to position [235, 0]
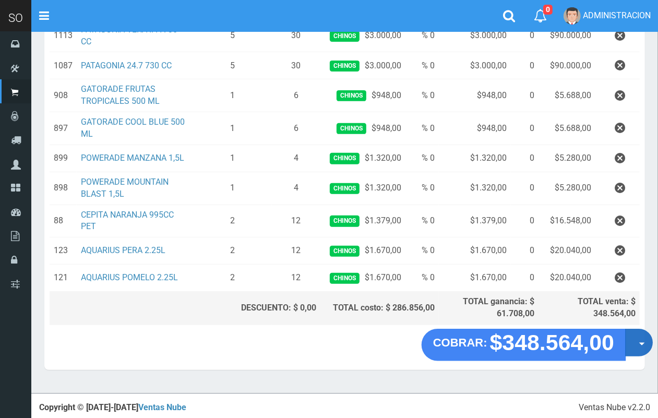
click at [640, 346] on button "Opciones" at bounding box center [640, 343] width 28 height 28
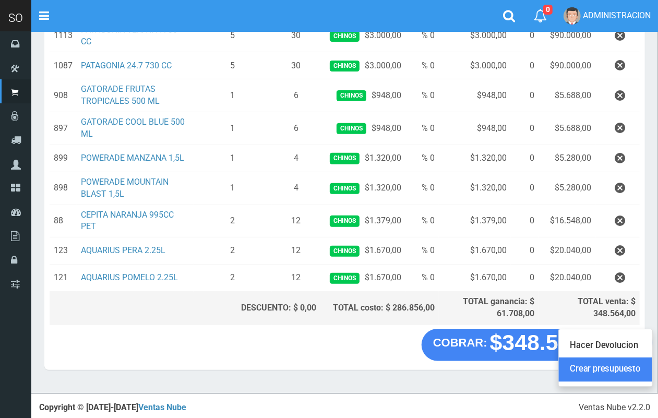
click at [628, 372] on link "Crear presupuesto" at bounding box center [605, 370] width 93 height 24
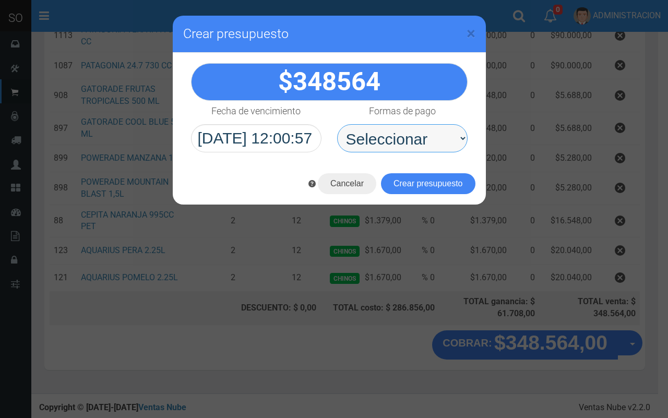
click at [435, 138] on select "Seleccionar Efectivo Tarjeta de Crédito Depósito Débito" at bounding box center [402, 138] width 131 height 28
select select "Efectivo"
click at [337, 124] on select "Seleccionar Efectivo Tarjeta de Crédito Depósito Débito" at bounding box center [402, 138] width 131 height 28
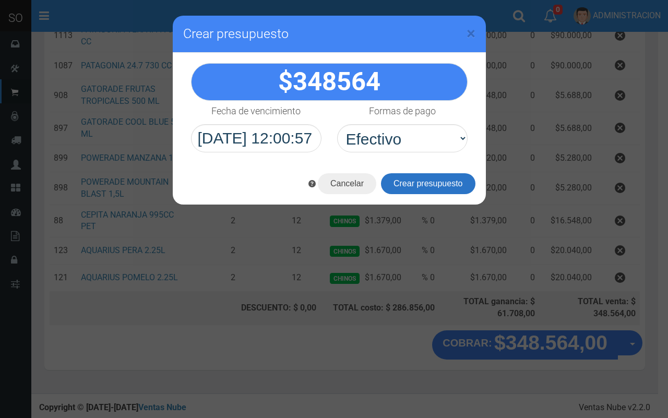
click at [419, 182] on button "Crear presupuesto" at bounding box center [428, 183] width 95 height 21
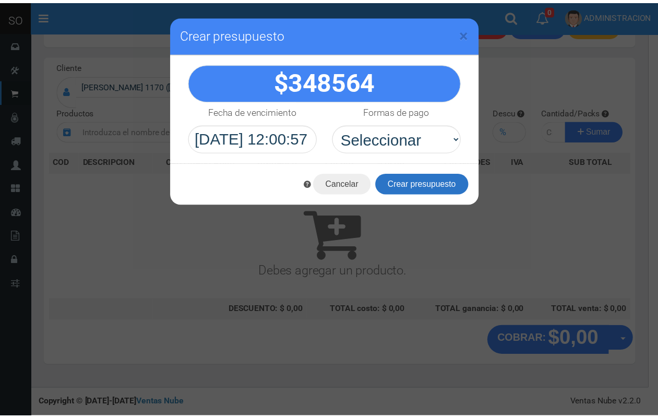
scroll to position [0, 0]
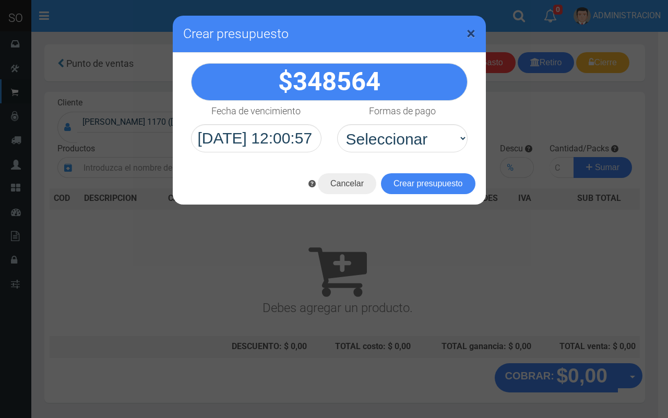
click at [471, 30] on span "×" at bounding box center [471, 33] width 9 height 20
